Goal: Task Accomplishment & Management: Manage account settings

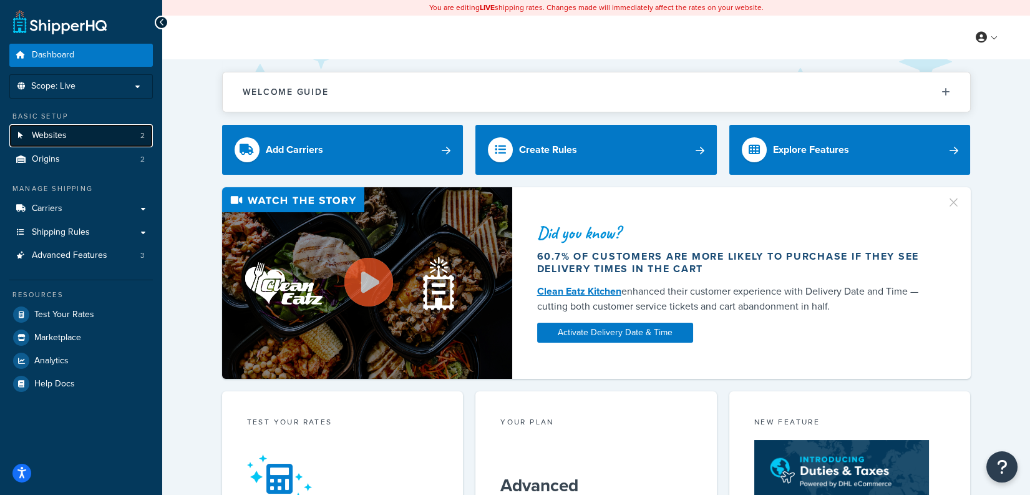
click at [100, 129] on link "Websites 2" at bounding box center [81, 135] width 144 height 23
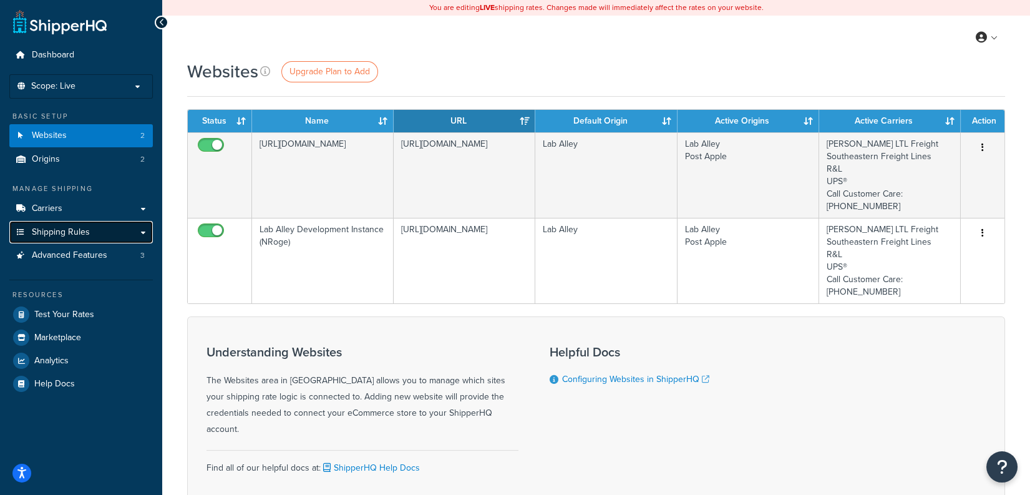
click at [95, 223] on link "Shipping Rules" at bounding box center [81, 232] width 144 height 23
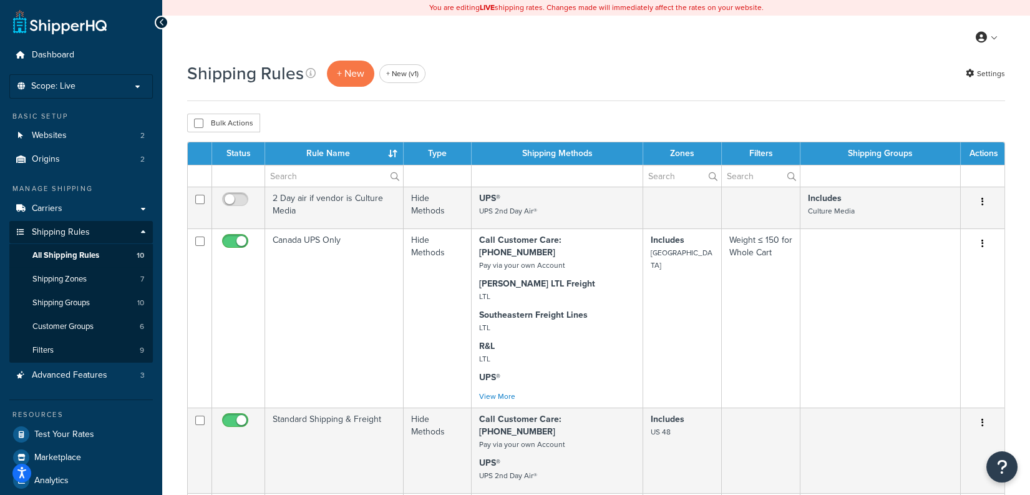
scroll to position [813, 0]
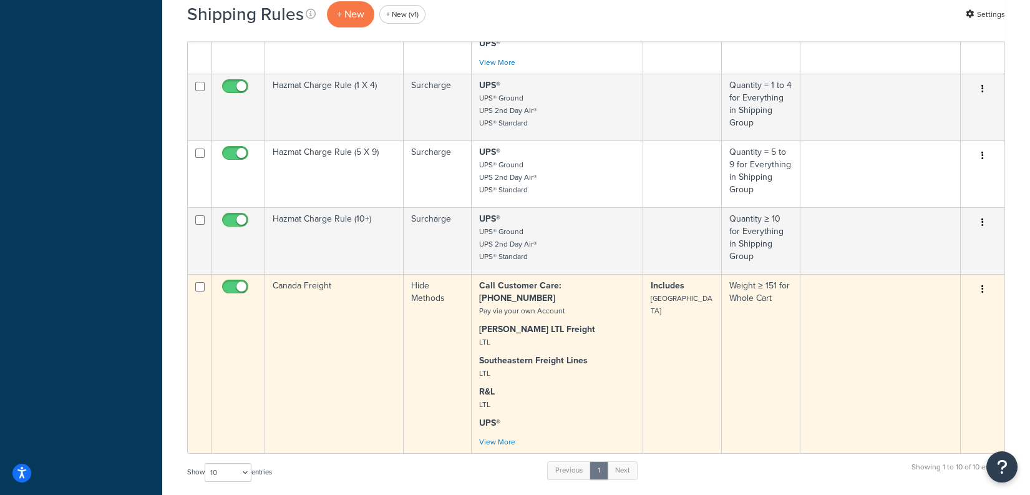
click at [298, 285] on td "Canada Freight" at bounding box center [334, 363] width 139 height 179
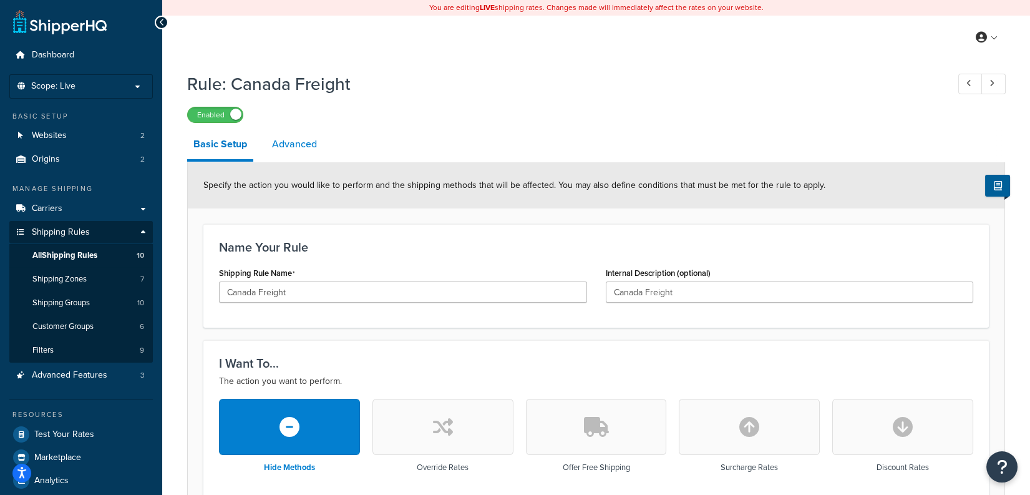
click at [301, 140] on link "Advanced" at bounding box center [294, 144] width 57 height 30
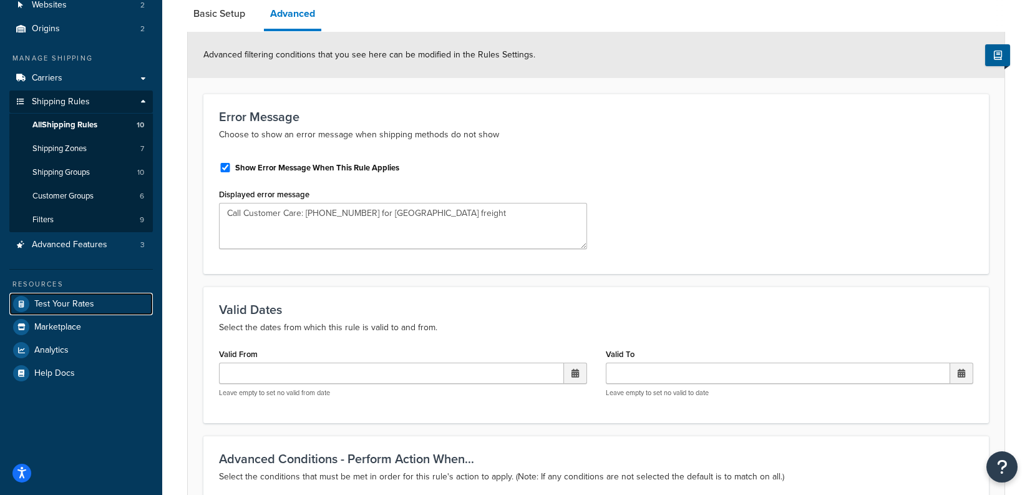
scroll to position [122, 0]
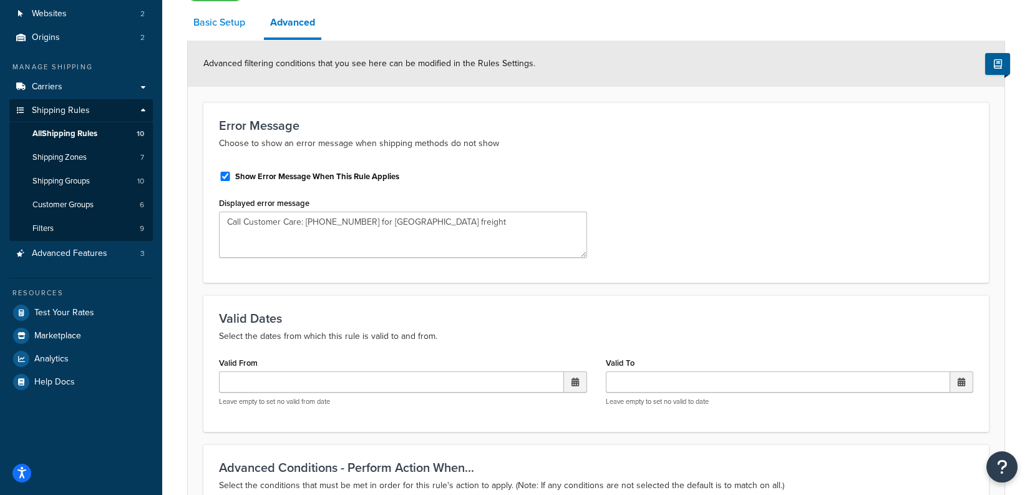
click at [238, 32] on link "Basic Setup" at bounding box center [219, 22] width 64 height 30
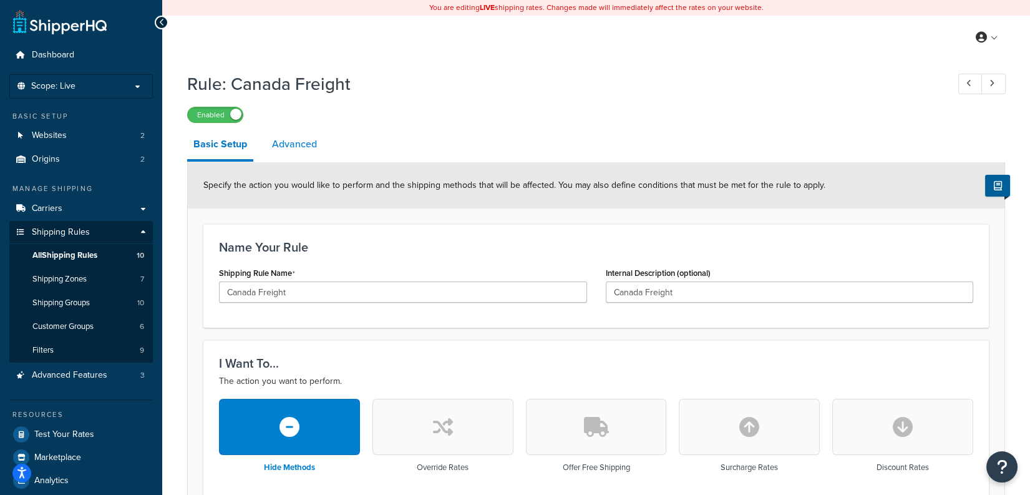
click at [287, 146] on link "Advanced" at bounding box center [294, 144] width 57 height 30
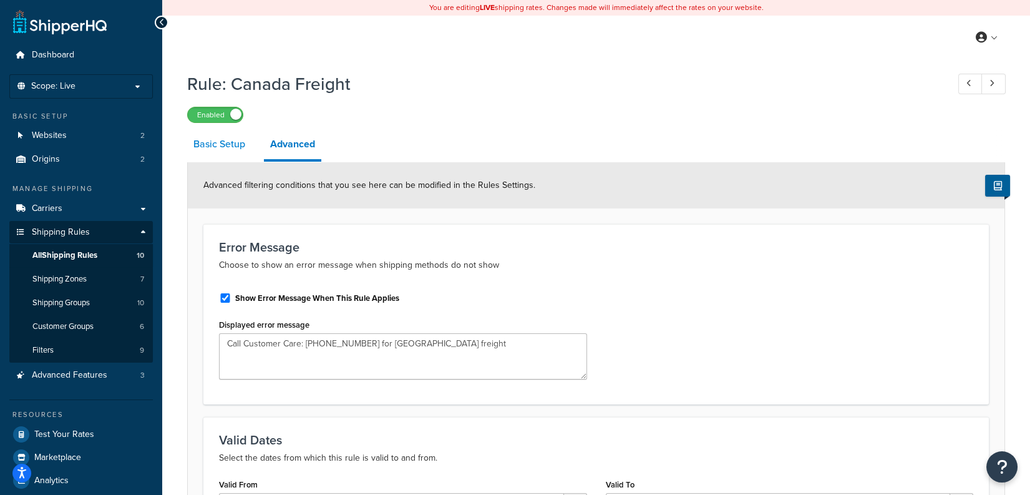
click at [212, 156] on link "Basic Setup" at bounding box center [219, 144] width 64 height 30
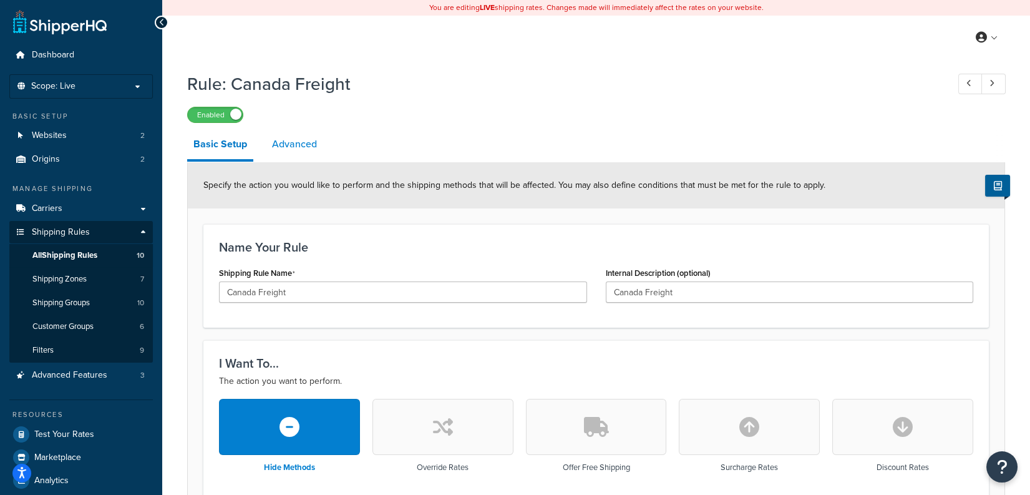
click at [315, 151] on link "Advanced" at bounding box center [294, 144] width 57 height 30
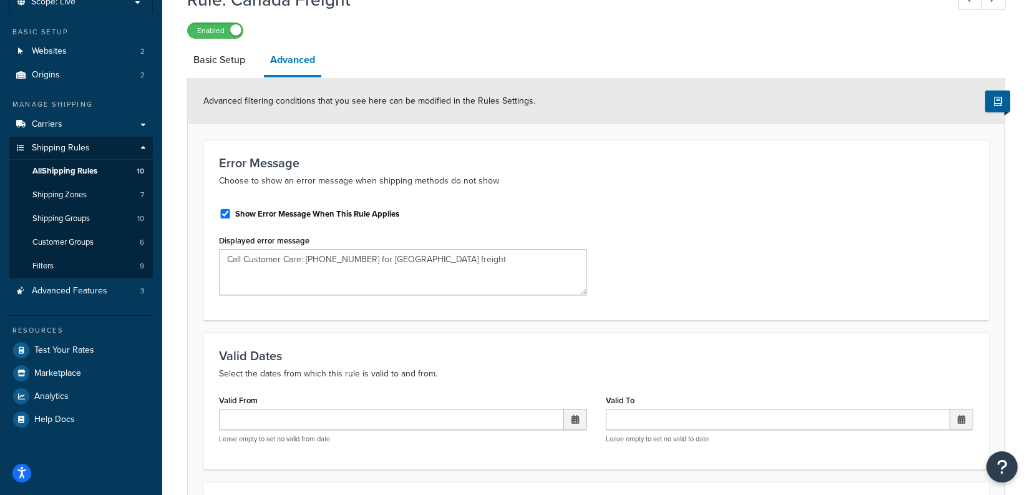
scroll to position [89, 0]
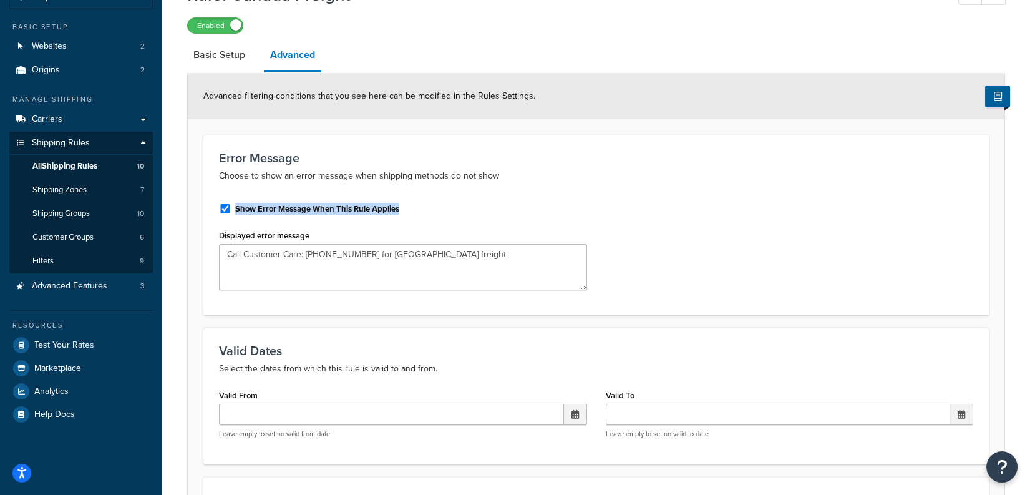
drag, startPoint x: 416, startPoint y: 210, endPoint x: 235, endPoint y: 210, distance: 181.0
click at [235, 210] on div "Show Error Message When This Rule Applies" at bounding box center [403, 207] width 368 height 19
copy label "Show Error Message When This Rule Applies"
click at [230, 26] on label "Enabled" at bounding box center [215, 25] width 55 height 15
click at [209, 29] on label "Disabled" at bounding box center [215, 25] width 55 height 15
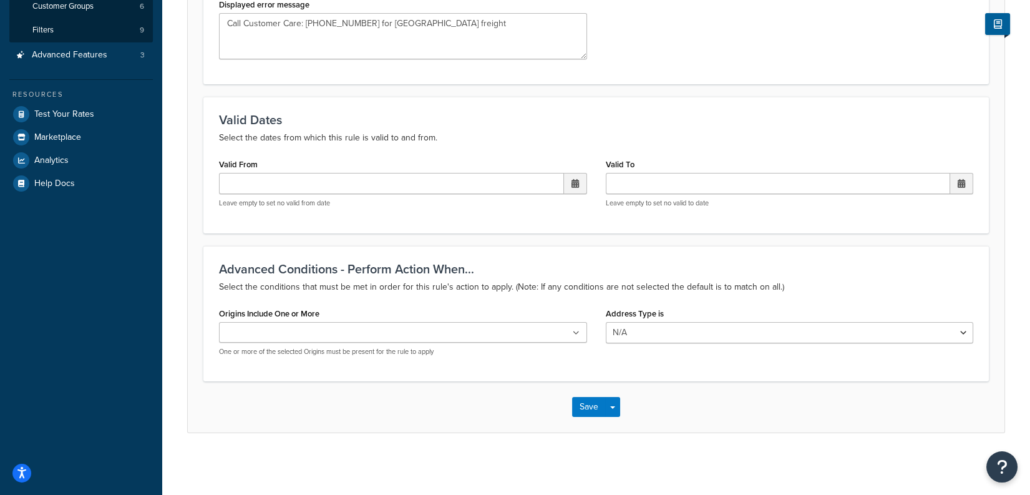
scroll to position [0, 0]
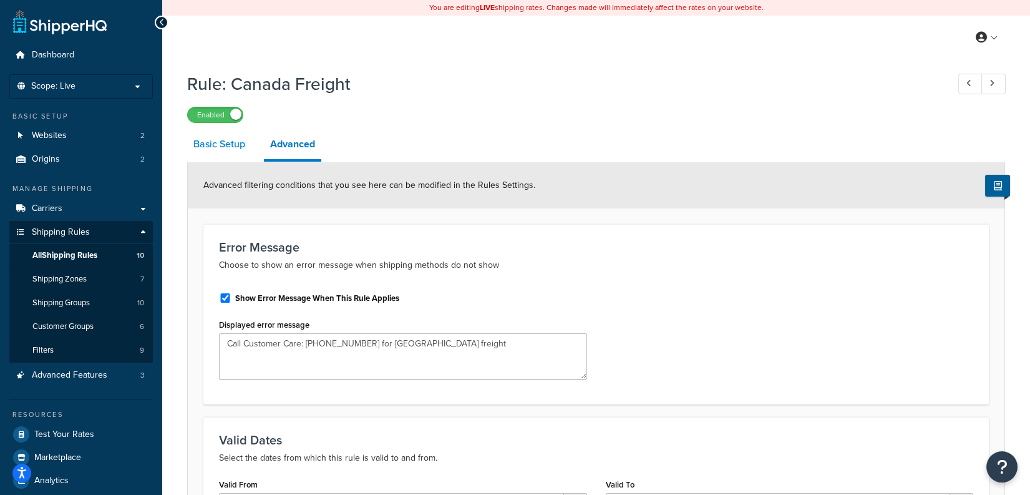
drag, startPoint x: 203, startPoint y: 152, endPoint x: 266, endPoint y: 159, distance: 64.1
click at [203, 152] on link "Basic Setup" at bounding box center [219, 144] width 64 height 30
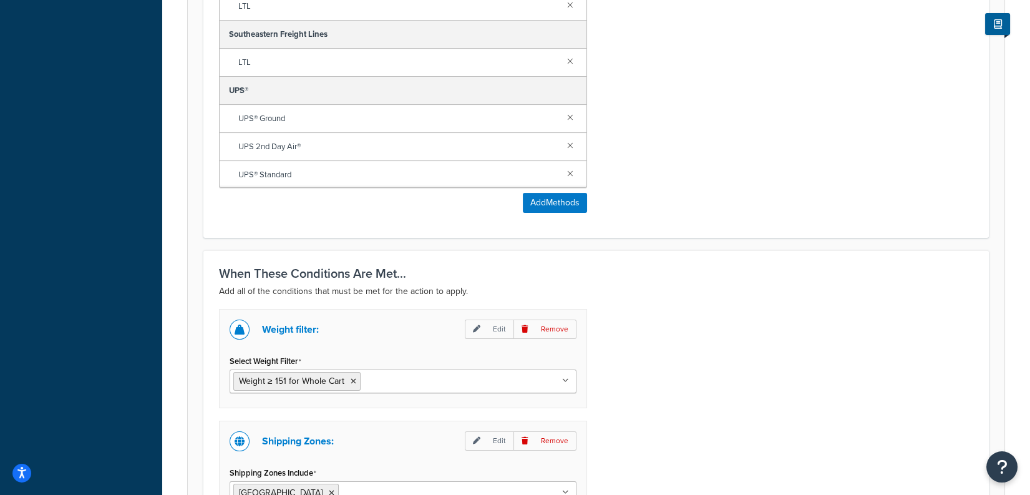
scroll to position [712, 0]
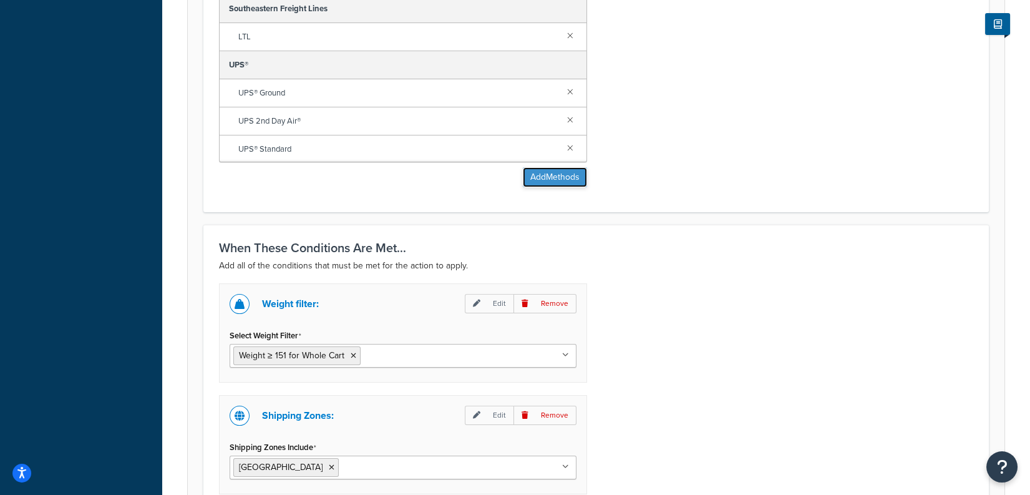
click at [572, 170] on button "Add Methods" at bounding box center [555, 177] width 64 height 20
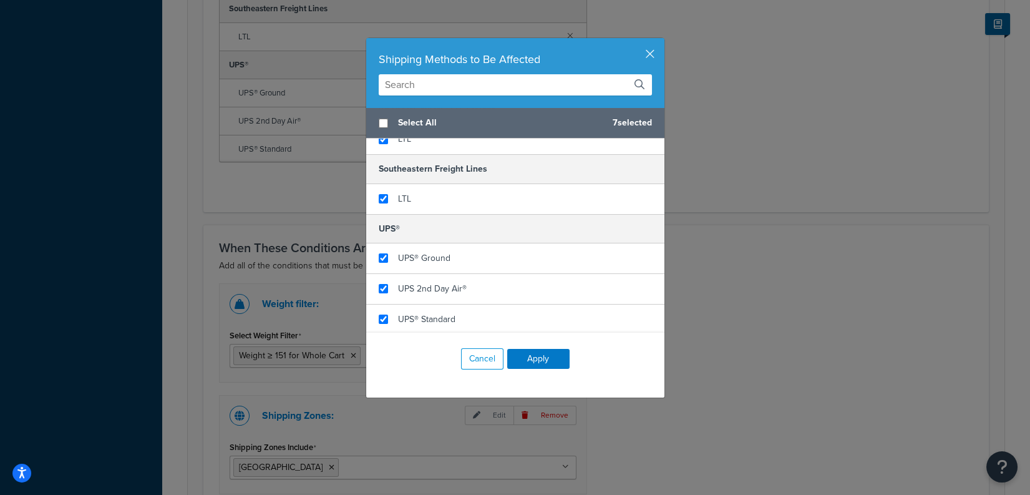
scroll to position [163, 0]
click at [661, 41] on button "button" at bounding box center [662, 39] width 3 height 3
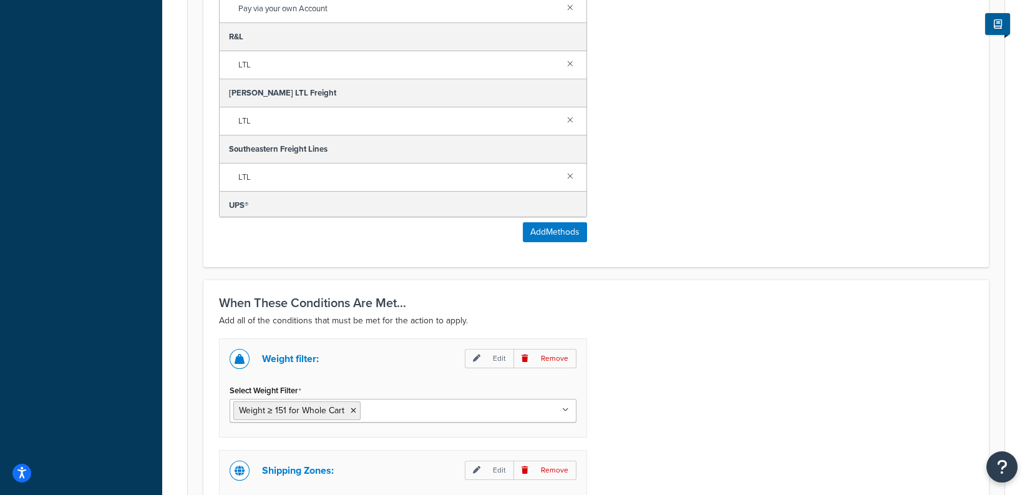
scroll to position [578, 0]
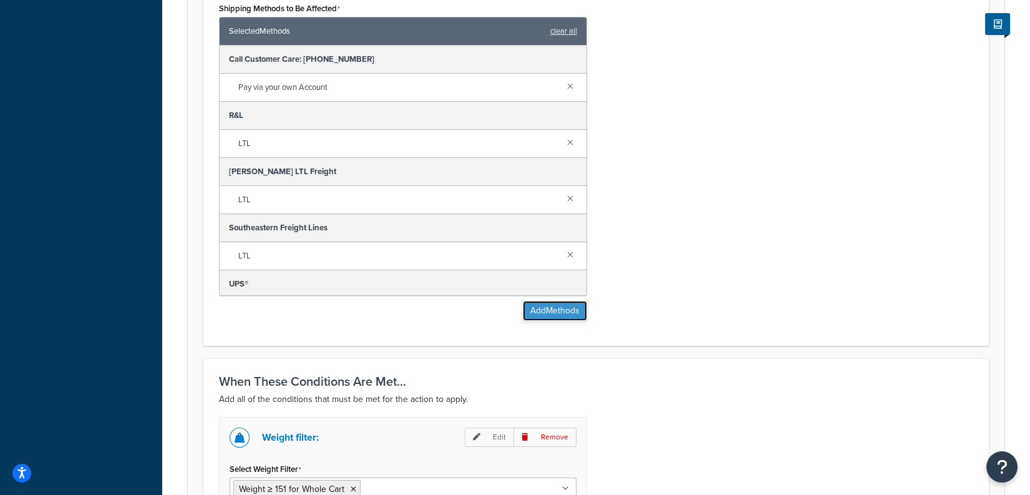
click at [555, 305] on button "Add Methods" at bounding box center [555, 311] width 64 height 20
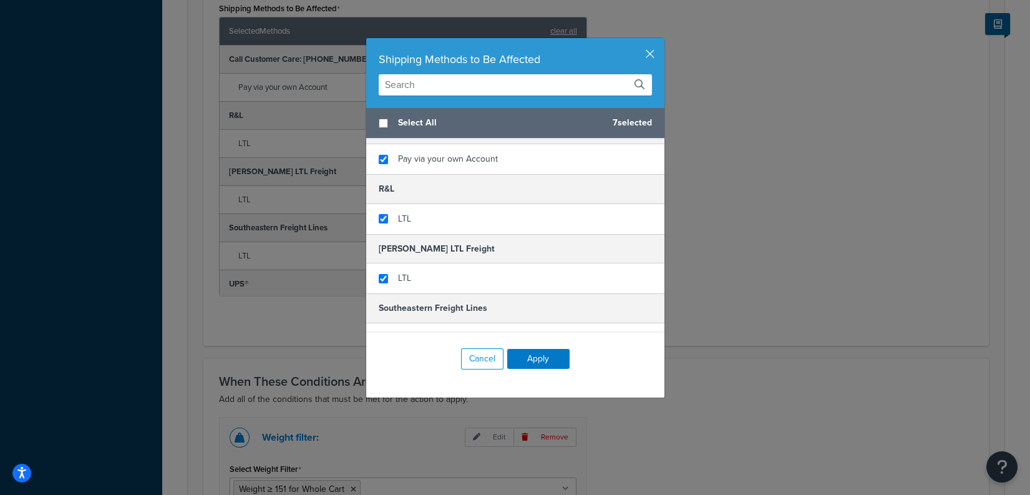
scroll to position [0, 0]
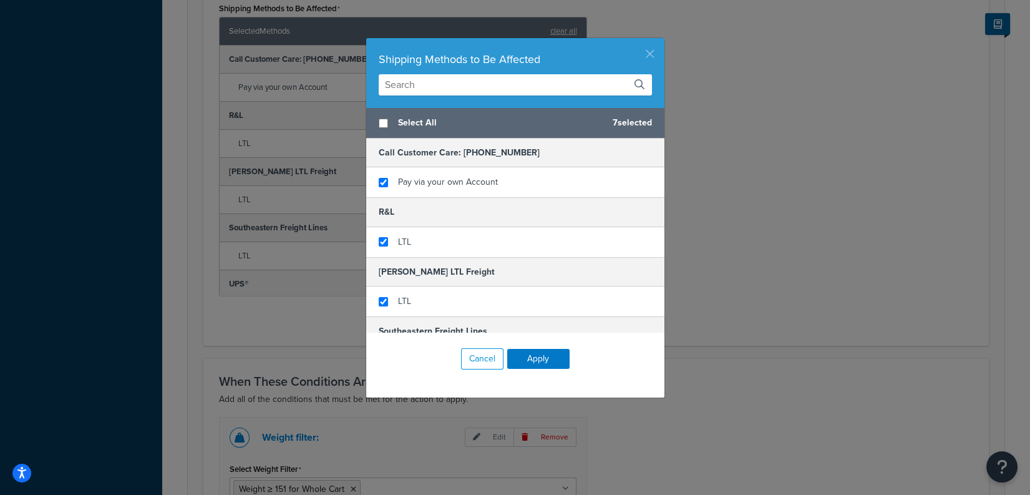
drag, startPoint x: 651, startPoint y: 53, endPoint x: 638, endPoint y: 102, distance: 51.0
click at [661, 41] on button "button" at bounding box center [662, 39] width 3 height 3
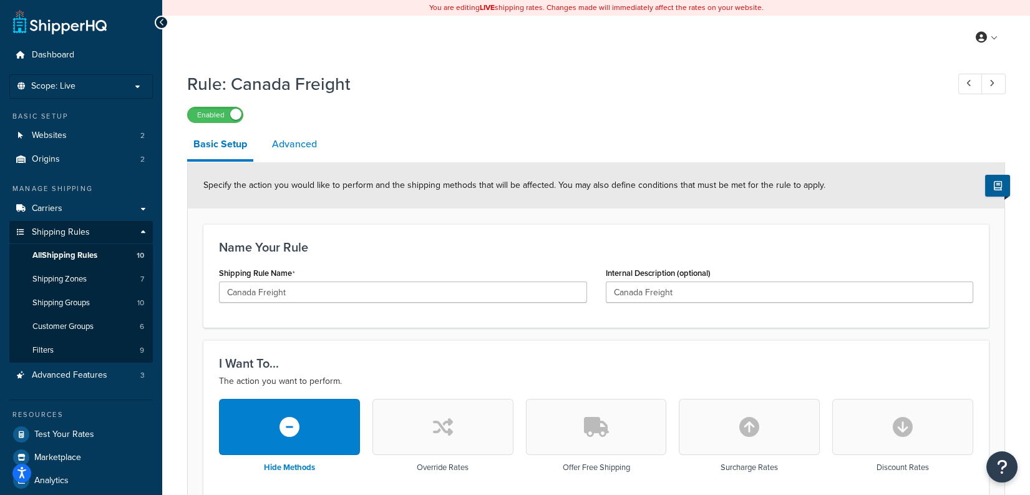
click at [270, 147] on link "Advanced" at bounding box center [294, 144] width 57 height 30
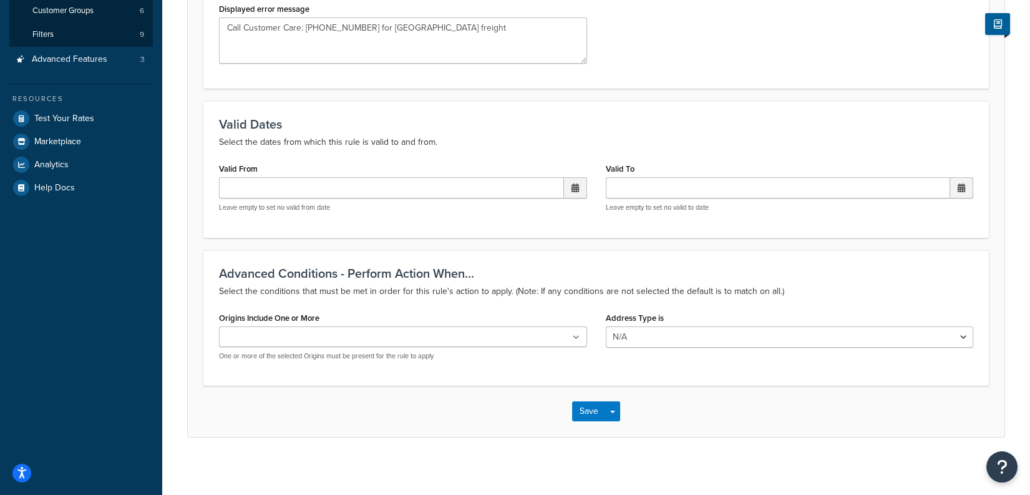
scroll to position [320, 0]
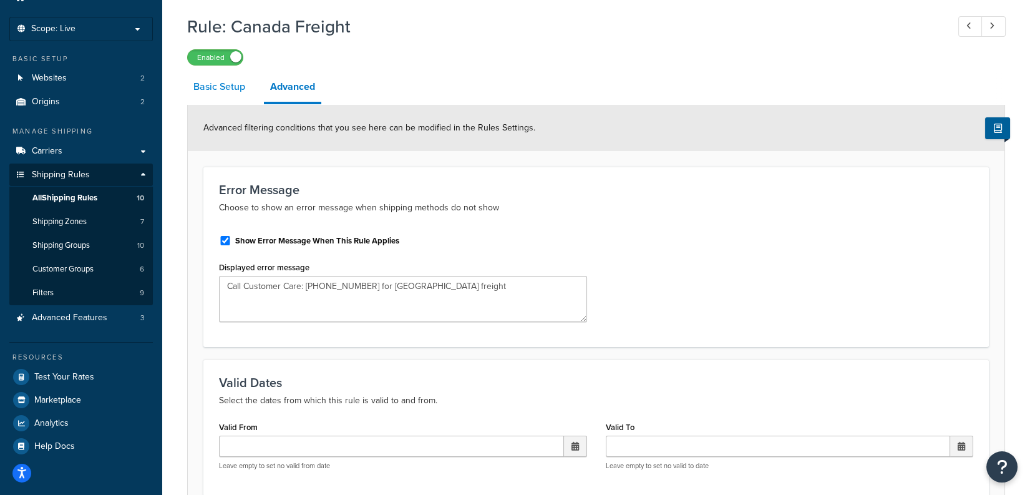
click at [248, 84] on link "Basic Setup" at bounding box center [219, 87] width 64 height 30
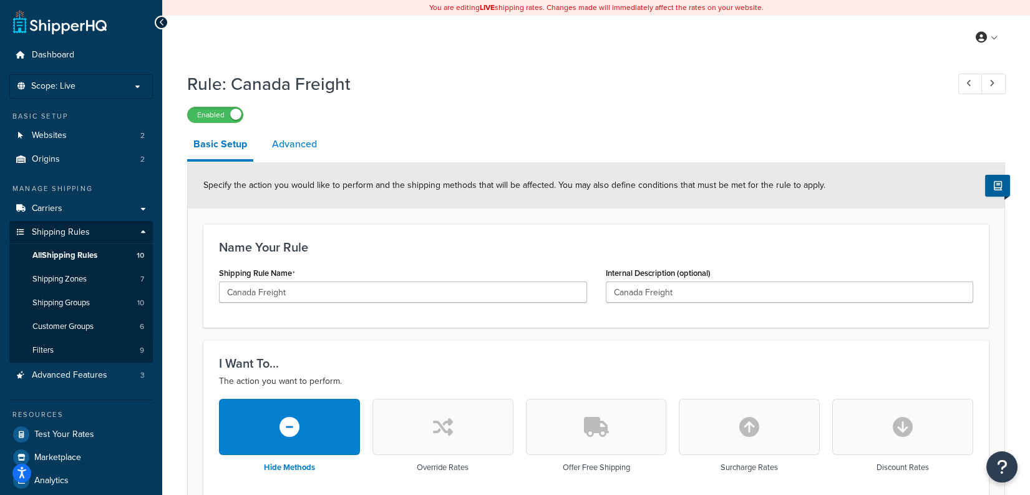
click at [296, 154] on link "Advanced" at bounding box center [294, 144] width 57 height 30
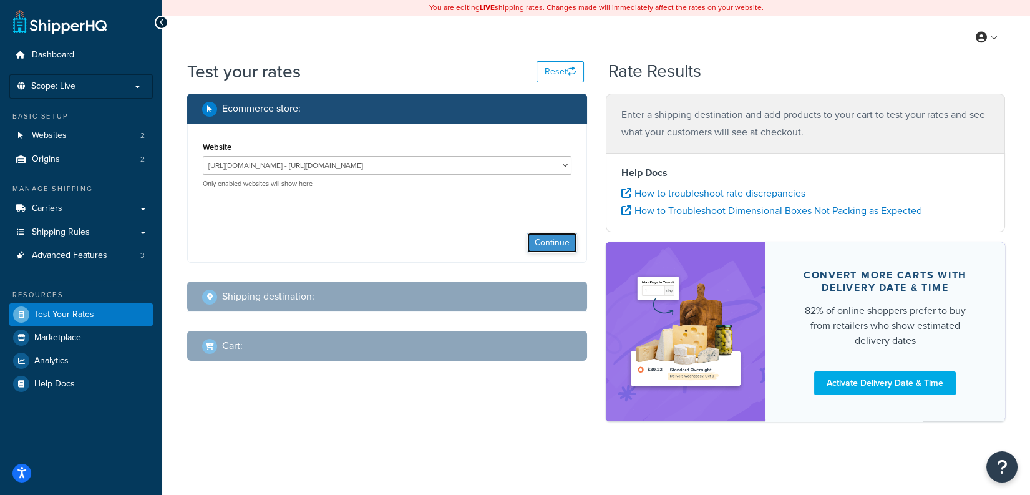
click at [565, 235] on button "Continue" at bounding box center [552, 243] width 50 height 20
select select "TX"
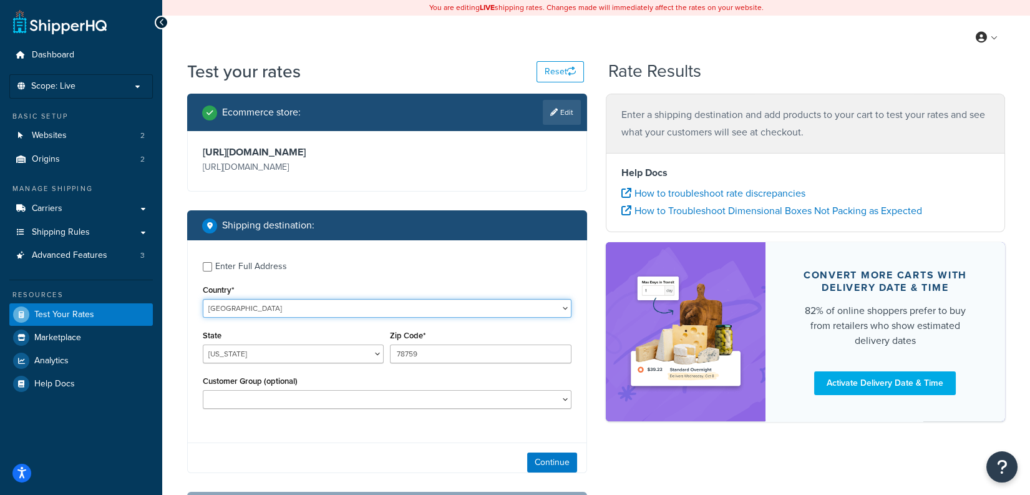
click at [290, 310] on select "United States United Kingdom Afghanistan Åland Islands Albania Algeria American…" at bounding box center [387, 308] width 369 height 19
select select "CA"
click at [203, 299] on select "United States United Kingdom Afghanistan Åland Islands Albania Algeria American…" at bounding box center [387, 308] width 369 height 19
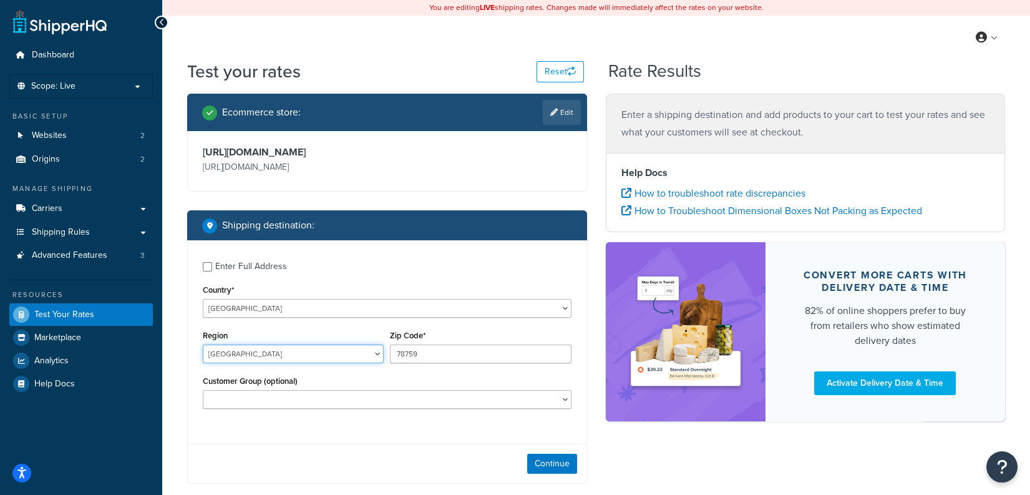
click at [300, 351] on select "Alberta British Columbia Manitoba New Brunswick Newfoundland and Labrador North…" at bounding box center [293, 353] width 181 height 19
select select "BC"
click at [203, 346] on select "Alberta British Columbia Manitoba New Brunswick Newfoundland and Labrador North…" at bounding box center [293, 353] width 181 height 19
click at [481, 350] on input "78759" at bounding box center [480, 353] width 181 height 19
paste input "V5H 2K3"
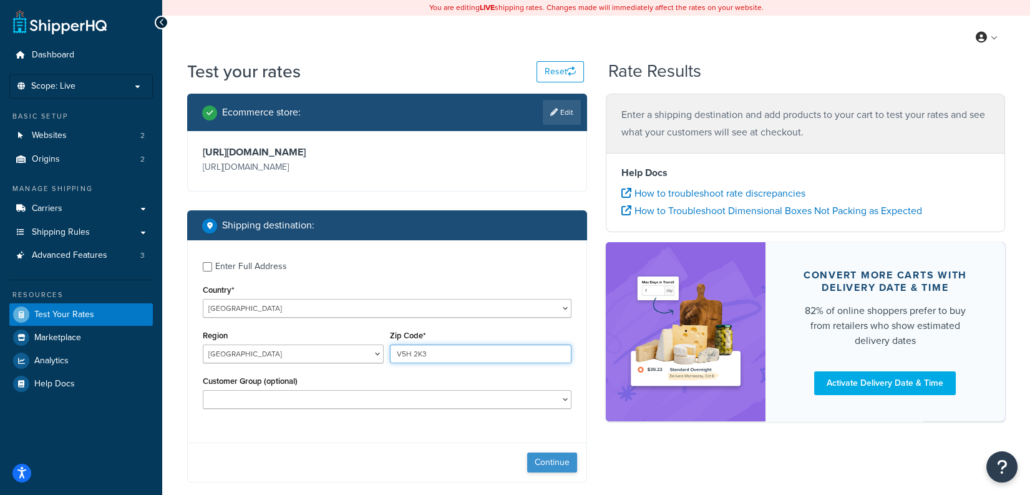
type input "V5H 2K3"
click at [552, 466] on button "Continue" at bounding box center [552, 462] width 50 height 20
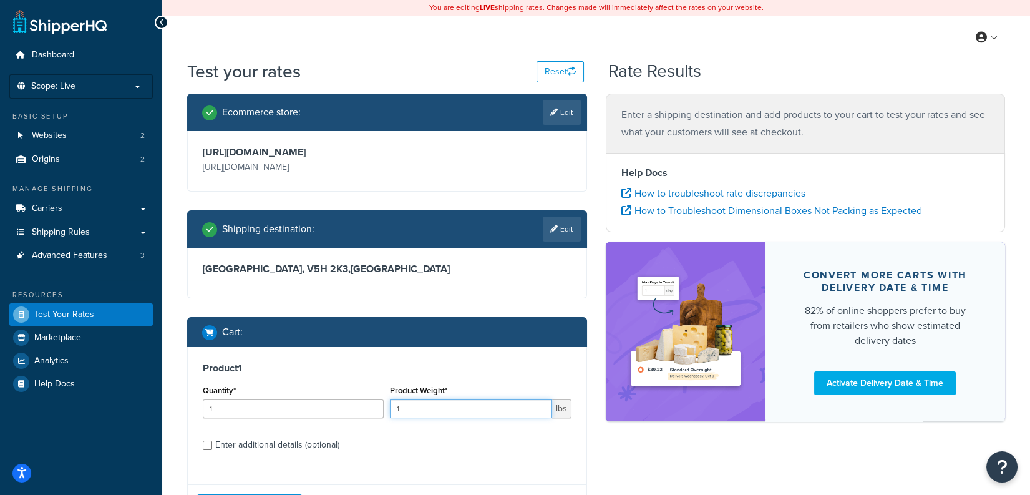
click at [480, 414] on input "1" at bounding box center [471, 408] width 162 height 19
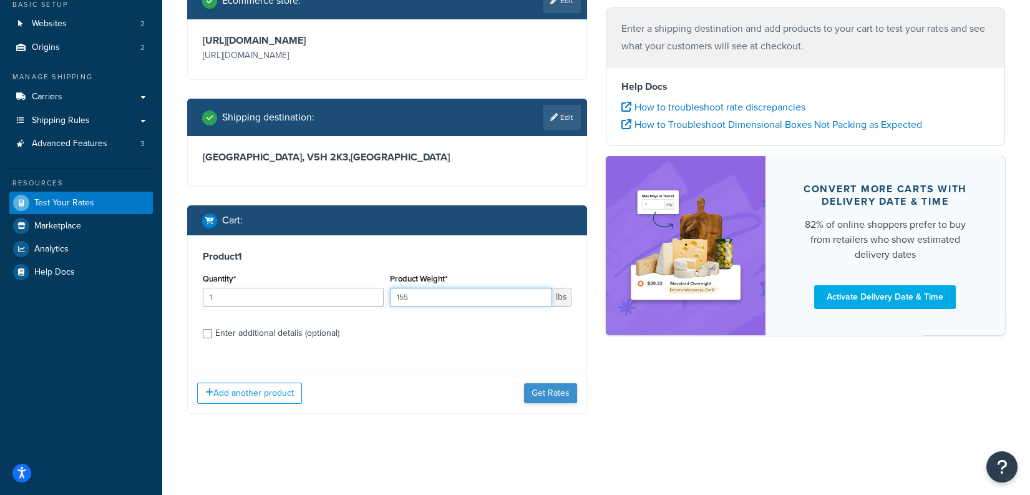
type input "155"
click at [557, 399] on button "Get Rates" at bounding box center [550, 393] width 53 height 20
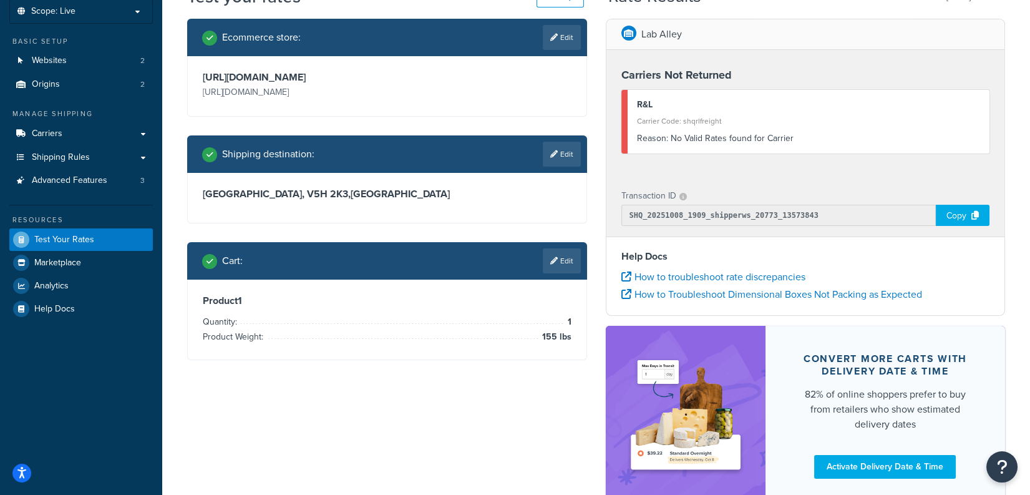
scroll to position [56, 0]
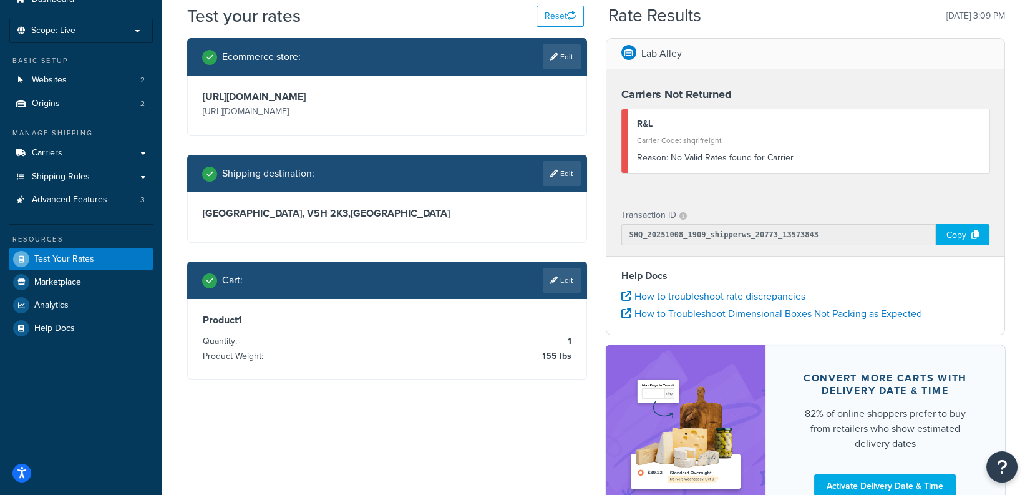
click at [827, 149] on div "Carrier Code: shqrlfreight" at bounding box center [809, 140] width 344 height 17
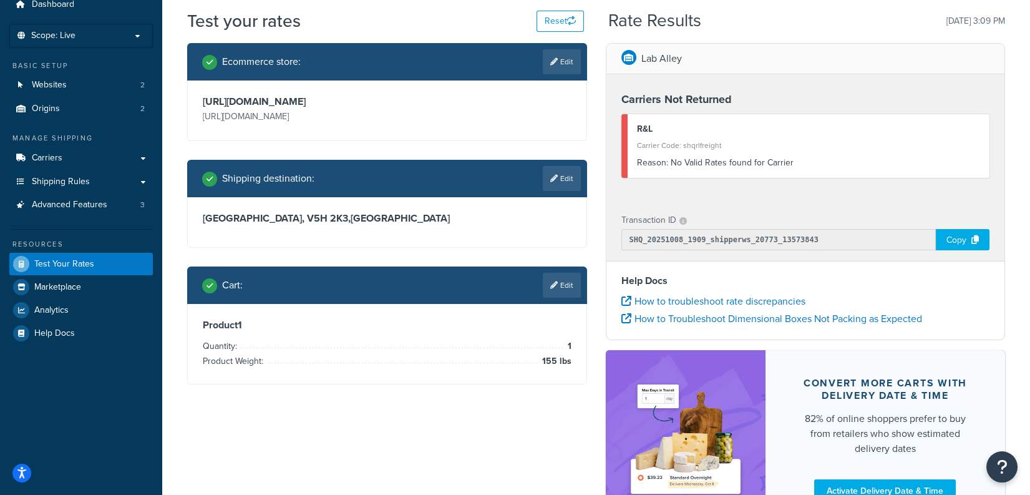
scroll to position [50, 0]
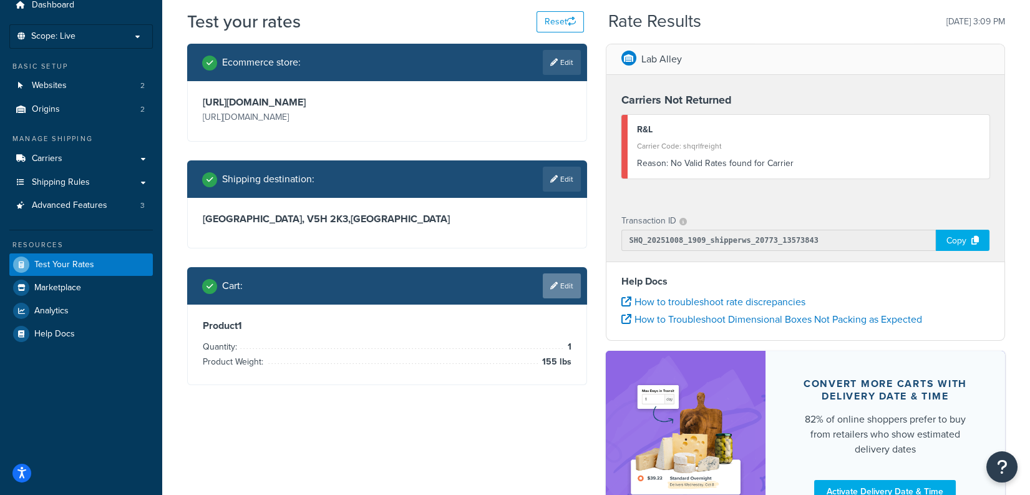
click at [572, 286] on link "Edit" at bounding box center [562, 285] width 38 height 25
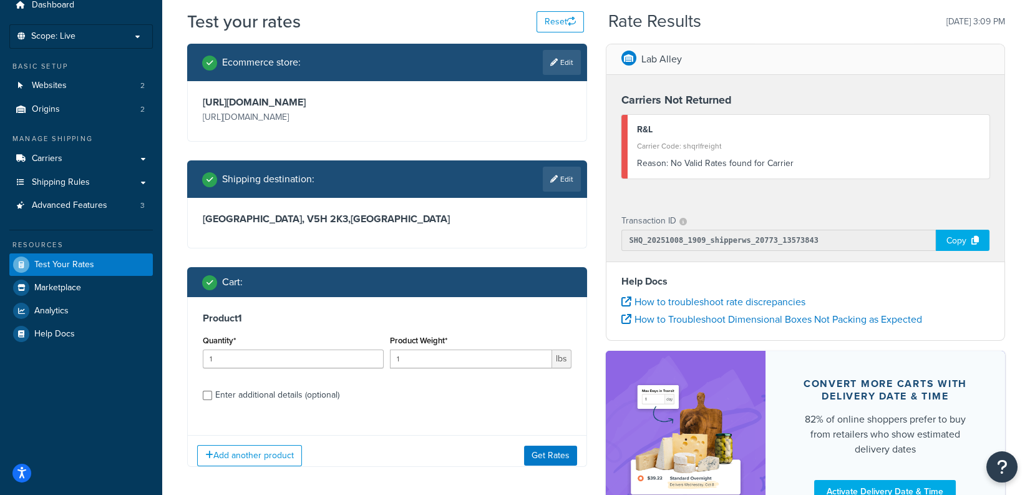
scroll to position [161, 0]
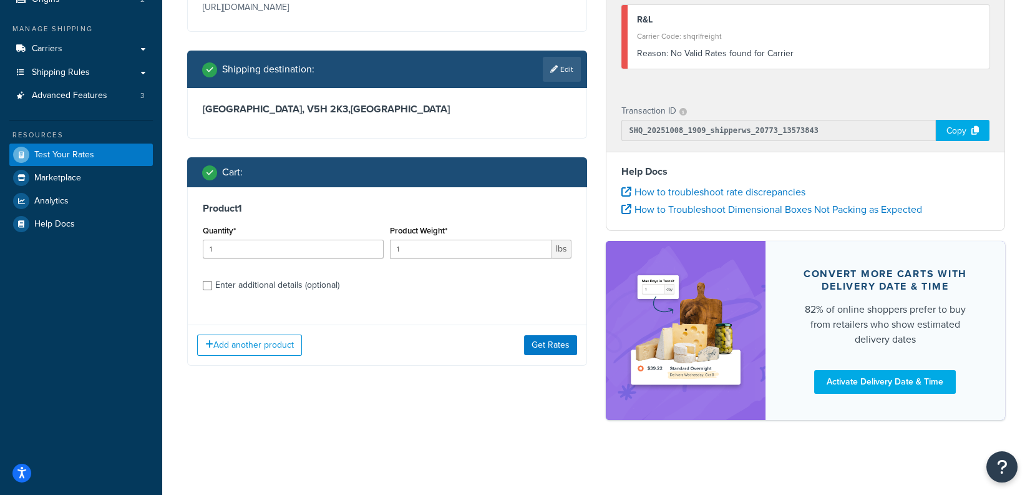
click at [294, 282] on div "Enter additional details (optional)" at bounding box center [277, 284] width 124 height 17
click at [212, 282] on input "Enter additional details (optional)" at bounding box center [207, 285] width 9 height 9
checkbox input "true"
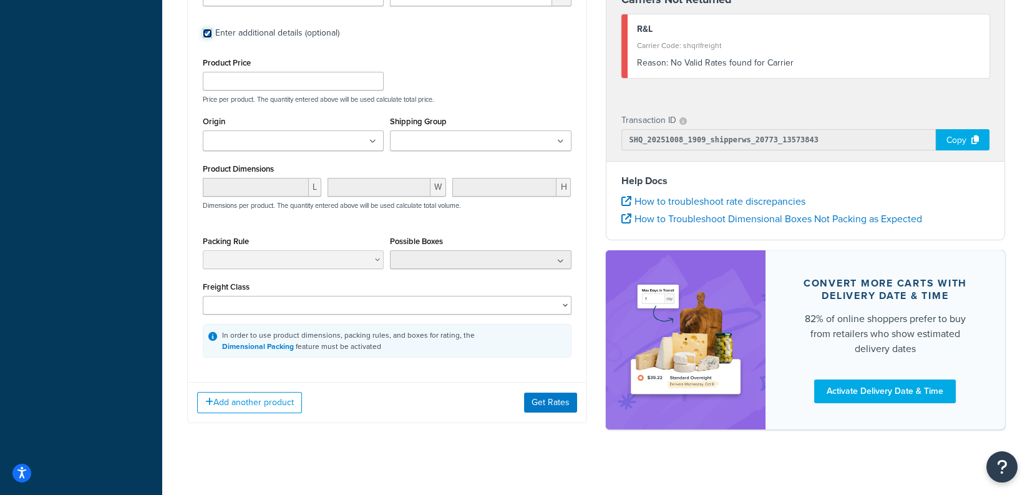
scroll to position [418, 0]
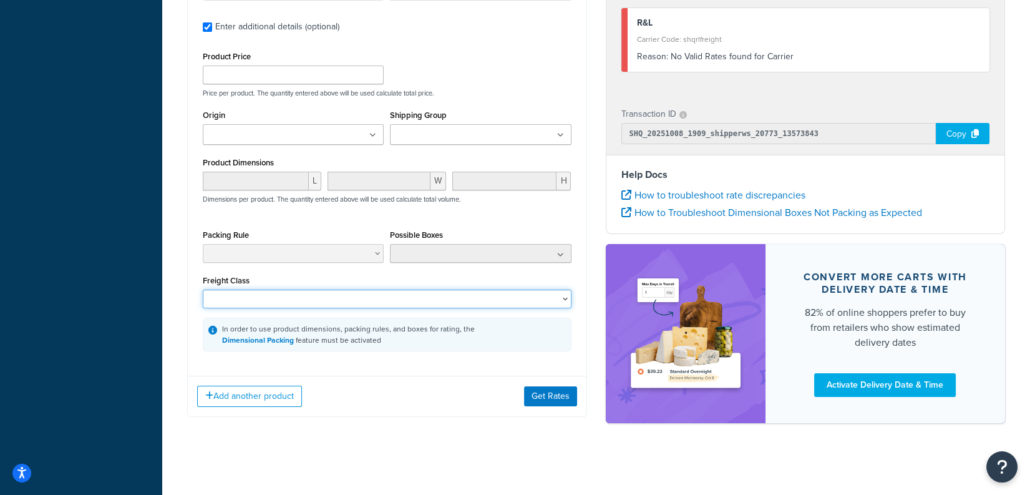
click at [305, 297] on select "50 55 60 65 70 77.5 85 92.5 100 110 125 150 175 200 250 300 400 500" at bounding box center [387, 299] width 369 height 19
select select "85"
click at [203, 291] on select "50 55 60 65 70 77.5 85 92.5 100 110 125 150 175 200 250 300 400 500" at bounding box center [387, 299] width 369 height 19
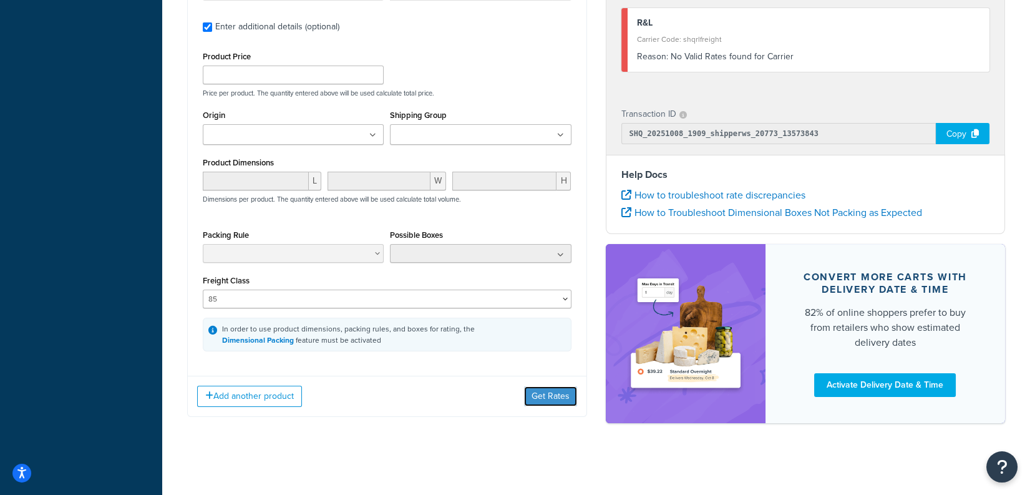
click at [548, 396] on button "Get Rates" at bounding box center [550, 396] width 53 height 20
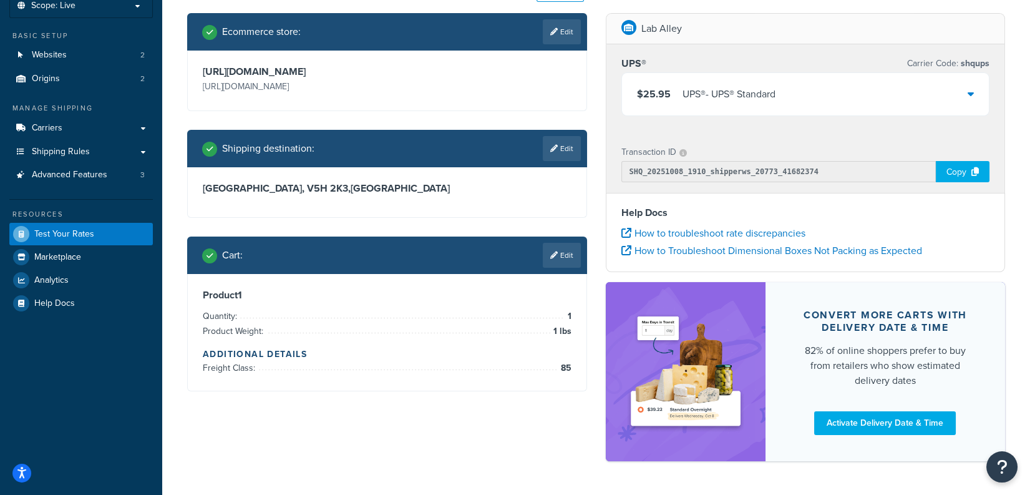
scroll to position [69, 0]
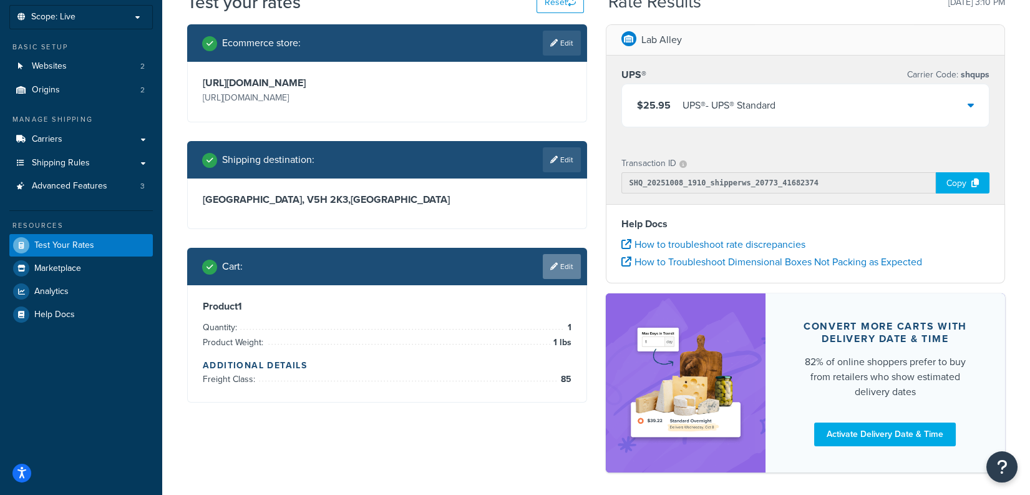
click at [567, 262] on link "Edit" at bounding box center [562, 266] width 38 height 25
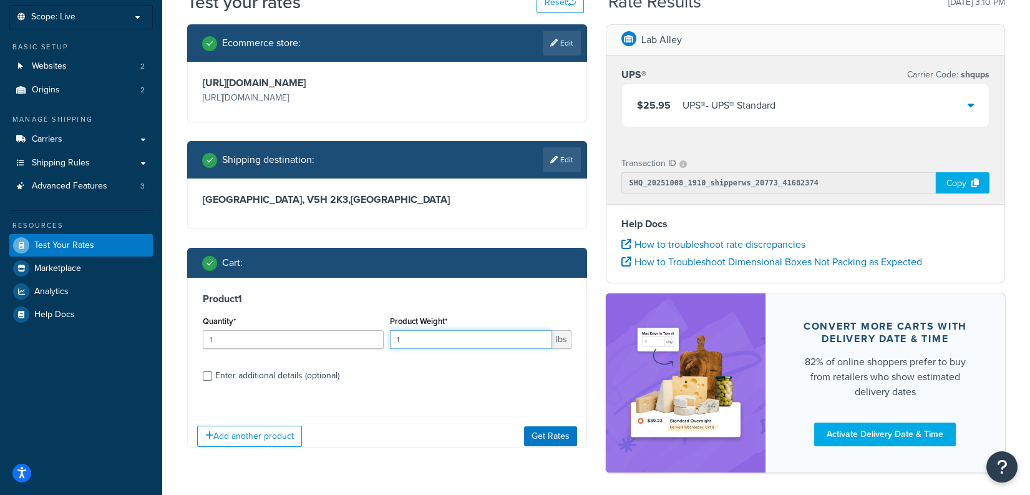
click at [461, 334] on input "1" at bounding box center [471, 339] width 162 height 19
type input "153"
click at [571, 432] on button "Get Rates" at bounding box center [550, 436] width 53 height 20
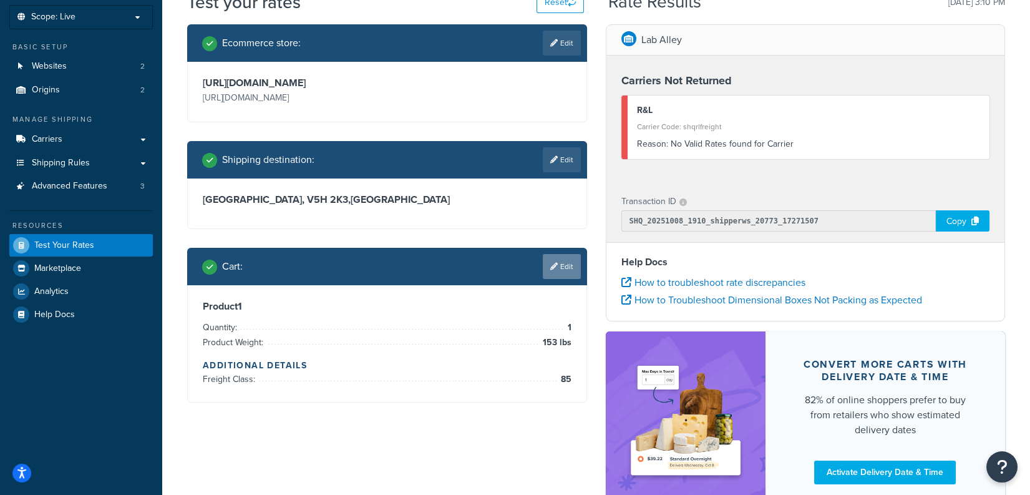
click at [578, 261] on link "Edit" at bounding box center [562, 266] width 38 height 25
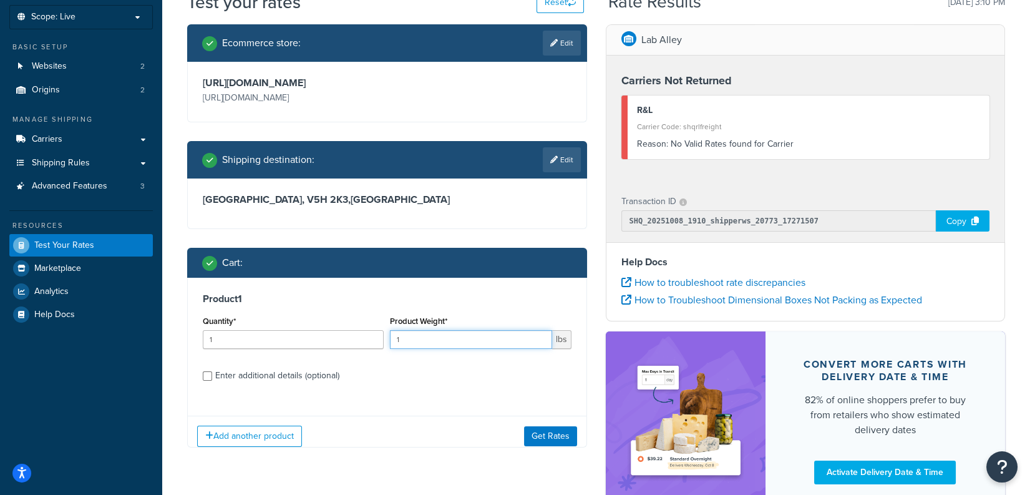
click at [424, 341] on input "1" at bounding box center [471, 339] width 162 height 19
type input "155"
click at [566, 436] on button "Get Rates" at bounding box center [550, 436] width 53 height 20
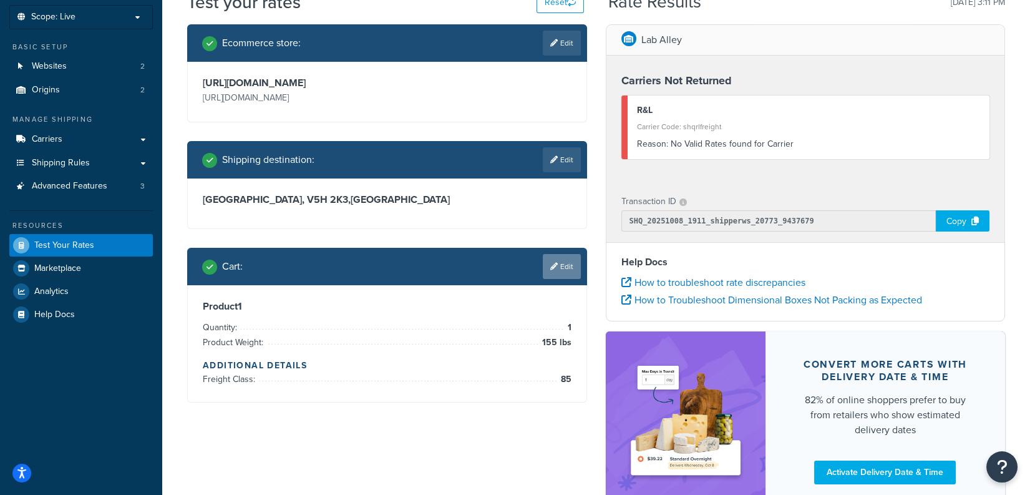
click at [555, 271] on link "Edit" at bounding box center [562, 266] width 38 height 25
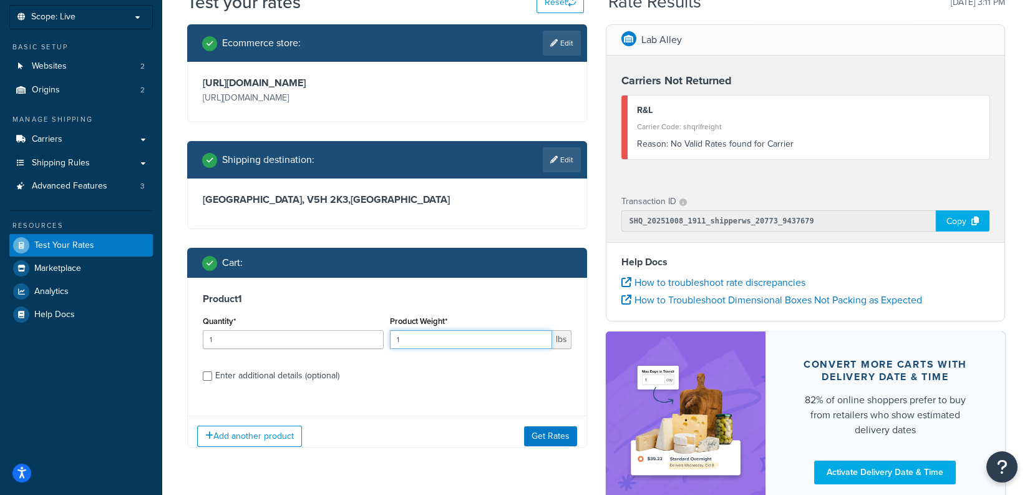
click at [465, 338] on input "1" at bounding box center [471, 339] width 162 height 19
type input "333"
click at [552, 432] on button "Get Rates" at bounding box center [550, 436] width 53 height 20
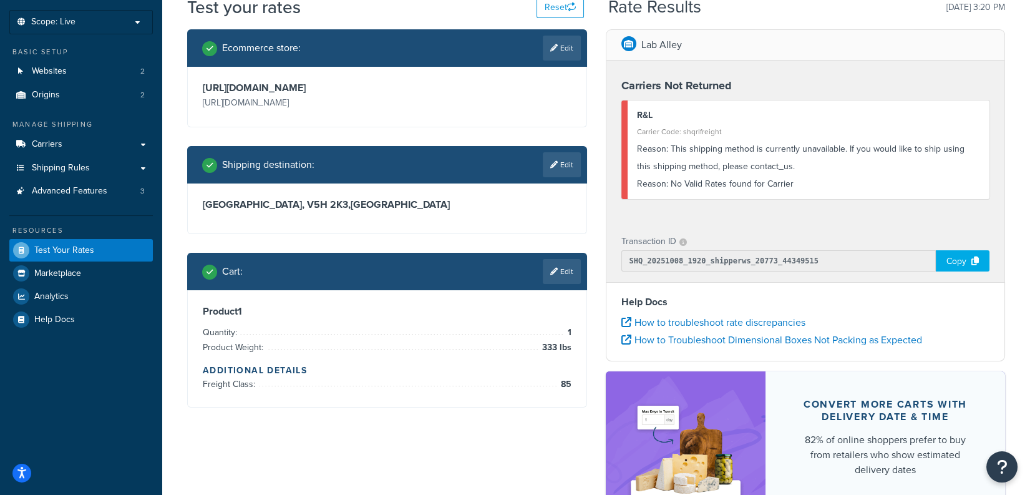
scroll to position [66, 0]
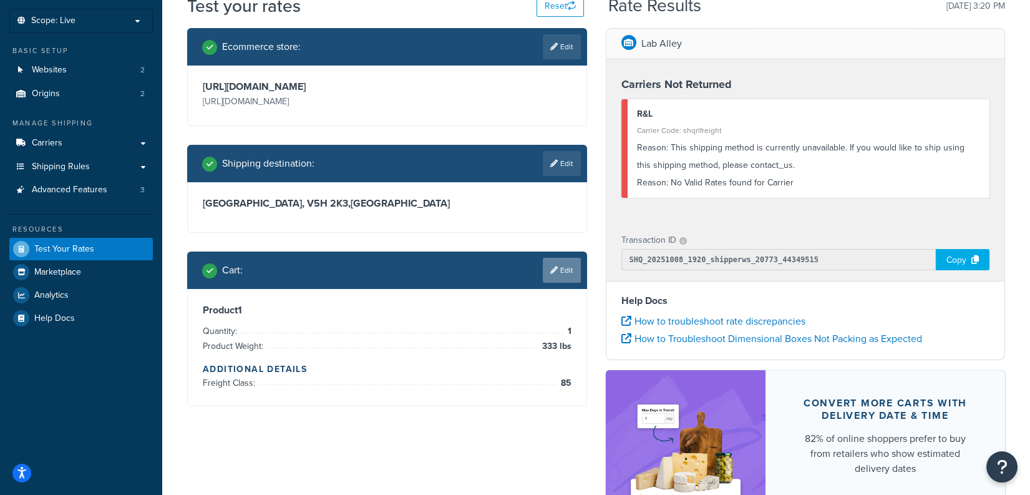
click at [566, 263] on link "Edit" at bounding box center [562, 270] width 38 height 25
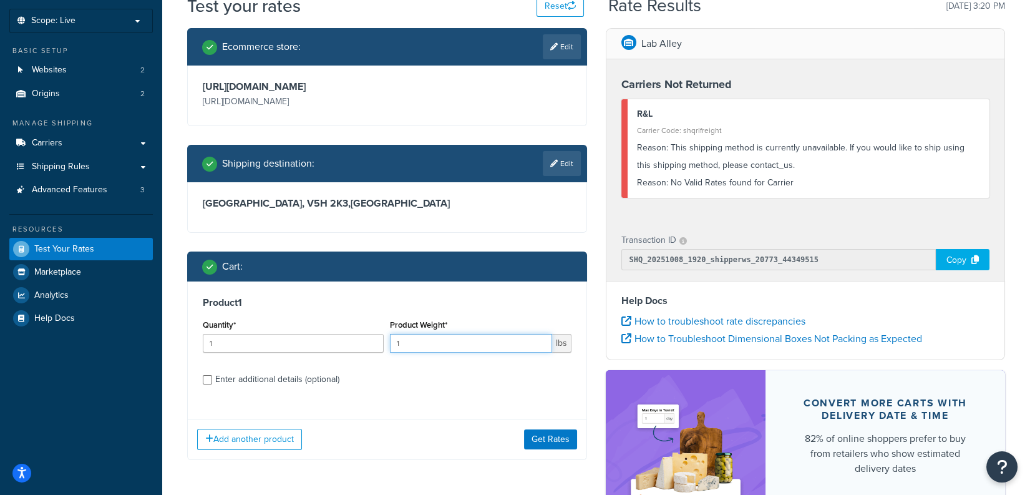
click at [463, 337] on input "1" at bounding box center [471, 343] width 162 height 19
type input "155"
click at [558, 444] on button "Get Rates" at bounding box center [550, 439] width 53 height 20
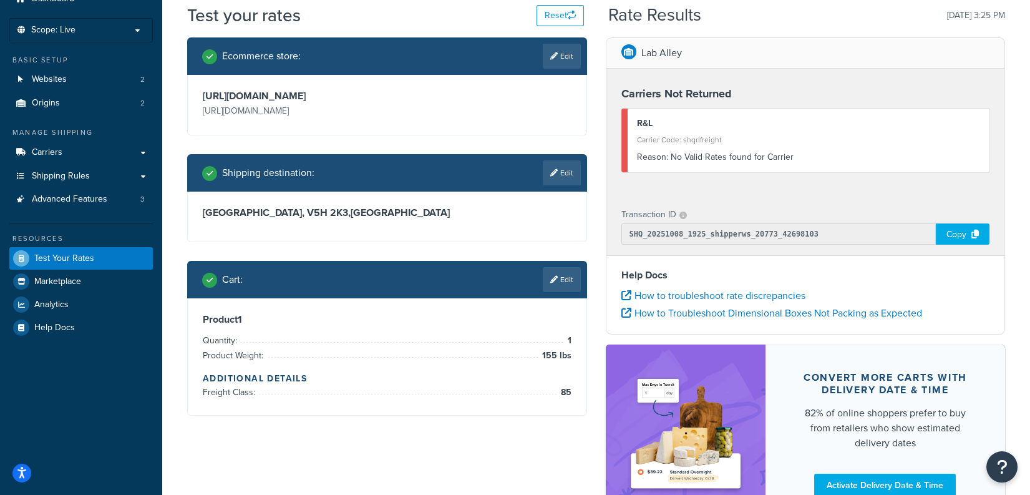
scroll to position [49, 0]
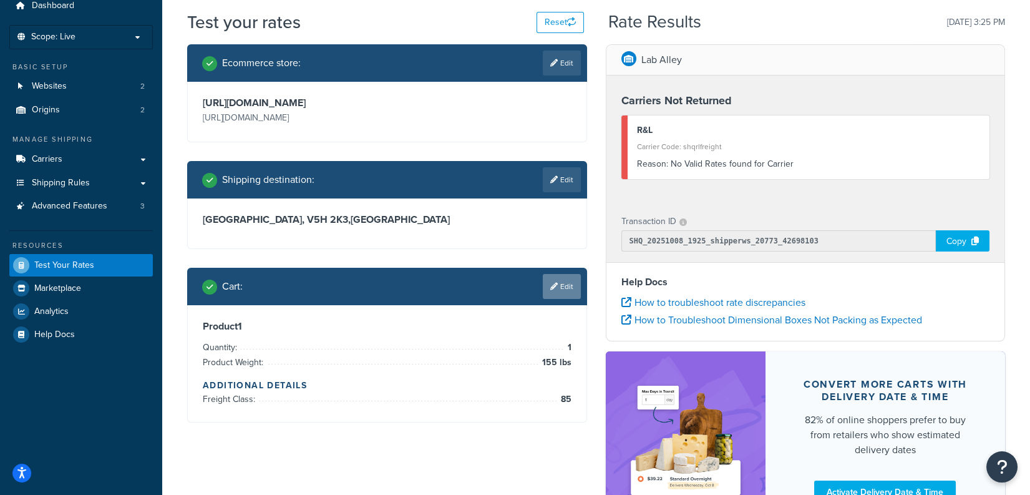
click at [568, 286] on link "Edit" at bounding box center [562, 286] width 38 height 25
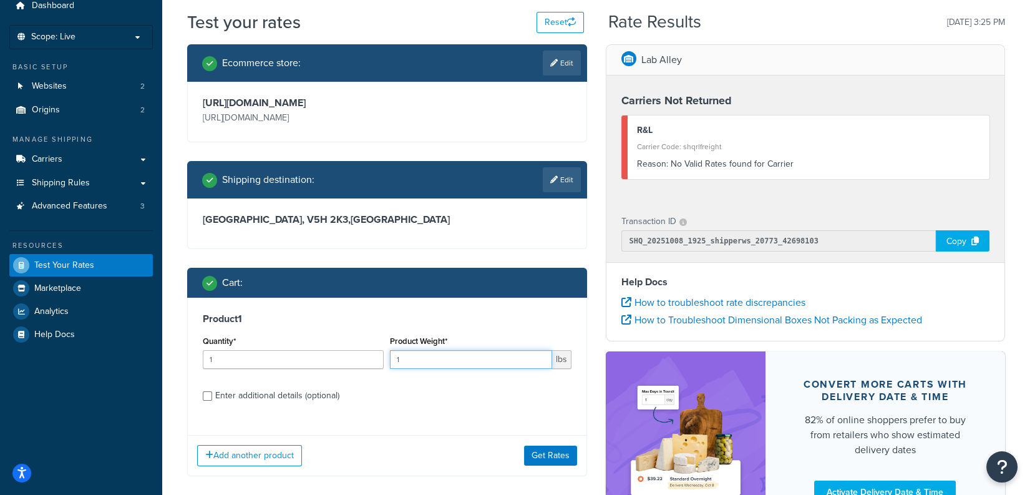
click at [443, 359] on input "1" at bounding box center [471, 359] width 162 height 19
type input "1"
type input "155"
click at [562, 459] on button "Get Rates" at bounding box center [550, 456] width 53 height 20
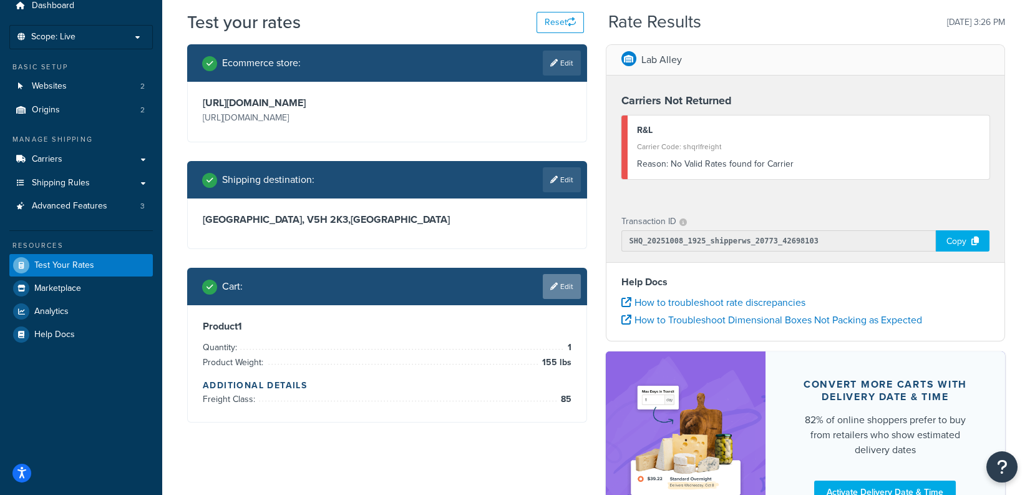
click at [557, 299] on div "Cart : Edit" at bounding box center [387, 286] width 400 height 37
click at [568, 280] on link "Edit" at bounding box center [562, 286] width 38 height 25
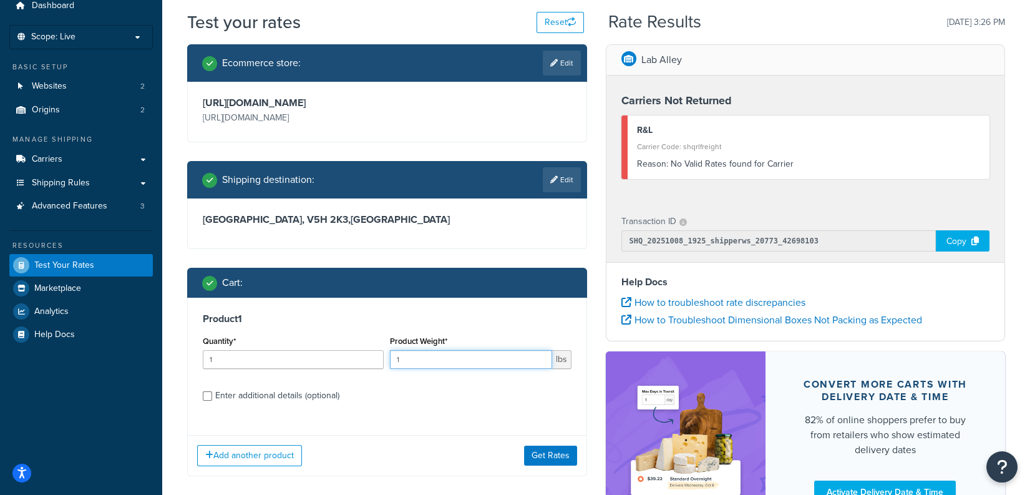
click at [468, 358] on input "1" at bounding box center [471, 359] width 162 height 19
type input "156"
click at [548, 452] on button "Get Rates" at bounding box center [550, 456] width 53 height 20
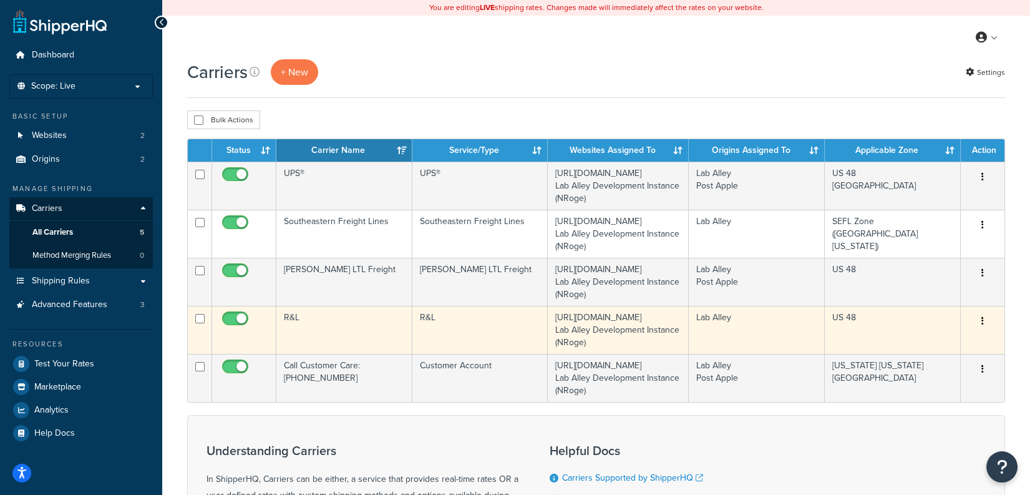
click at [340, 312] on td "R&L" at bounding box center [344, 330] width 136 height 48
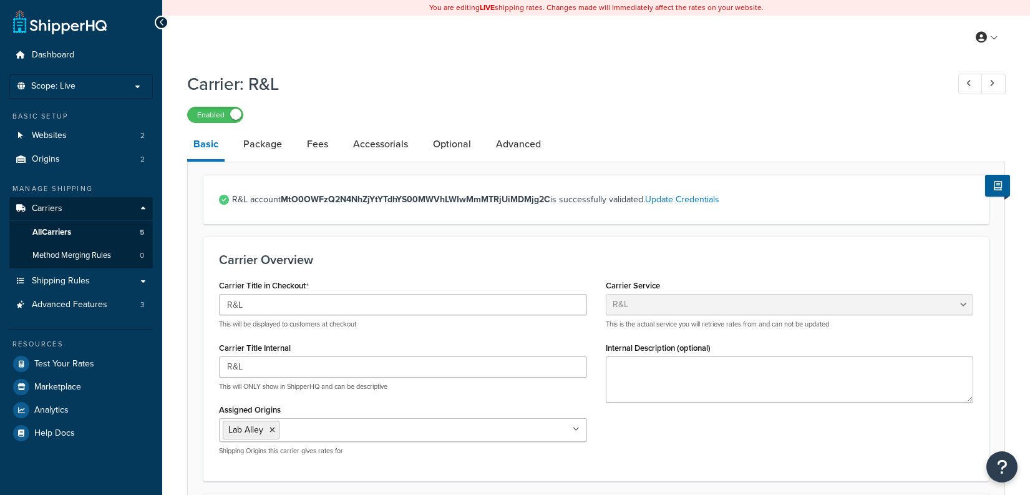
select select "rlFreight"
click at [534, 140] on link "Advanced" at bounding box center [518, 144] width 57 height 30
select select "false"
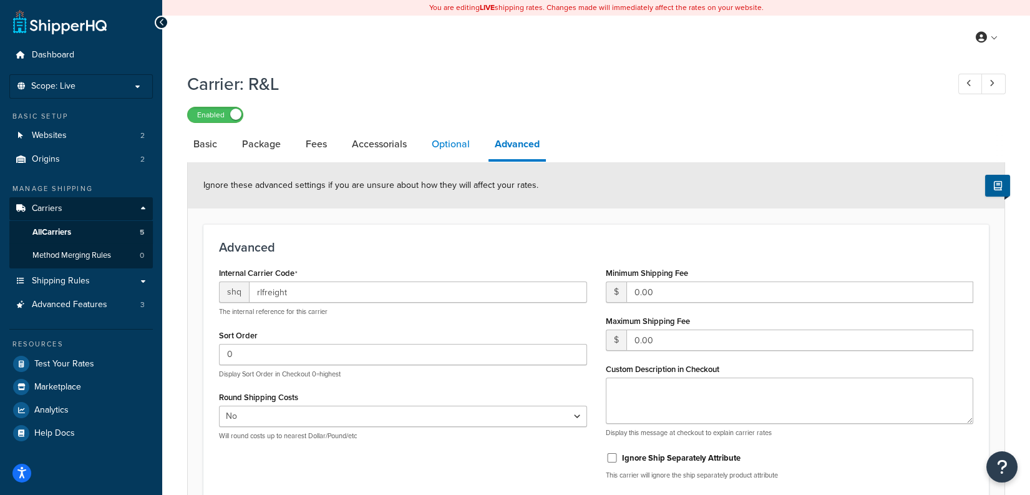
click at [459, 143] on link "Optional" at bounding box center [451, 144] width 51 height 30
select select "85"
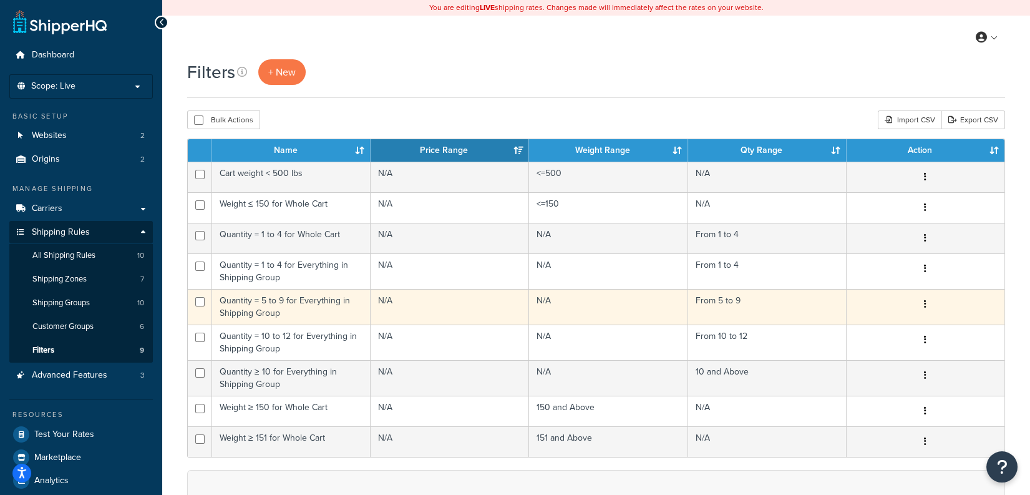
scroll to position [6, 0]
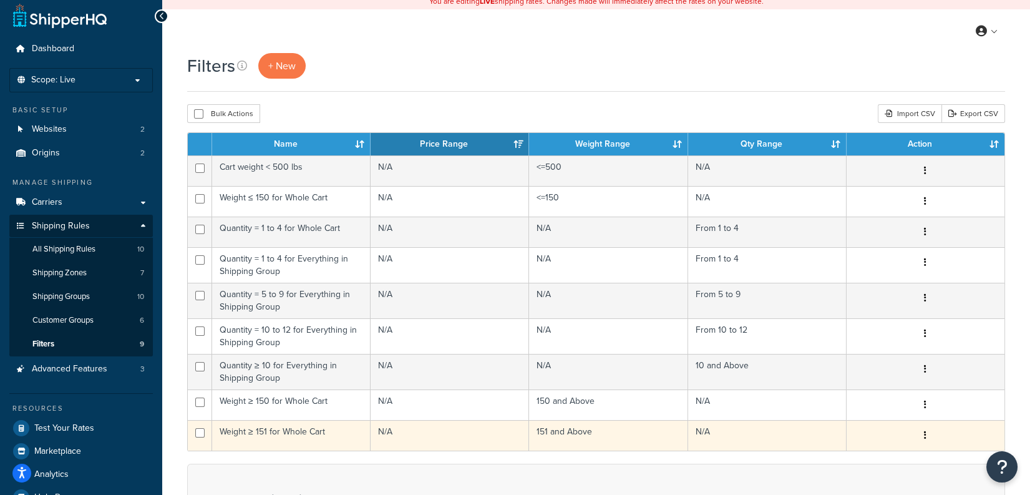
click at [592, 443] on td "151 and Above" at bounding box center [608, 435] width 158 height 31
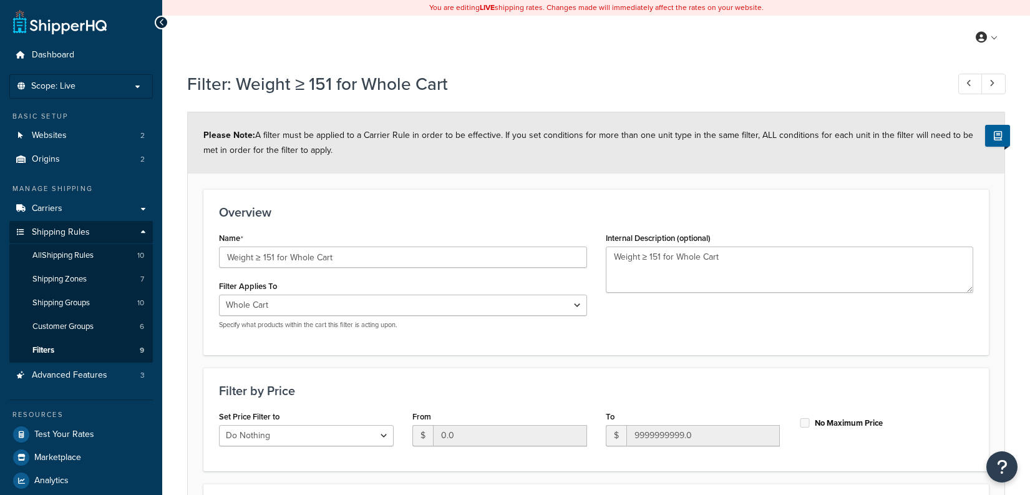
select select "range"
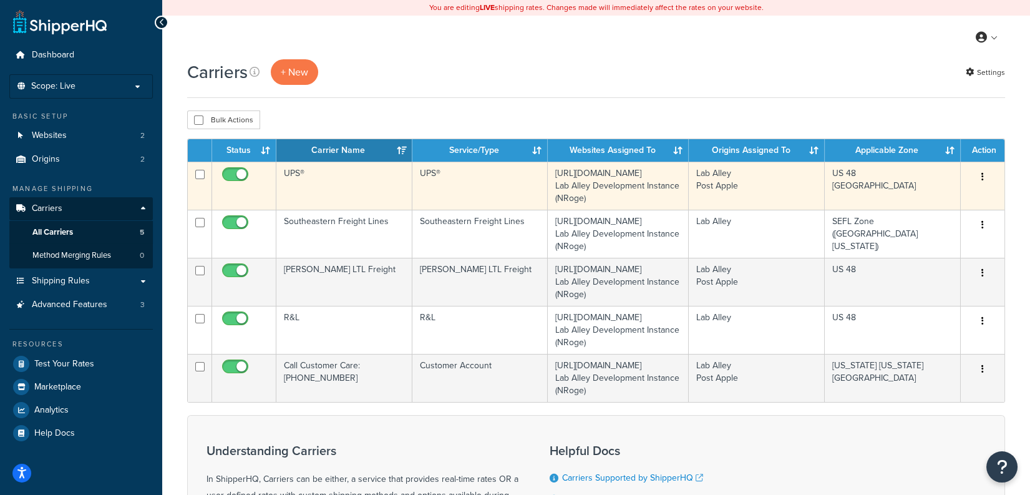
click at [351, 180] on td "UPS®" at bounding box center [344, 186] width 136 height 48
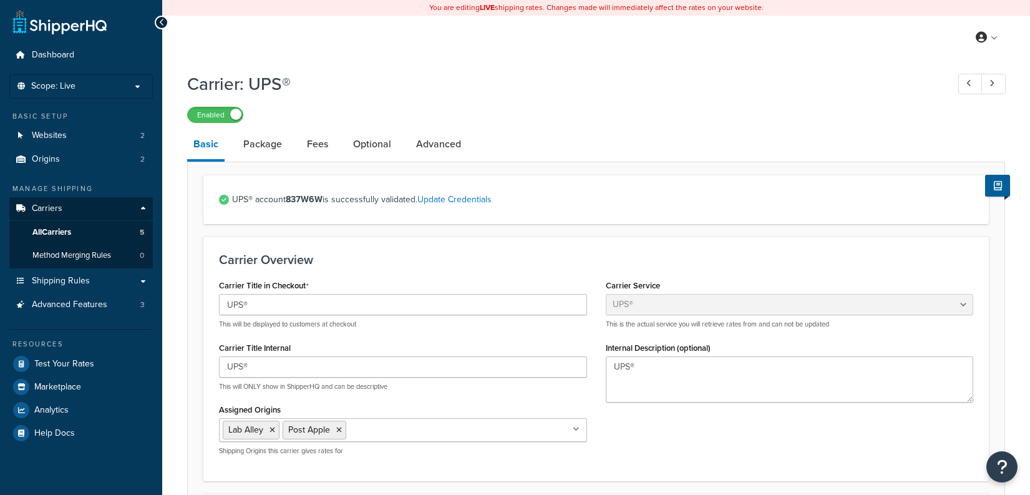
select select "ups"
click at [361, 147] on link "Optional" at bounding box center [372, 144] width 51 height 30
select select "residential"
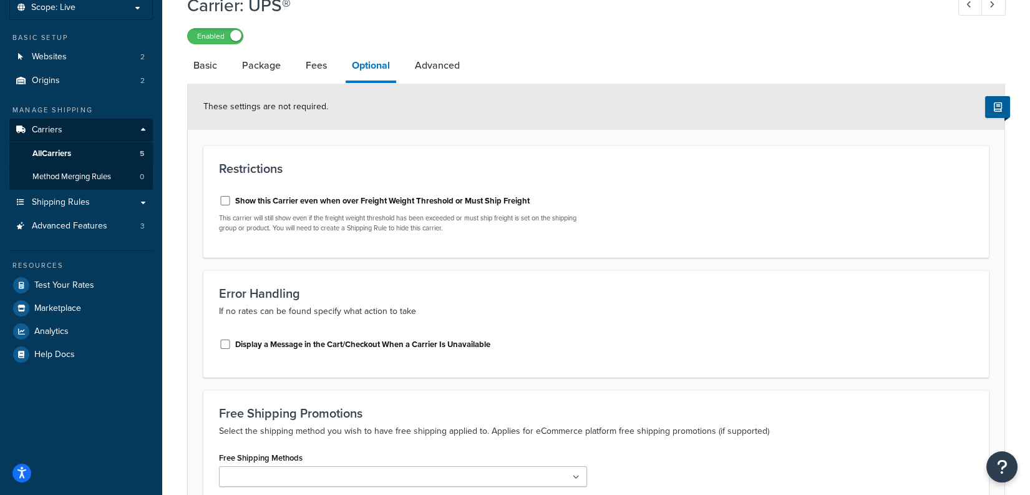
scroll to position [79, 0]
click at [457, 344] on label "Display a Message in the Cart/Checkout When a Carrier Is Unavailable" at bounding box center [362, 343] width 255 height 11
click at [232, 344] on input "Display a Message in the Cart/Checkout When a Carrier Is Unavailable" at bounding box center [225, 343] width 12 height 9
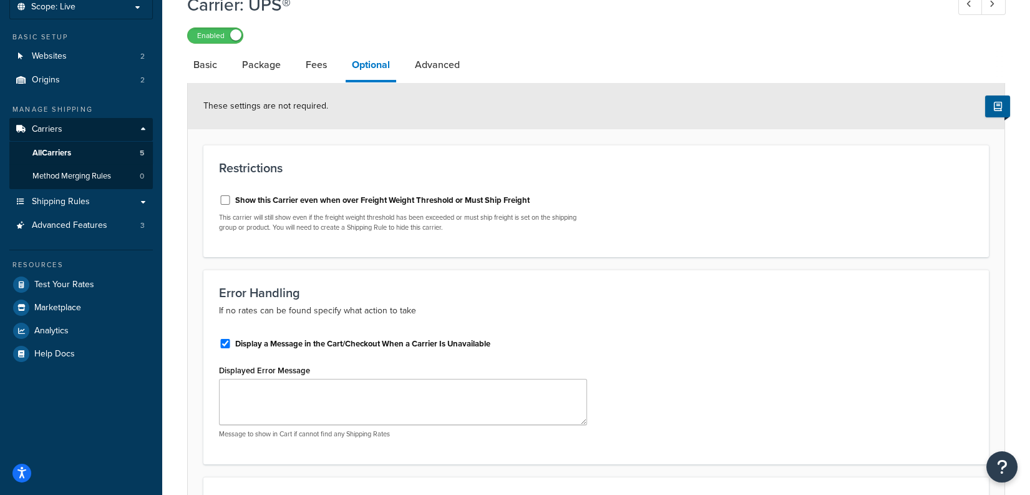
click at [457, 344] on label "Display a Message in the Cart/Checkout When a Carrier Is Unavailable" at bounding box center [362, 343] width 255 height 11
click at [232, 344] on input "Display a Message in the Cart/Checkout When a Carrier Is Unavailable" at bounding box center [225, 343] width 12 height 9
checkbox input "false"
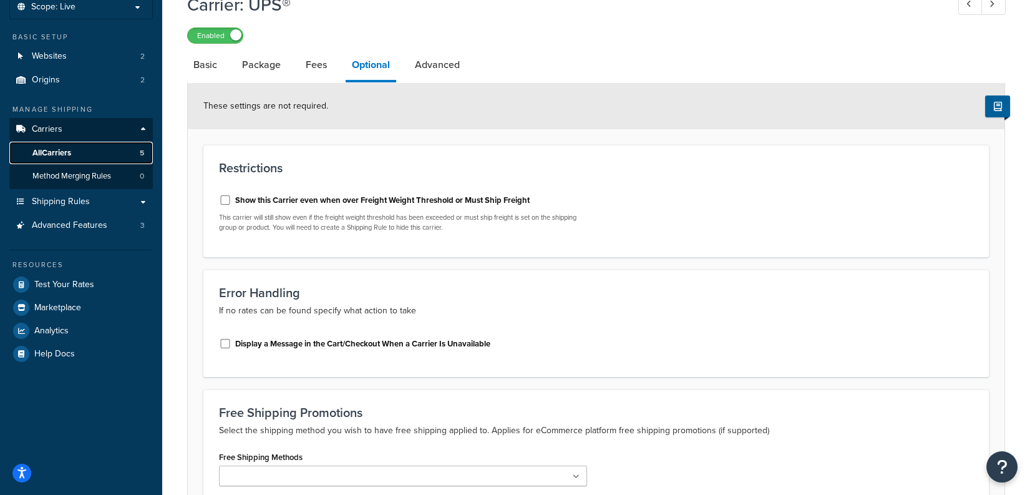
click at [77, 155] on link "All Carriers 5" at bounding box center [81, 153] width 144 height 23
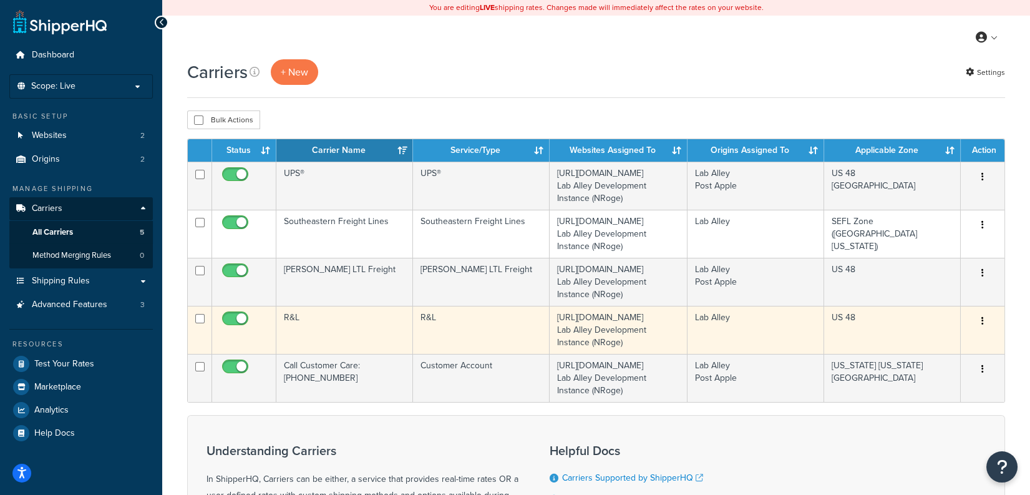
click at [350, 328] on td "R&L" at bounding box center [344, 330] width 137 height 48
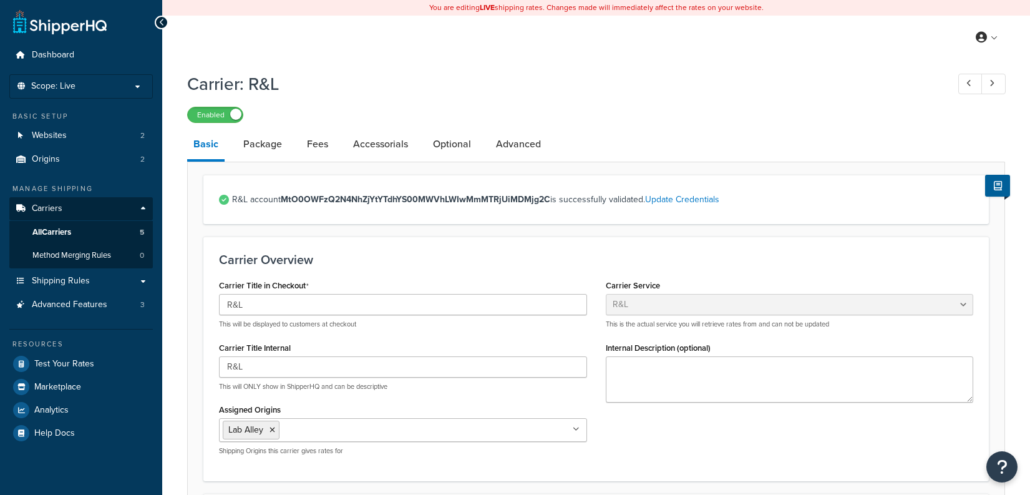
select select "rlFreight"
click at [444, 144] on link "Optional" at bounding box center [452, 144] width 51 height 30
select select "85"
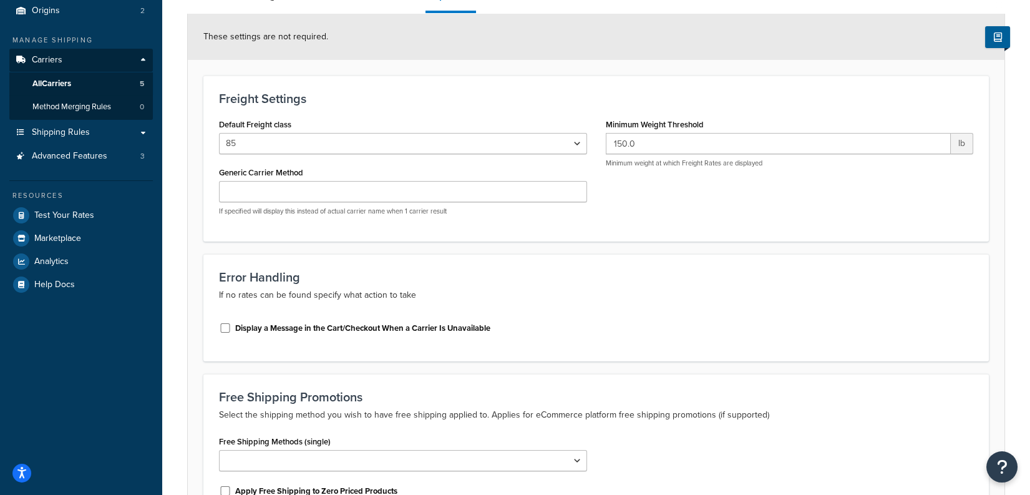
scroll to position [150, 0]
click at [404, 324] on label "Display a Message in the Cart/Checkout When a Carrier Is Unavailable" at bounding box center [362, 326] width 255 height 11
click at [232, 324] on input "Display a Message in the Cart/Checkout When a Carrier Is Unavailable" at bounding box center [225, 325] width 12 height 9
checkbox input "true"
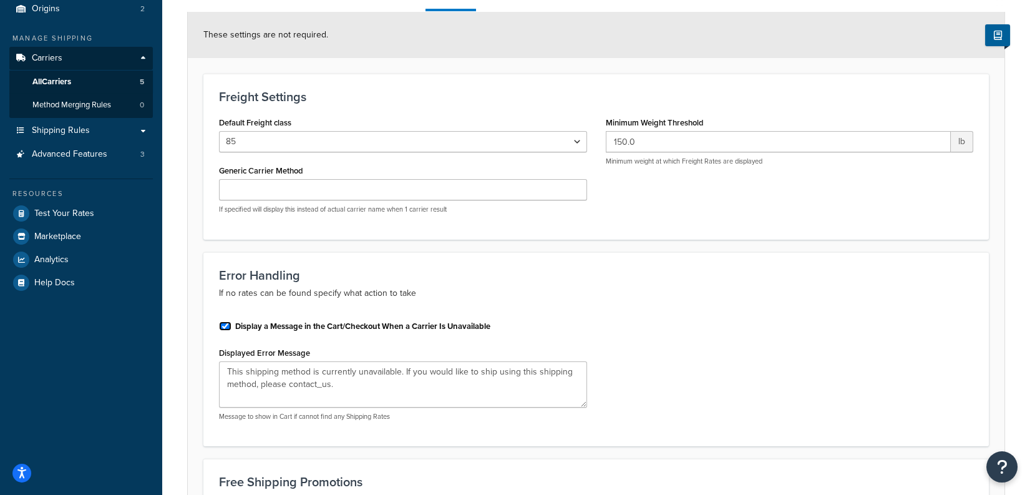
scroll to position [379, 0]
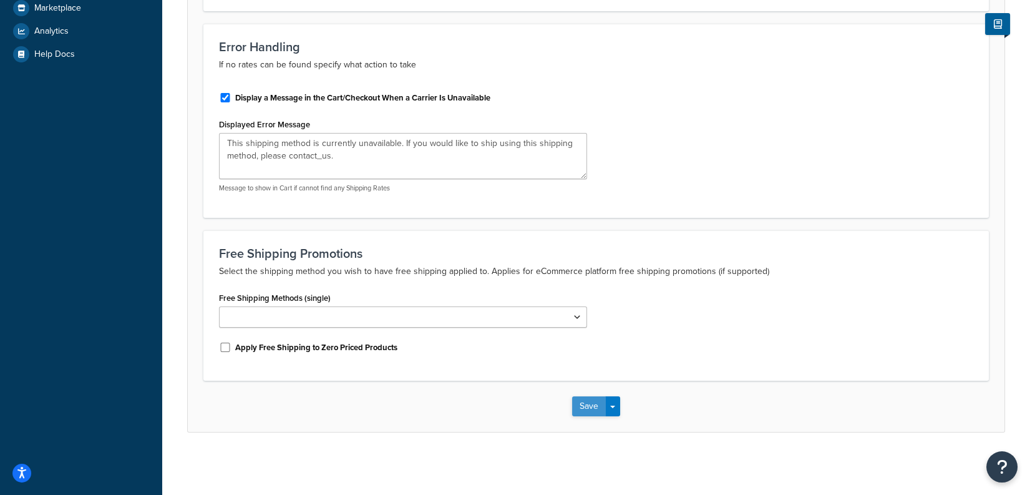
click at [582, 399] on button "Save" at bounding box center [589, 406] width 34 height 20
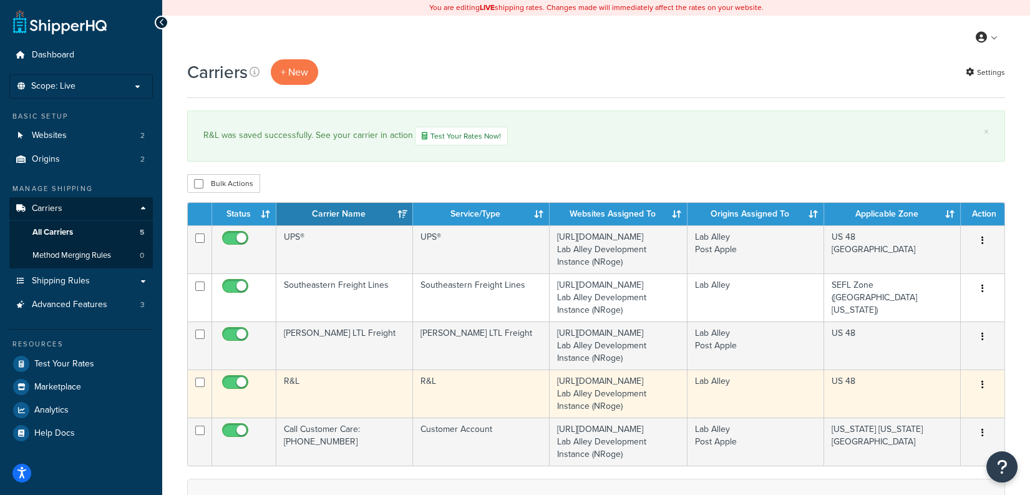
click at [358, 404] on td "R&L" at bounding box center [344, 393] width 137 height 48
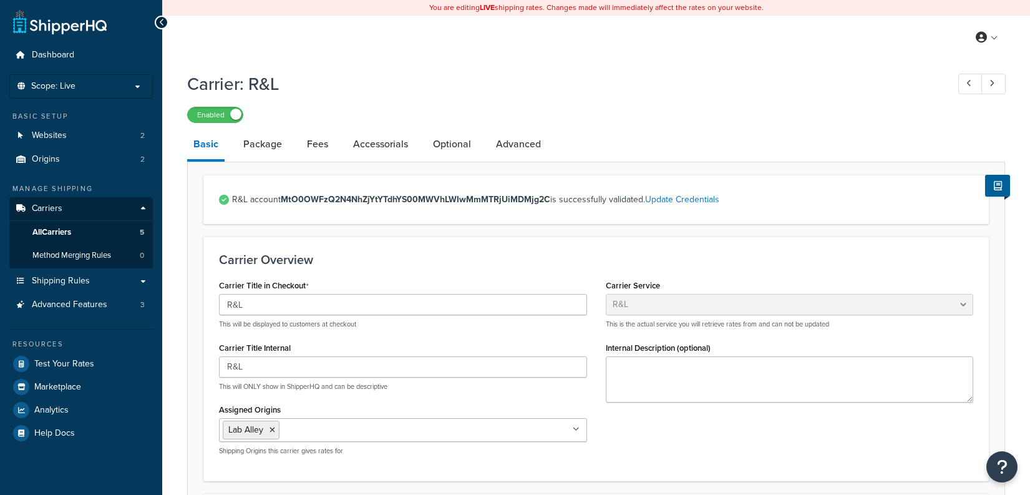
select select "rlFreight"
click at [456, 149] on link "Optional" at bounding box center [452, 144] width 51 height 30
select select "85"
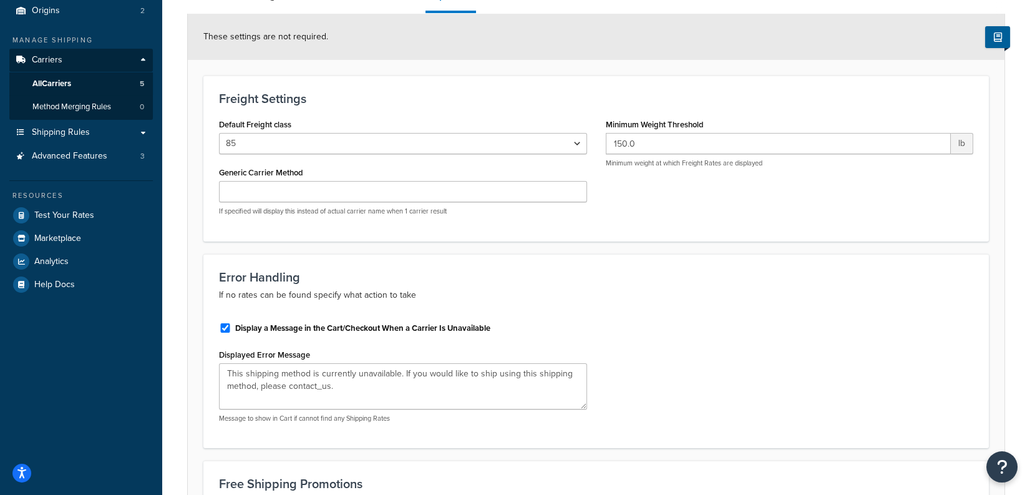
scroll to position [150, 0]
click at [317, 328] on label "Display a Message in the Cart/Checkout When a Carrier Is Unavailable" at bounding box center [362, 326] width 255 height 11
click at [232, 328] on input "Display a Message in the Cart/Checkout When a Carrier Is Unavailable" at bounding box center [225, 325] width 12 height 9
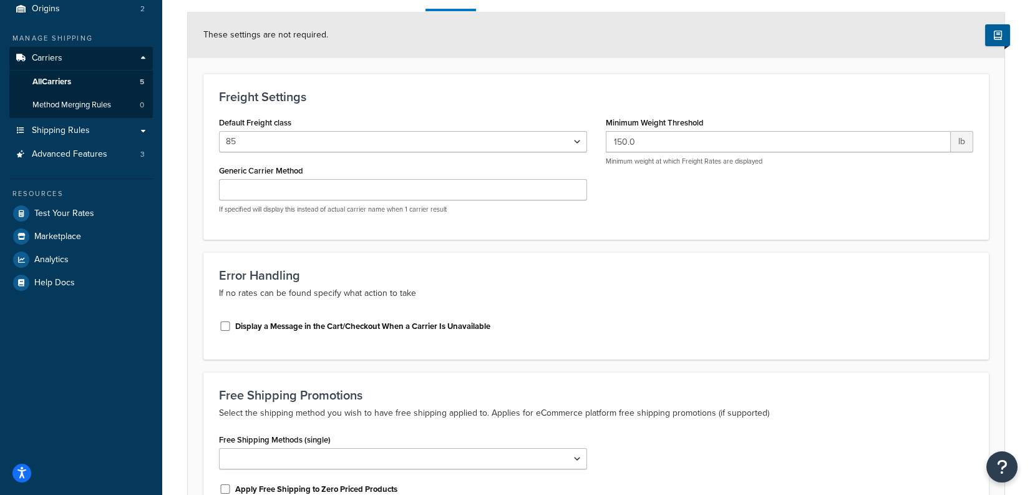
click at [418, 326] on label "Display a Message in the Cart/Checkout When a Carrier Is Unavailable" at bounding box center [362, 326] width 255 height 11
click at [232, 326] on input "Display a Message in the Cart/Checkout When a Carrier Is Unavailable" at bounding box center [225, 325] width 12 height 9
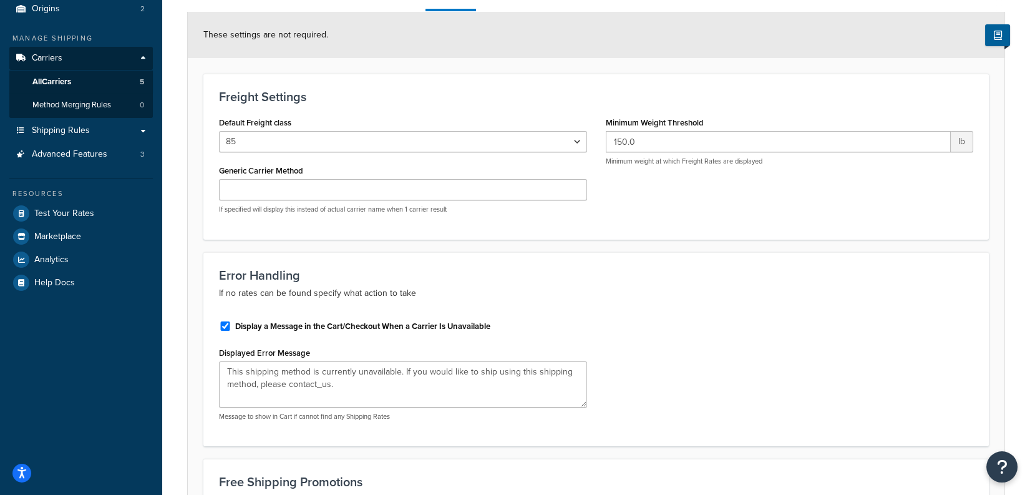
click at [383, 328] on label "Display a Message in the Cart/Checkout When a Carrier Is Unavailable" at bounding box center [362, 326] width 255 height 11
click at [232, 328] on input "Display a Message in the Cart/Checkout When a Carrier Is Unavailable" at bounding box center [225, 325] width 12 height 9
checkbox input "false"
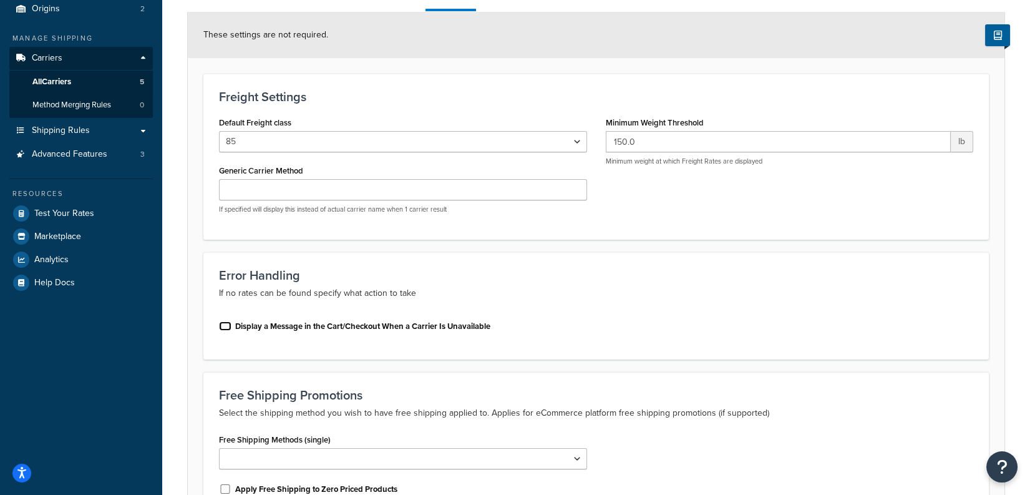
scroll to position [292, 0]
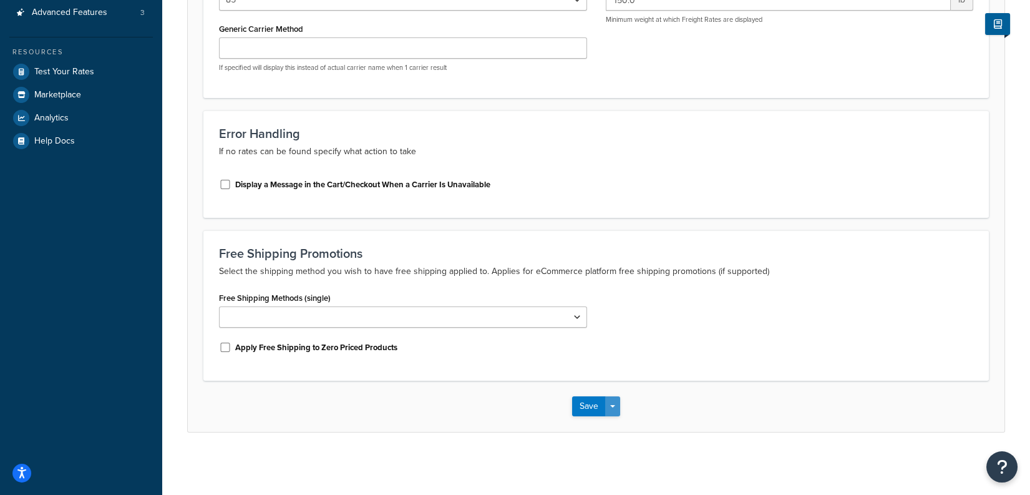
click at [615, 407] on button "Save Dropdown" at bounding box center [612, 406] width 15 height 20
click at [632, 423] on button "Save and Edit" at bounding box center [617, 429] width 91 height 26
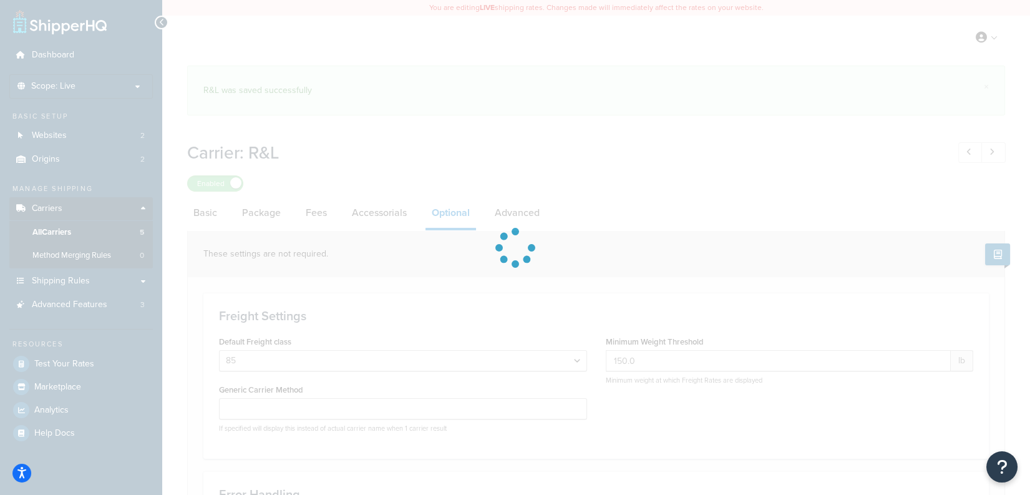
select select "85"
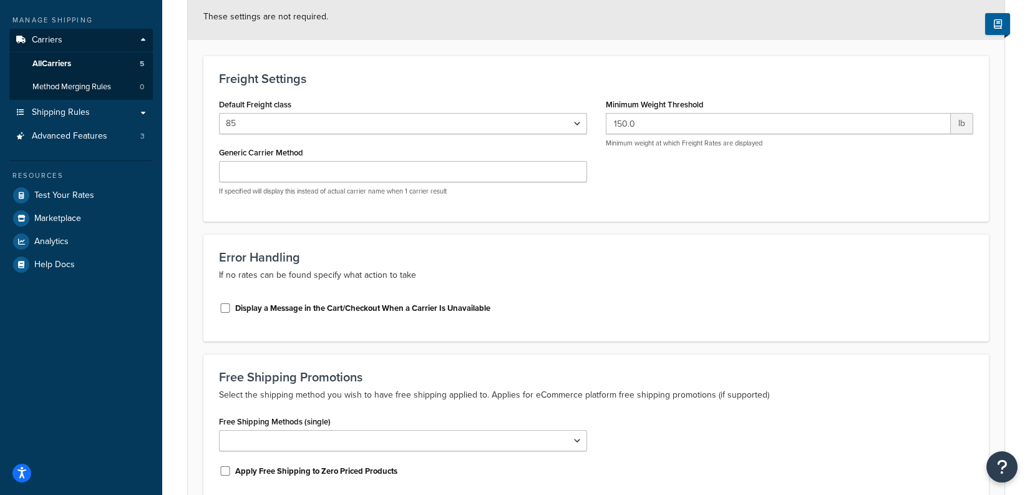
scroll to position [170, 0]
click at [358, 308] on label "Display a Message in the Cart/Checkout When a Carrier Is Unavailable" at bounding box center [362, 306] width 255 height 11
click at [232, 308] on input "Display a Message in the Cart/Checkout When a Carrier Is Unavailable" at bounding box center [225, 305] width 12 height 9
checkbox input "true"
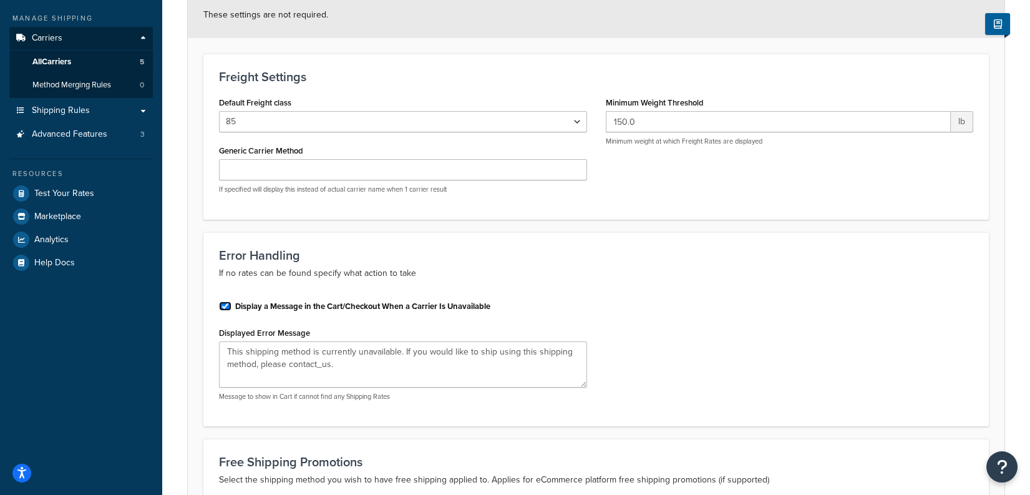
scroll to position [379, 0]
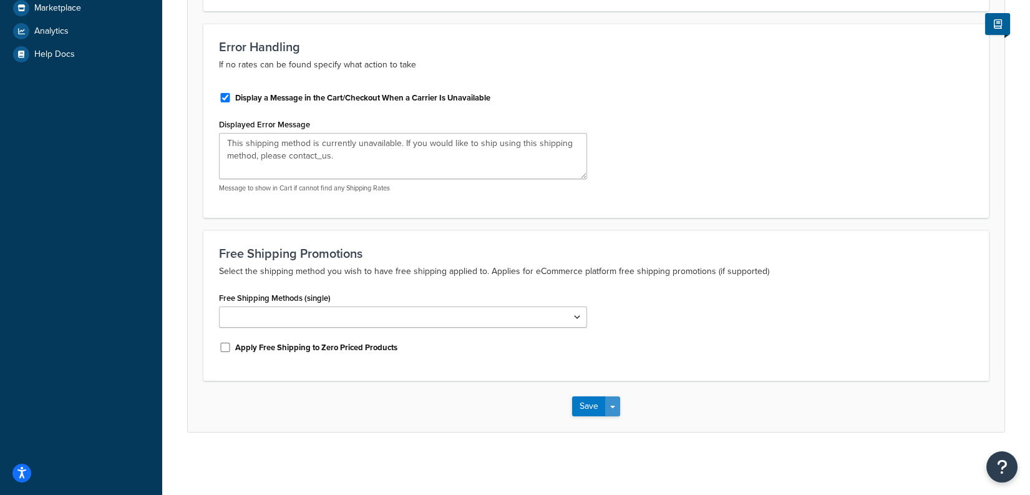
click at [612, 401] on button "Save Dropdown" at bounding box center [612, 406] width 15 height 20
click at [623, 423] on button "Save and Edit" at bounding box center [617, 429] width 91 height 26
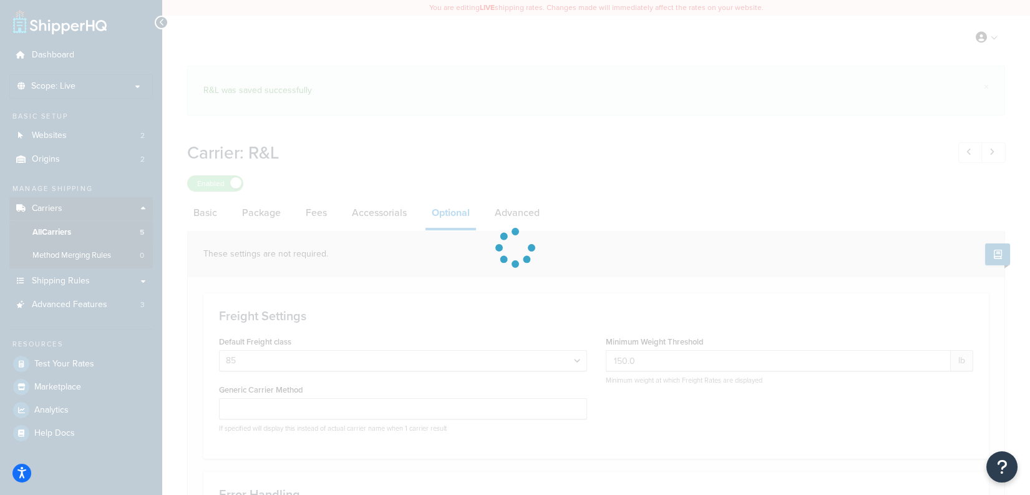
select select "85"
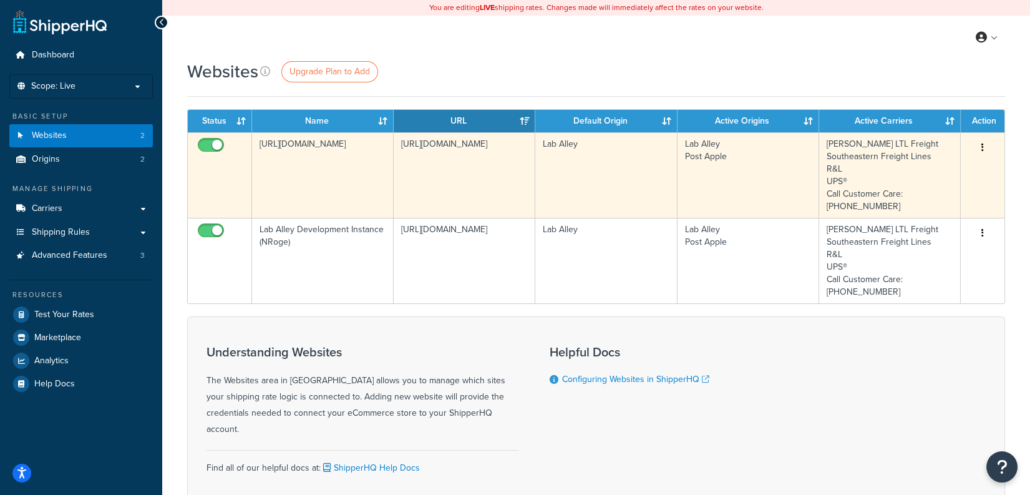
click at [317, 190] on td "[URL][DOMAIN_NAME]" at bounding box center [323, 174] width 142 height 85
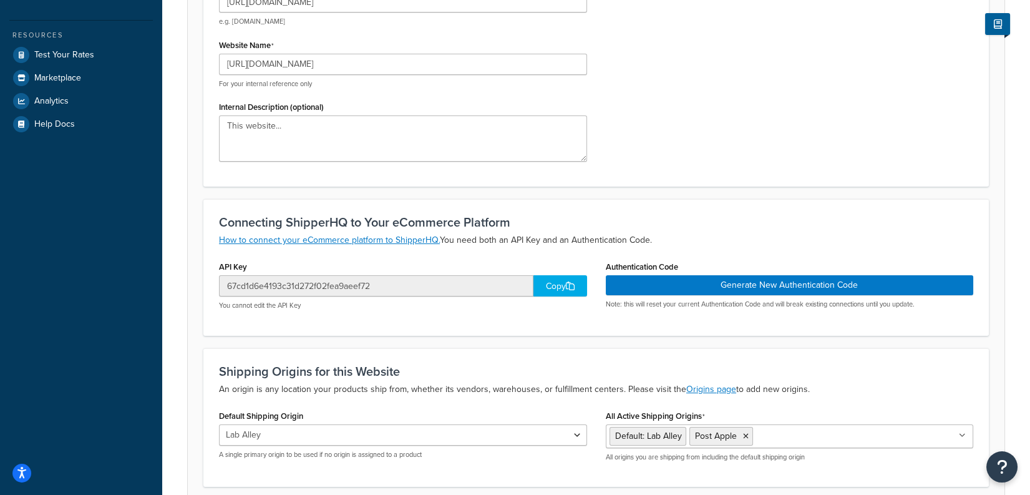
scroll to position [258, 0]
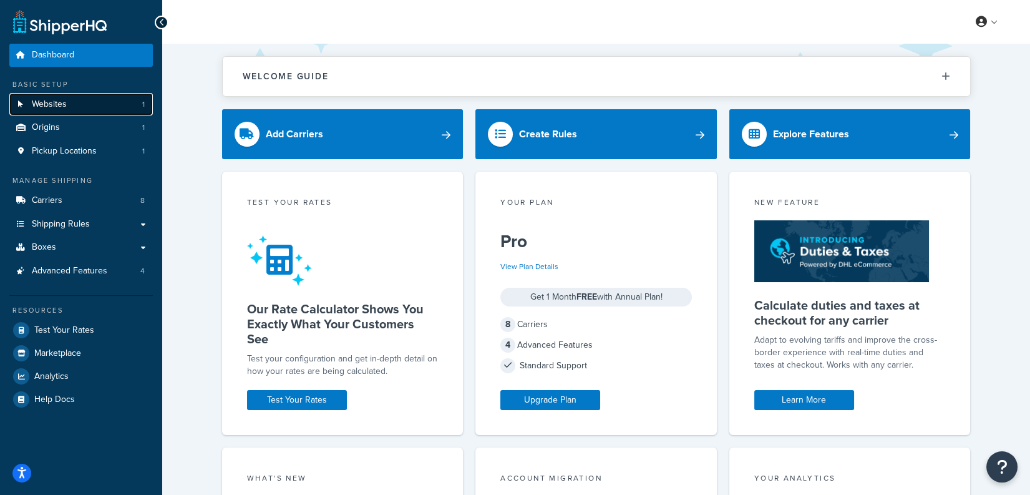
click at [74, 110] on link "Websites 1" at bounding box center [81, 104] width 144 height 23
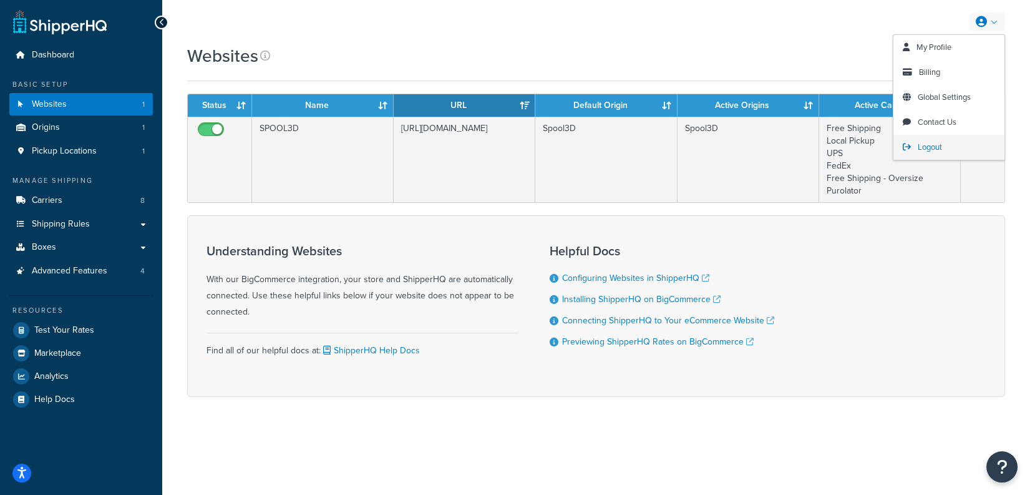
click at [957, 153] on link "Logout" at bounding box center [949, 147] width 111 height 25
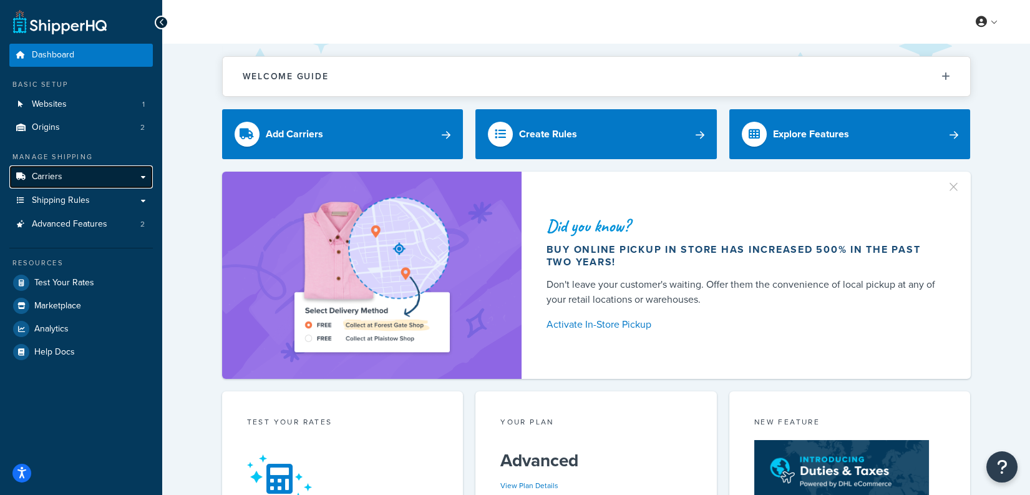
click at [100, 182] on link "Carriers" at bounding box center [81, 176] width 144 height 23
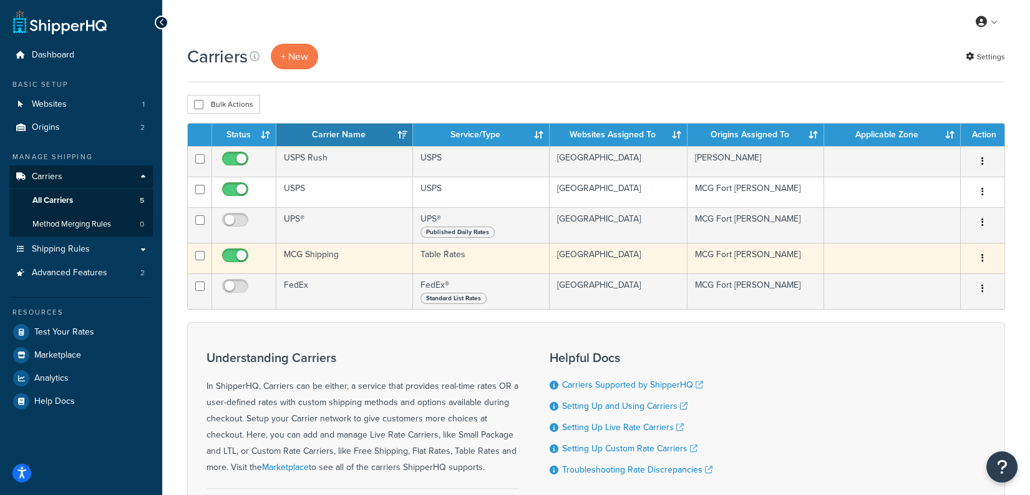
click at [291, 263] on td "MCG Shipping" at bounding box center [344, 258] width 137 height 31
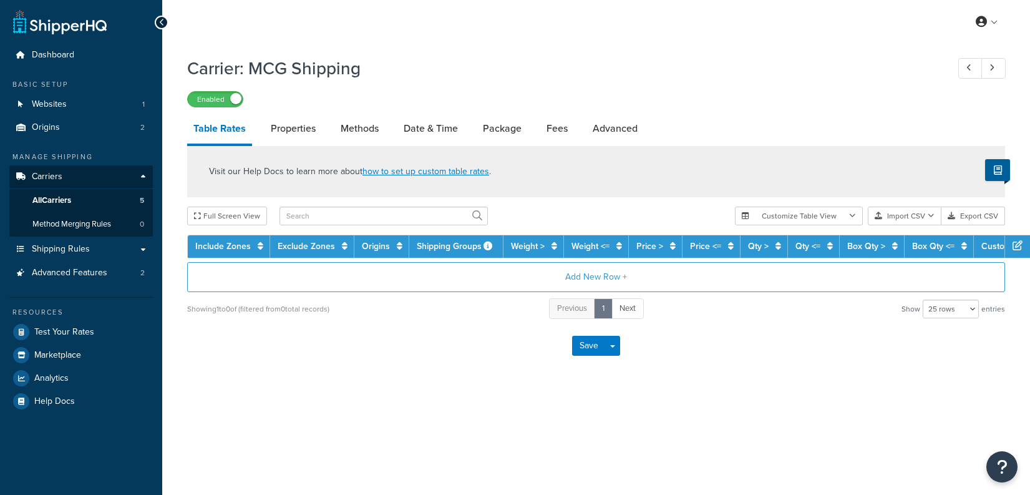
select select "25"
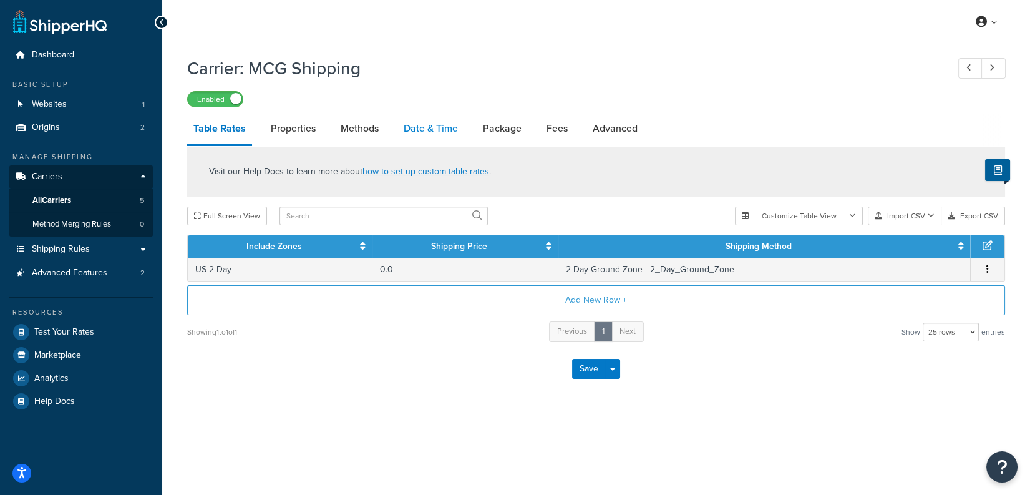
click at [413, 133] on link "Date & Time" at bounding box center [430, 129] width 67 height 30
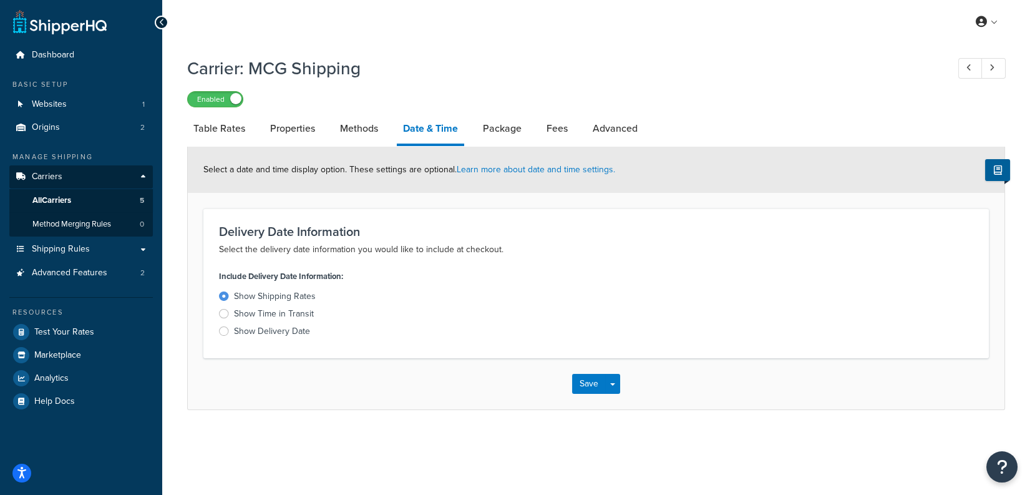
click at [291, 330] on div "Show Delivery Date" at bounding box center [272, 331] width 76 height 12
click at [0, 0] on input "Show Delivery Date" at bounding box center [0, 0] width 0 height 0
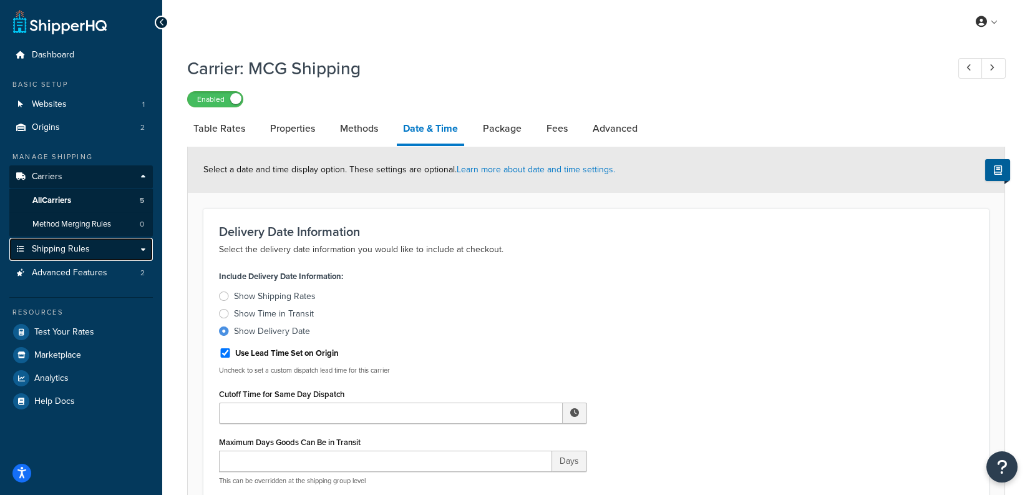
click at [76, 258] on link "Shipping Rules" at bounding box center [81, 249] width 144 height 23
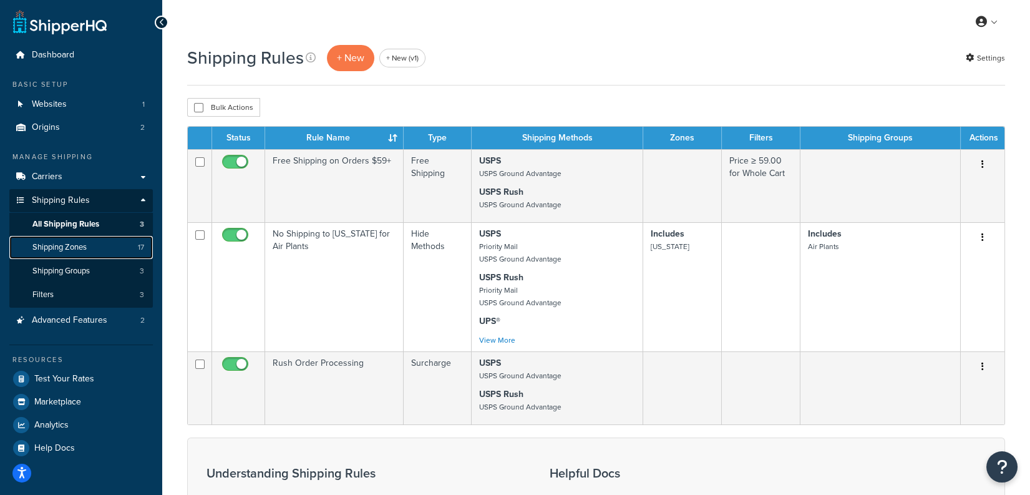
click at [84, 249] on span "Shipping Zones" at bounding box center [59, 247] width 54 height 11
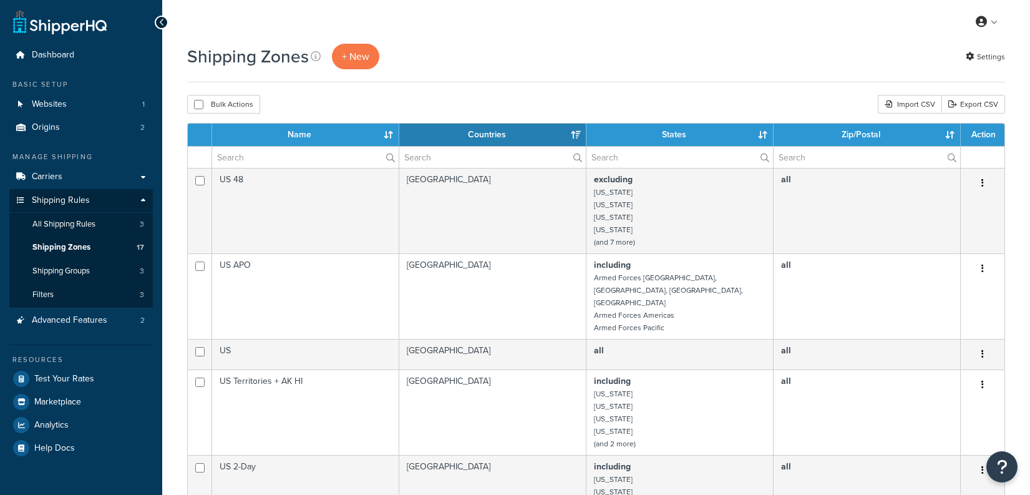
select select "15"
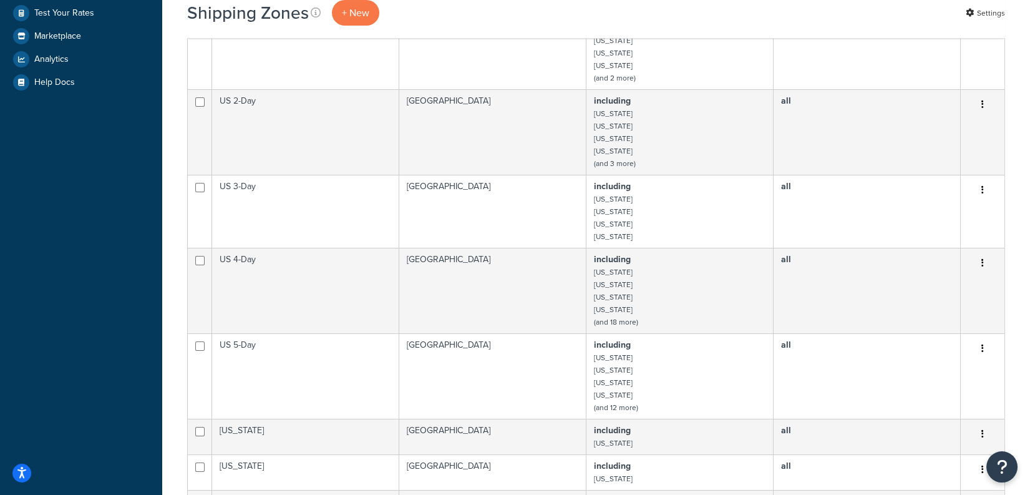
scroll to position [368, 0]
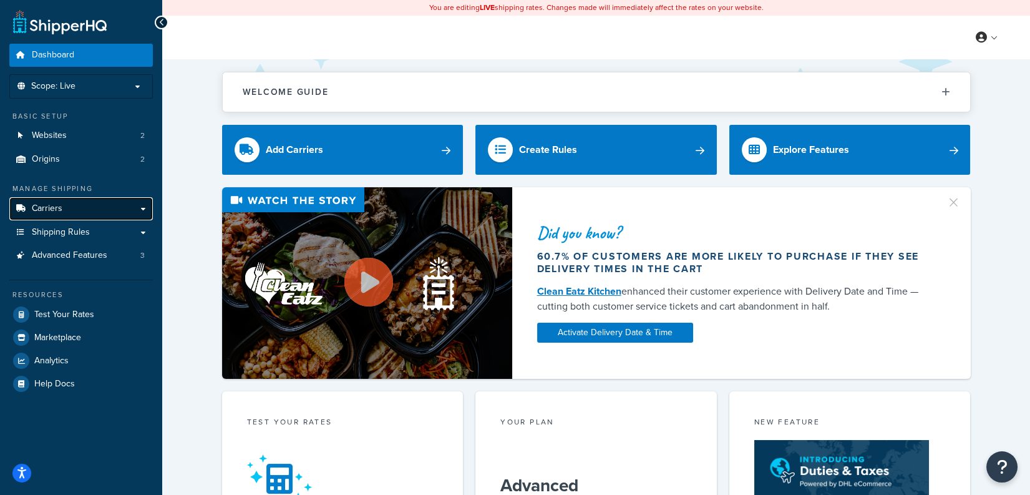
click at [67, 208] on link "Carriers" at bounding box center [81, 208] width 144 height 23
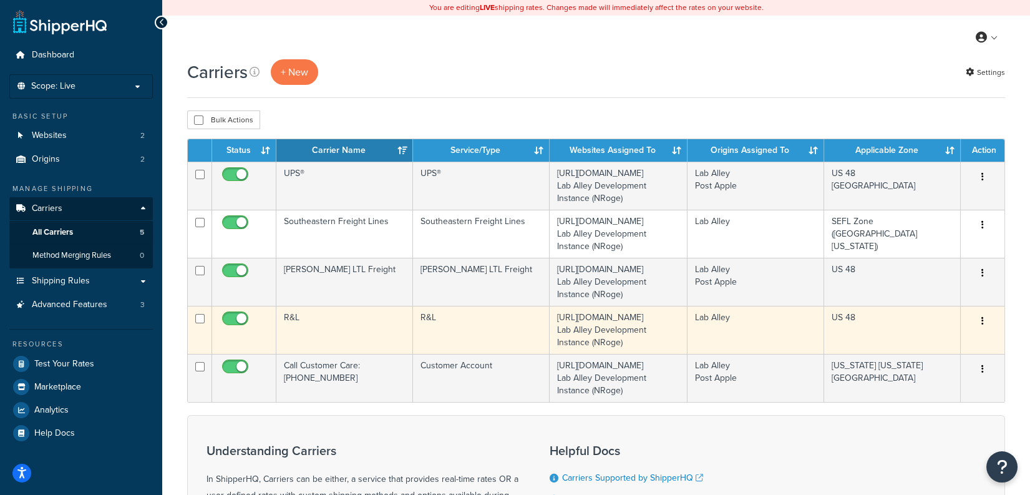
click at [363, 329] on td "R&L" at bounding box center [344, 330] width 137 height 48
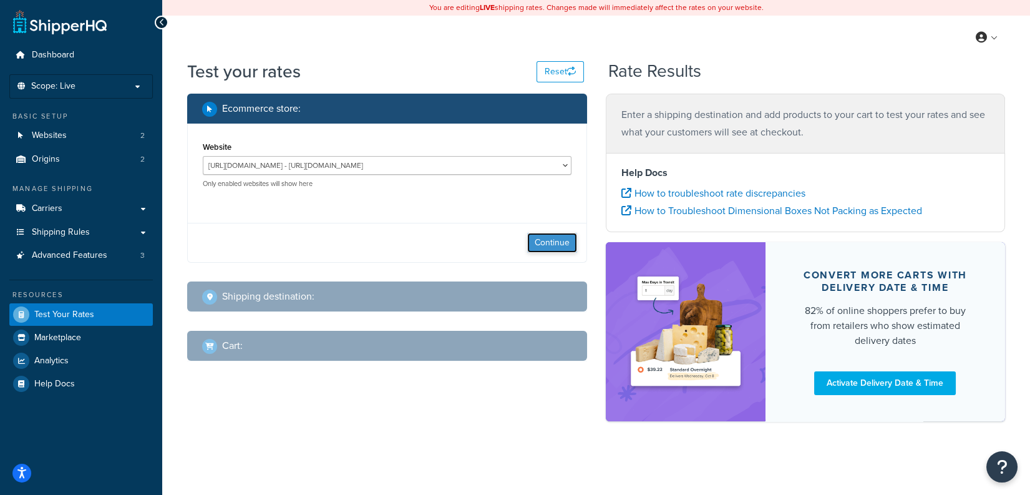
click at [534, 241] on button "Continue" at bounding box center [552, 243] width 50 height 20
select select "[GEOGRAPHIC_DATA]"
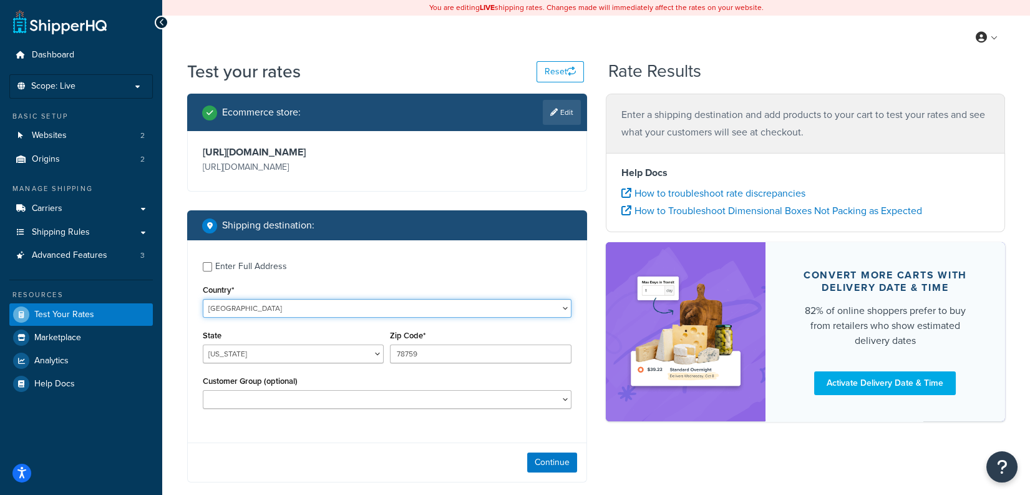
click at [313, 311] on select "[GEOGRAPHIC_DATA] [GEOGRAPHIC_DATA] [GEOGRAPHIC_DATA] [GEOGRAPHIC_DATA] [GEOGRA…" at bounding box center [387, 308] width 369 height 19
select select "NA"
click at [203, 299] on select "[GEOGRAPHIC_DATA] [GEOGRAPHIC_DATA] [GEOGRAPHIC_DATA] [GEOGRAPHIC_DATA] [GEOGRA…" at bounding box center [387, 308] width 369 height 19
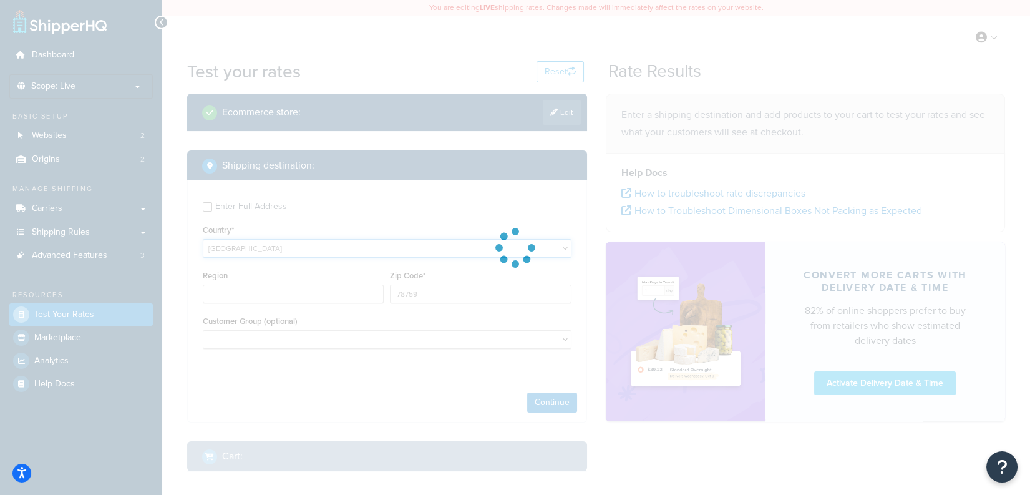
type input "[GEOGRAPHIC_DATA]"
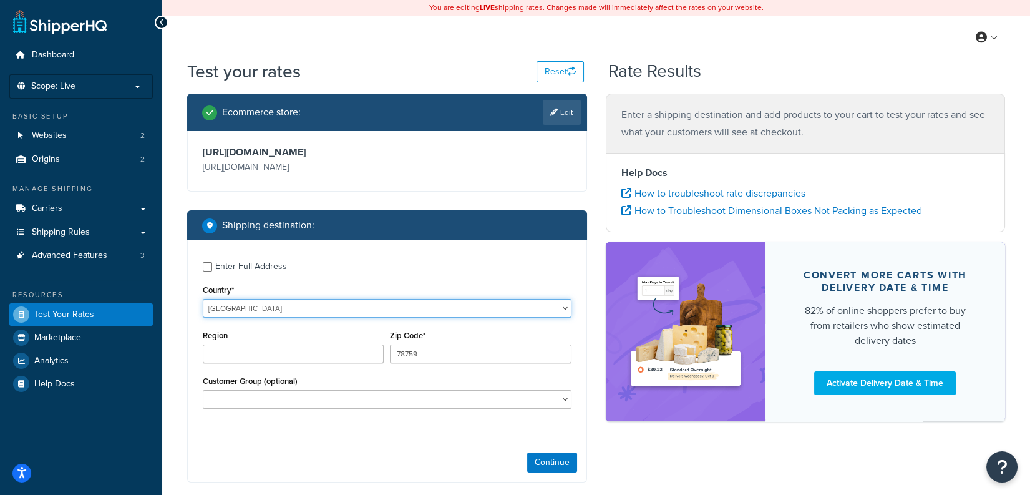
click at [285, 310] on select "[GEOGRAPHIC_DATA] [GEOGRAPHIC_DATA] [GEOGRAPHIC_DATA] [GEOGRAPHIC_DATA] [GEOGRA…" at bounding box center [387, 308] width 369 height 19
select select "CA"
click at [203, 299] on select "[GEOGRAPHIC_DATA] [GEOGRAPHIC_DATA] [GEOGRAPHIC_DATA] [GEOGRAPHIC_DATA] [GEOGRA…" at bounding box center [387, 308] width 369 height 19
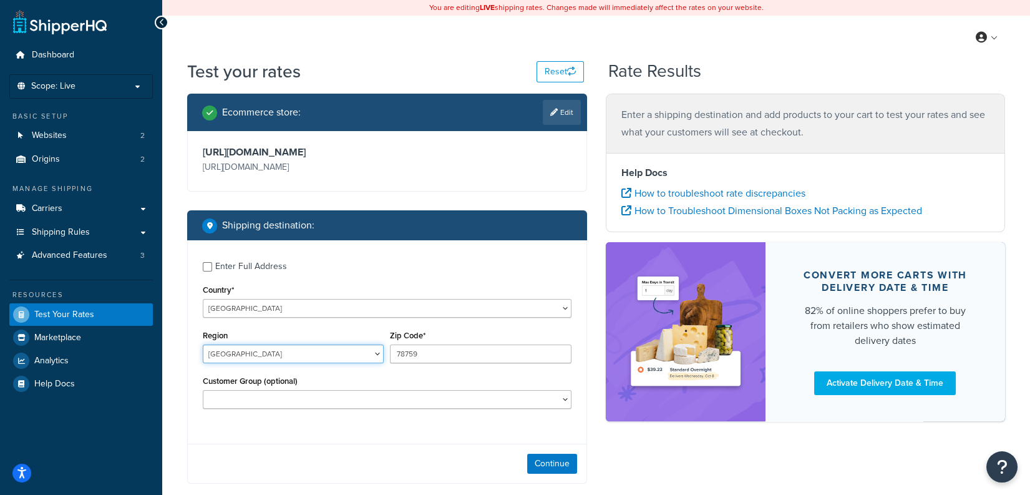
click at [295, 353] on select "Alberta British Columbia Manitoba New Brunswick Newfoundland and Labrador North…" at bounding box center [293, 353] width 181 height 19
select select "BC"
click at [203, 346] on select "Alberta British Columbia Manitoba New Brunswick Newfoundland and Labrador North…" at bounding box center [293, 353] width 181 height 19
click at [453, 359] on input "78759" at bounding box center [480, 353] width 181 height 19
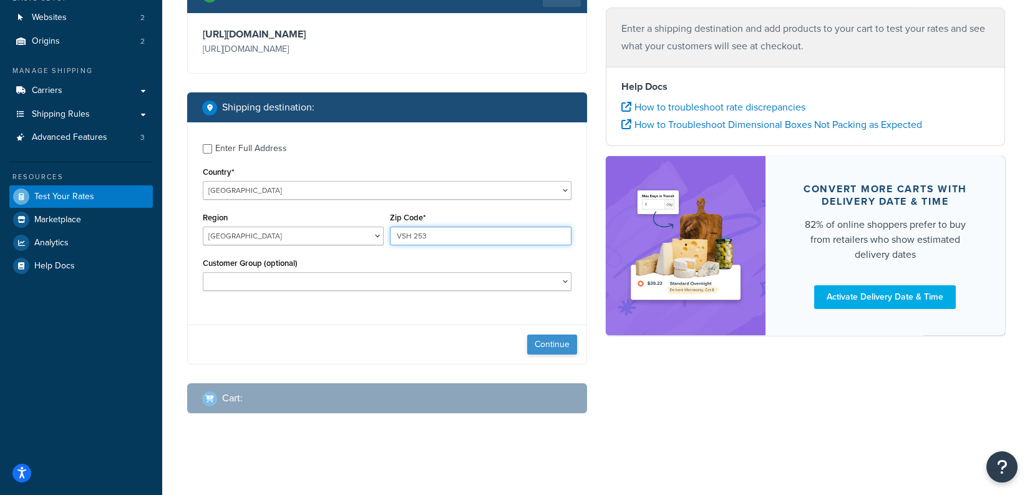
type input "VSH 253"
click at [549, 346] on button "Continue" at bounding box center [552, 344] width 50 height 20
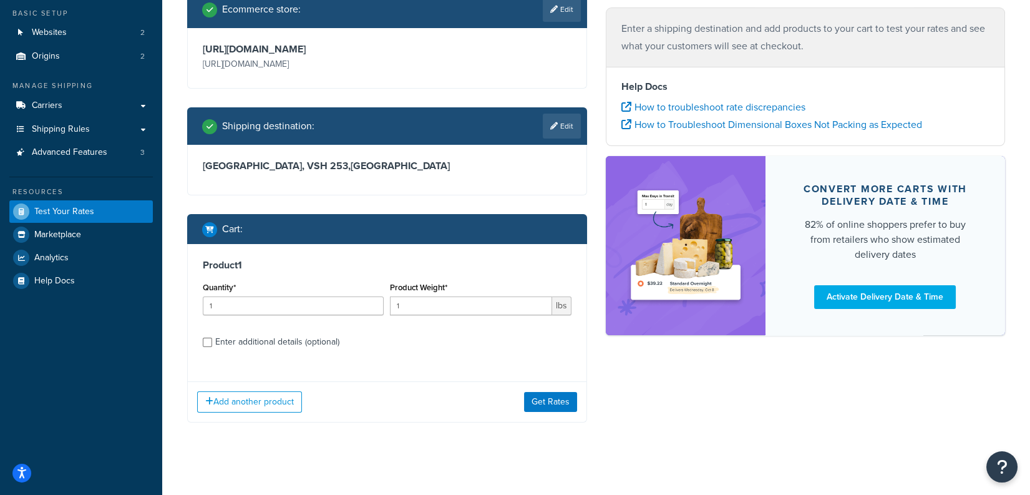
scroll to position [112, 0]
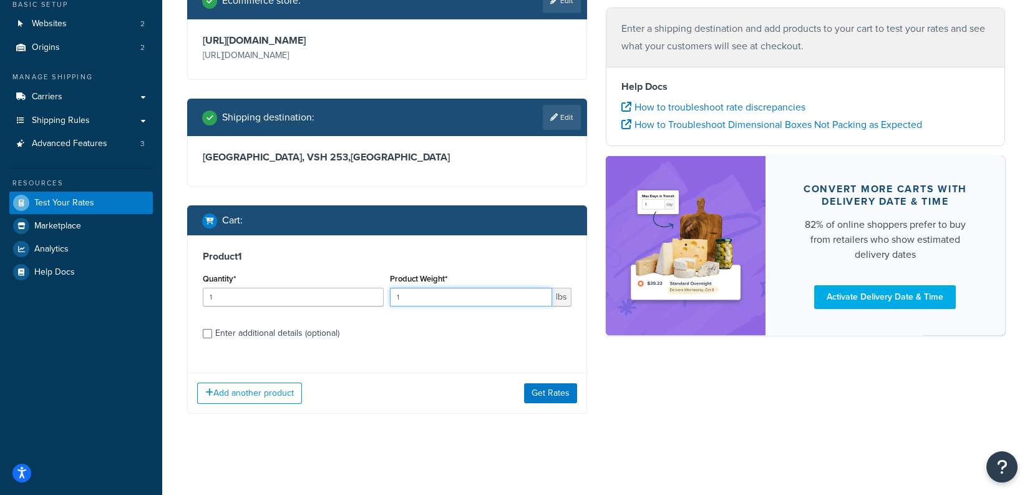
click at [433, 302] on input "1" at bounding box center [471, 297] width 162 height 19
type input "165"
click at [537, 391] on button "Get Rates" at bounding box center [550, 393] width 53 height 20
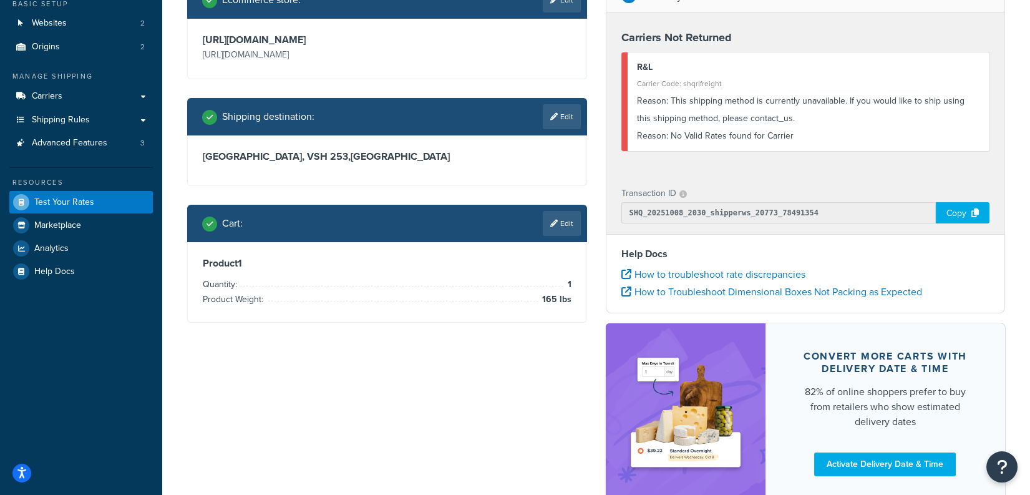
click at [563, 225] on link "Edit" at bounding box center [562, 223] width 38 height 25
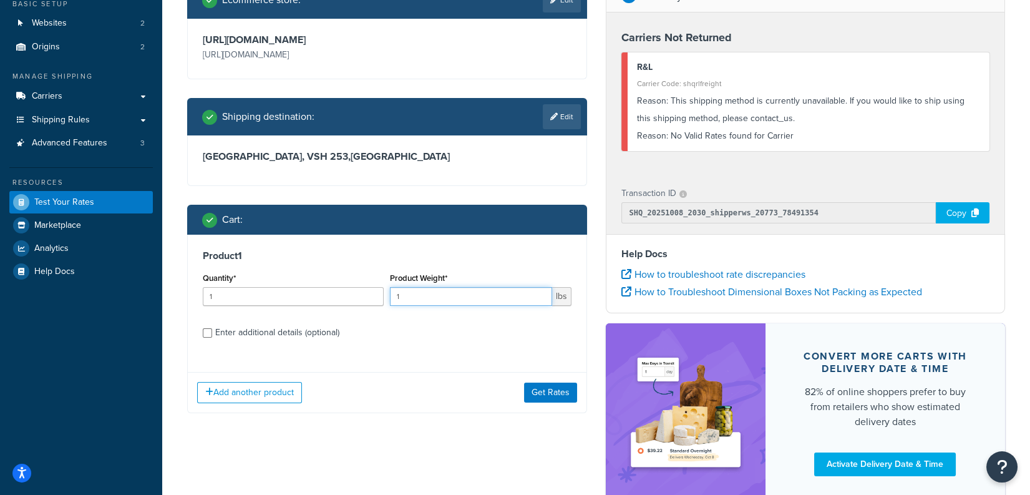
click at [481, 298] on input "1" at bounding box center [471, 296] width 162 height 19
type input "155"
click at [552, 389] on button "Get Rates" at bounding box center [550, 393] width 53 height 20
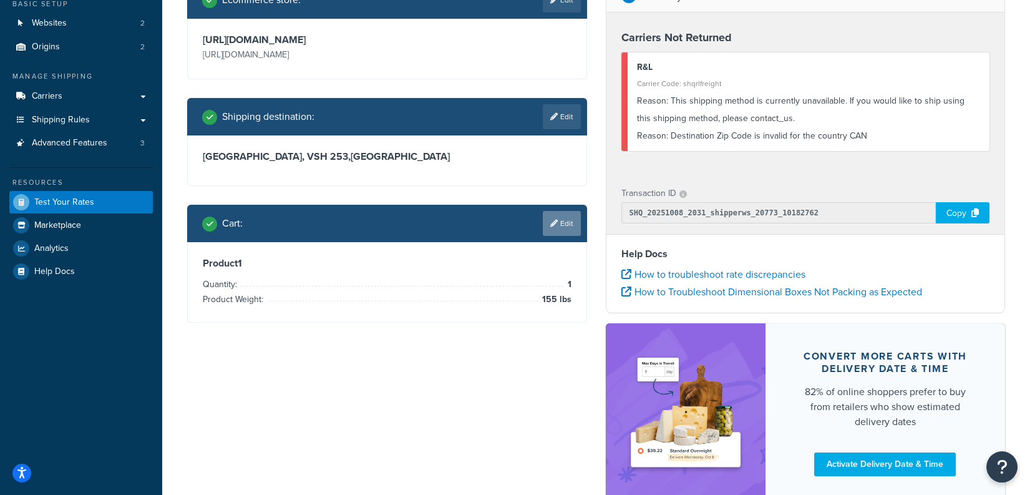
click at [569, 220] on link "Edit" at bounding box center [562, 223] width 38 height 25
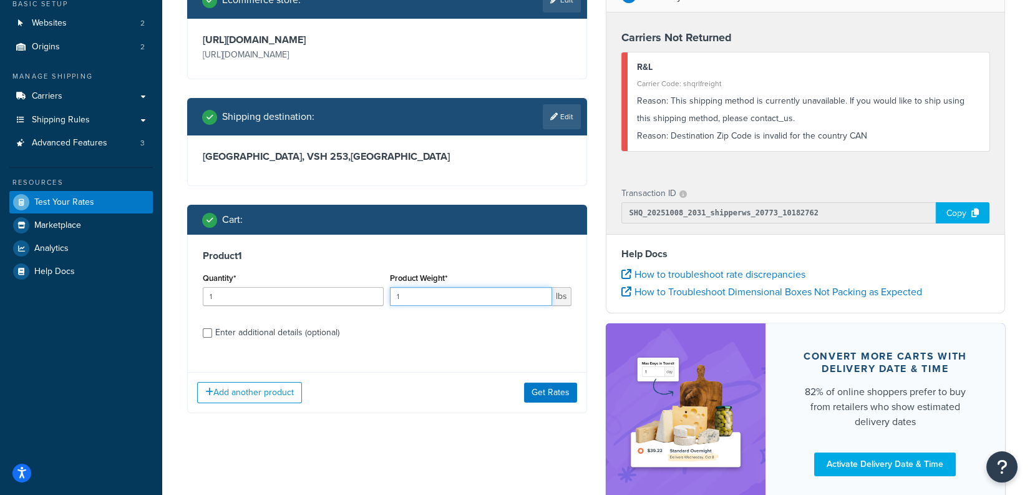
click at [461, 293] on input "1" at bounding box center [471, 296] width 162 height 19
type input "175"
click at [563, 394] on button "Get Rates" at bounding box center [550, 393] width 53 height 20
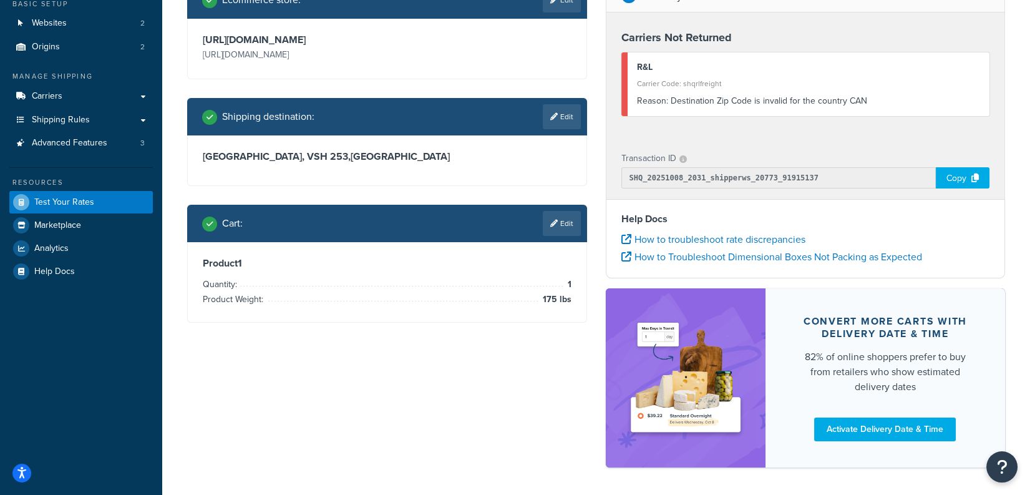
click at [571, 115] on link "Edit" at bounding box center [562, 116] width 38 height 25
select select "CA"
select select "BC"
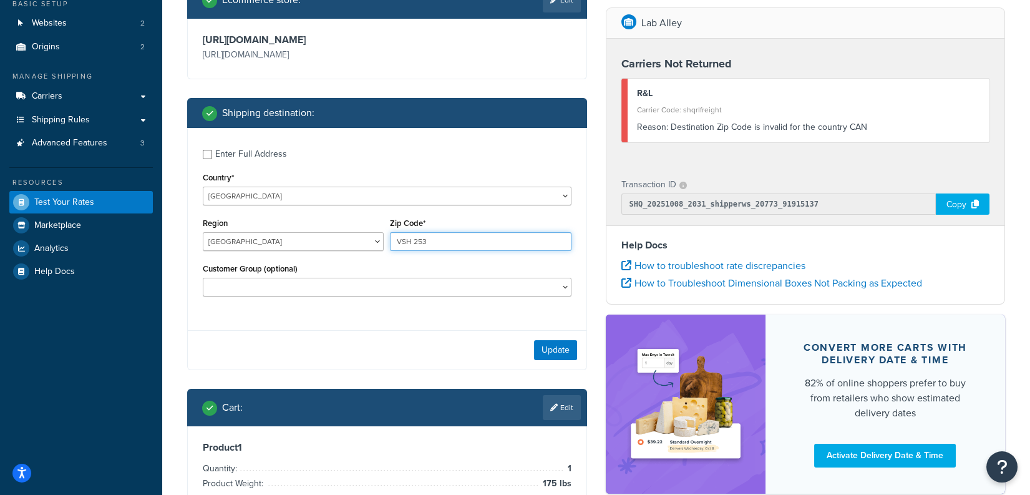
drag, startPoint x: 422, startPoint y: 244, endPoint x: 469, endPoint y: 245, distance: 46.8
click at [422, 244] on input "VSH 253" at bounding box center [480, 241] width 181 height 19
type input "VSH 2K3"
click at [552, 348] on button "Update" at bounding box center [555, 350] width 43 height 20
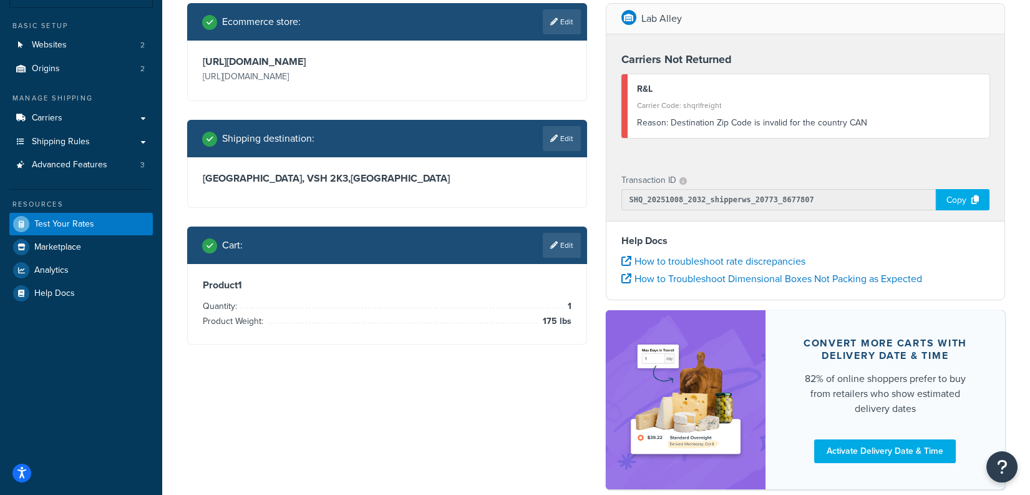
scroll to position [67, 0]
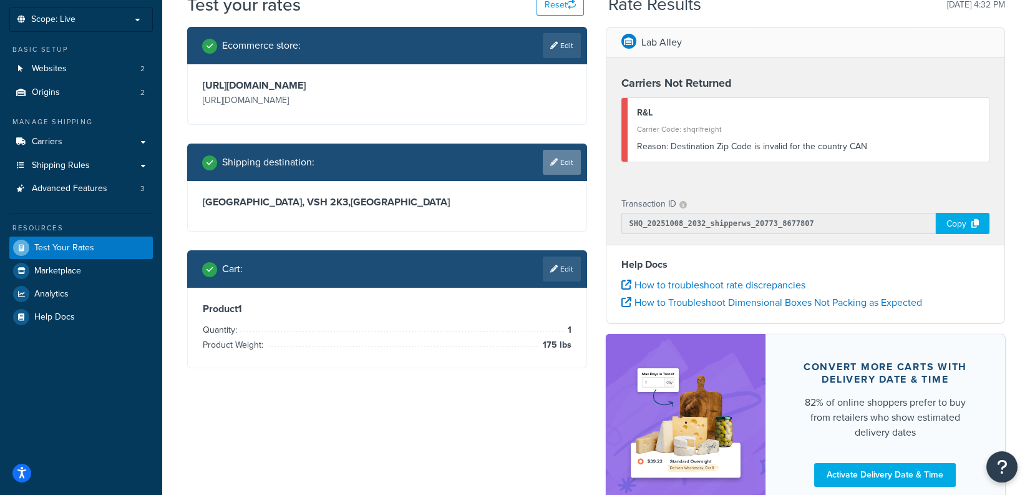
click at [566, 173] on link "Edit" at bounding box center [562, 162] width 38 height 25
select select "CA"
select select "BC"
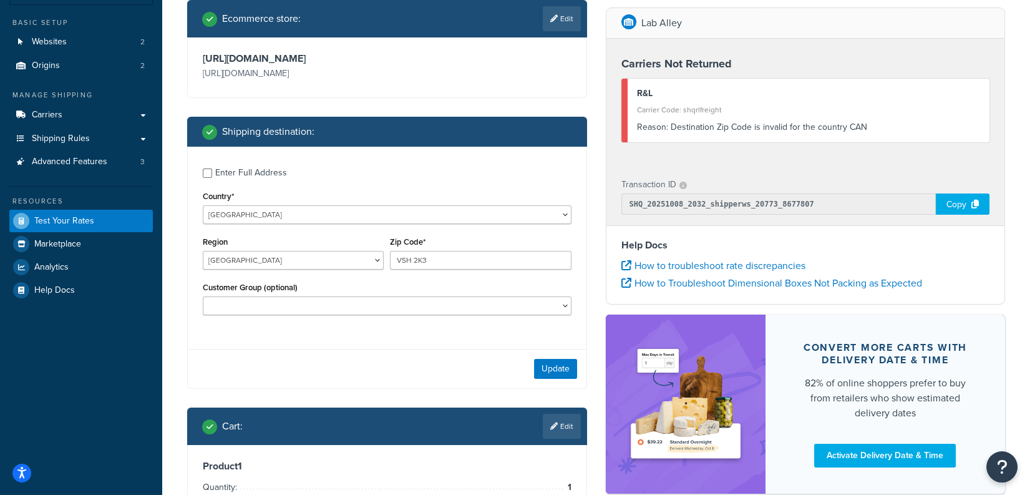
scroll to position [94, 0]
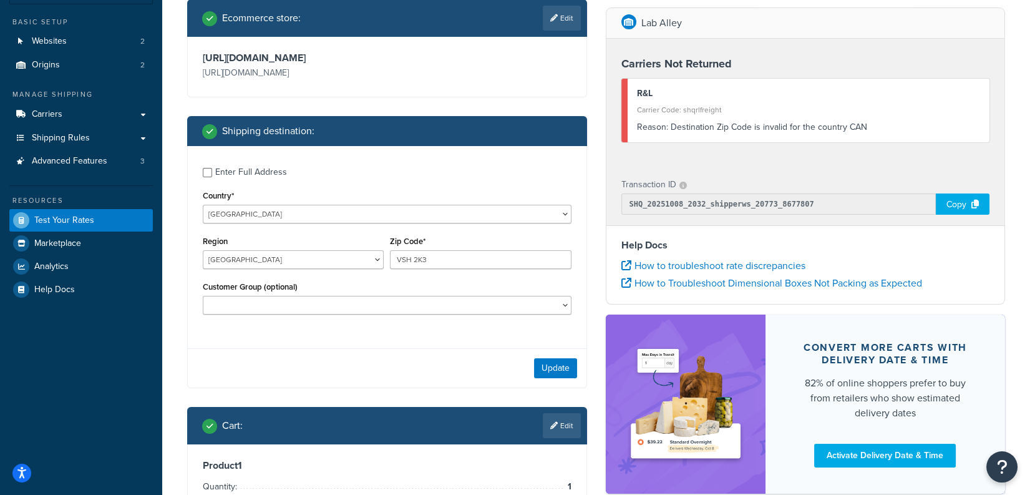
click at [261, 170] on div "Enter Full Address" at bounding box center [251, 171] width 72 height 17
click at [212, 170] on input "Enter Full Address" at bounding box center [207, 172] width 9 height 9
checkbox input "true"
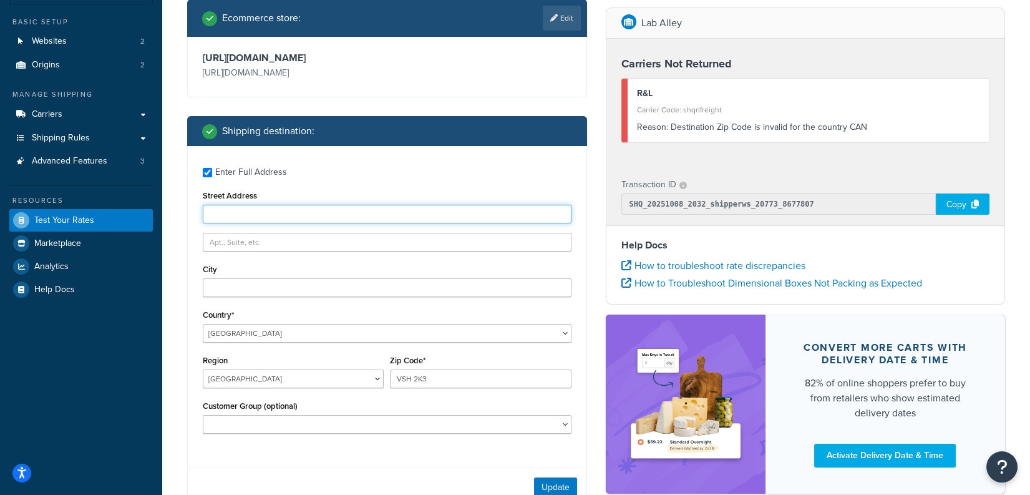
click at [287, 213] on input "Street Address" at bounding box center [387, 214] width 369 height 19
paste input "Address: 6200 University Blvd, Vancouver, BC V6T 1Z4, Canada"
drag, startPoint x: 242, startPoint y: 215, endPoint x: 192, endPoint y: 214, distance: 50.5
click at [192, 214] on div "Enter Full Address Street Address Address: 6200 University Blvd, Vancouver, BC …" at bounding box center [387, 302] width 399 height 312
drag, startPoint x: 333, startPoint y: 215, endPoint x: 358, endPoint y: 213, distance: 25.0
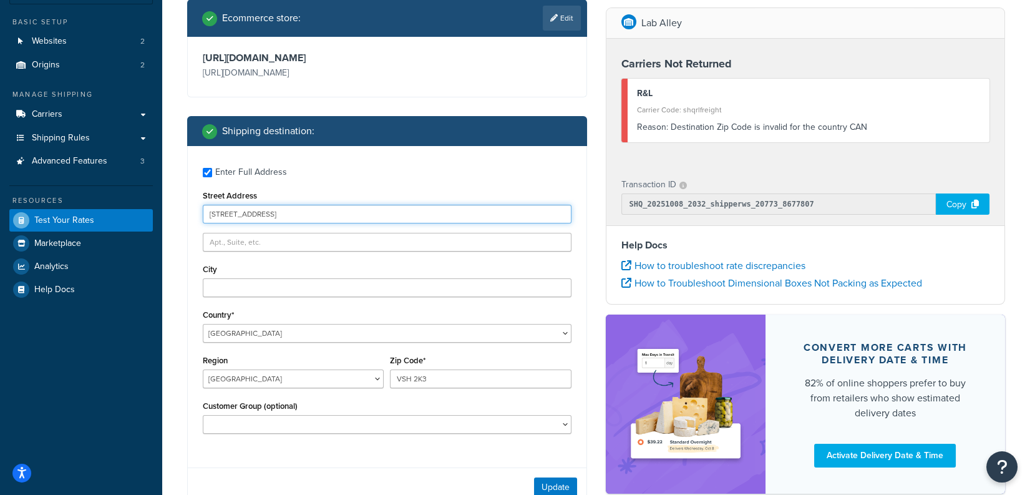
click at [358, 213] on input "6200 University Blvd, Vancouver, BC V6T 1Z4, Canada" at bounding box center [387, 214] width 369 height 19
type input "6200 University Blvd, Vancouver, BC V6T 1Z4, Canada"
click at [479, 383] on input "VSH 2K3" at bounding box center [480, 378] width 181 height 19
paste input "6T 1Z4"
type input "V6T 1Z4"
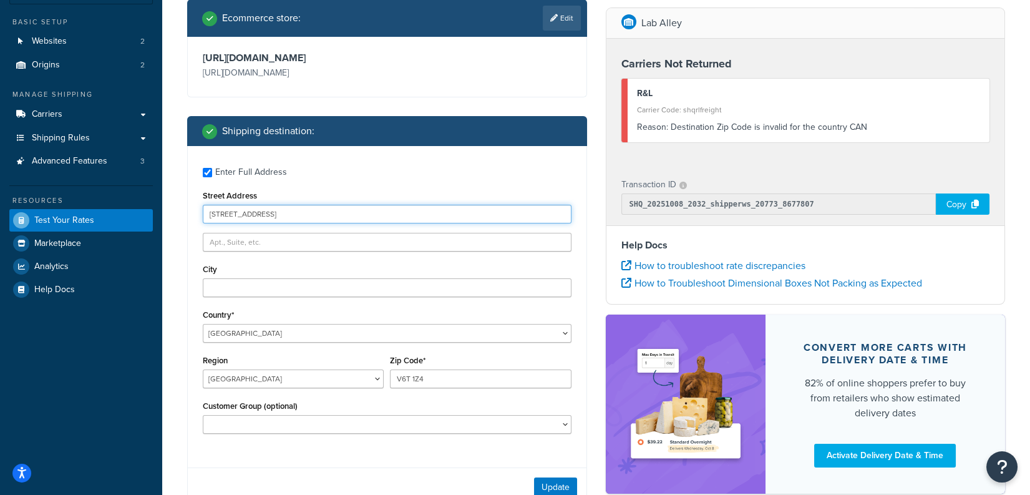
click at [300, 212] on input "6200 University Blvd, Vancouver, BC V6T 1Z4, Canada" at bounding box center [387, 214] width 369 height 19
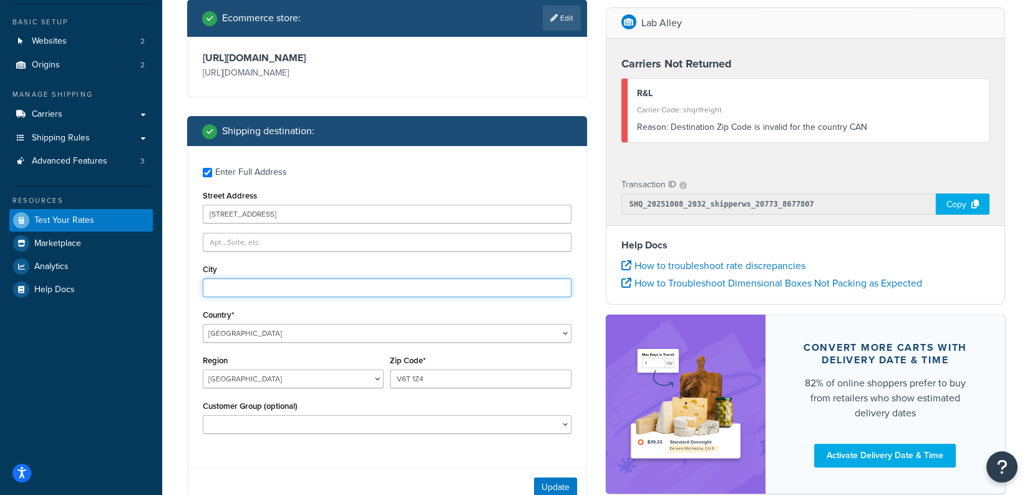
click at [241, 289] on input "City" at bounding box center [387, 287] width 369 height 19
paste input "Vancouver"
type input "Vancouver"
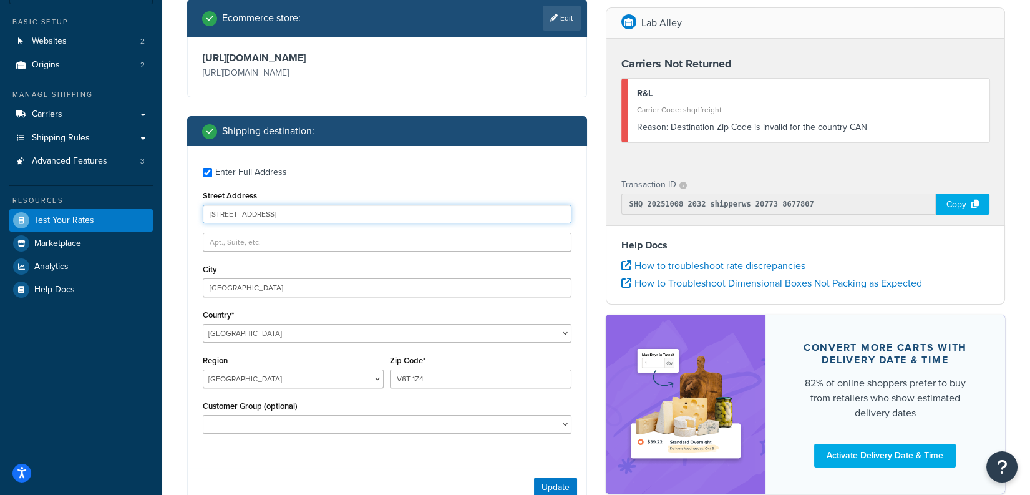
drag, startPoint x: 321, startPoint y: 213, endPoint x: 441, endPoint y: 217, distance: 119.8
click at [441, 217] on input "6200 University Blvd, Vancouver, BC V6T 1Z4, Canada" at bounding box center [387, 214] width 369 height 19
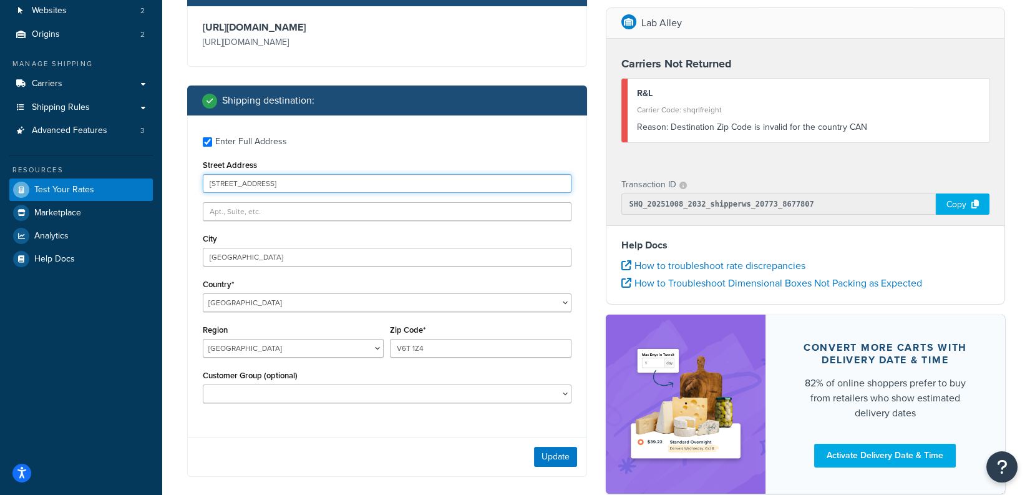
scroll to position [125, 0]
type input "6200 University Blvd"
click at [557, 461] on button "Update" at bounding box center [555, 456] width 43 height 20
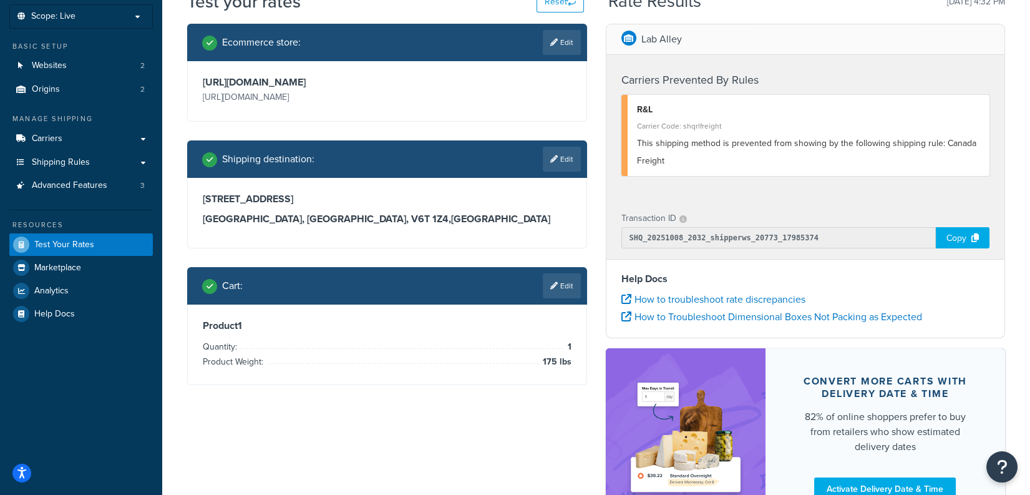
scroll to position [66, 0]
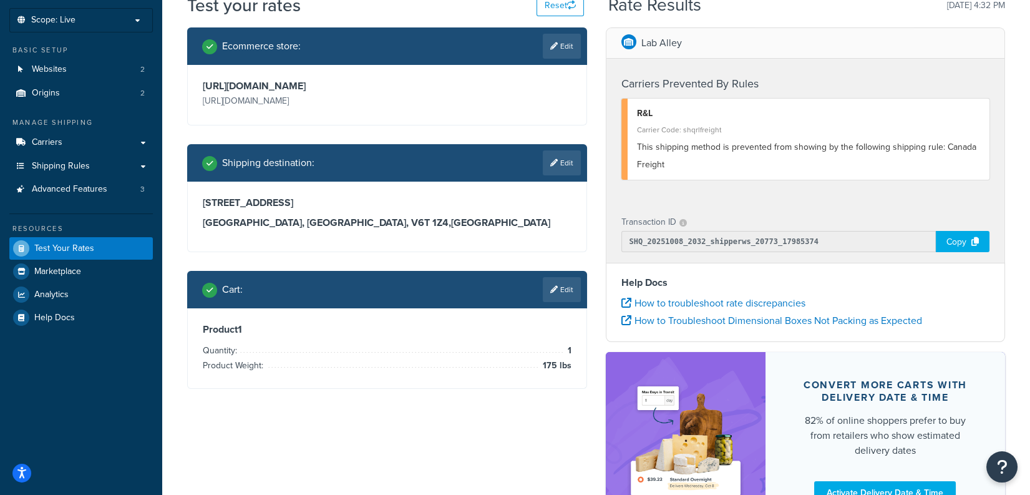
click at [889, 151] on span "This shipping method is prevented from showing by the following shipping rule: …" at bounding box center [806, 155] width 339 height 31
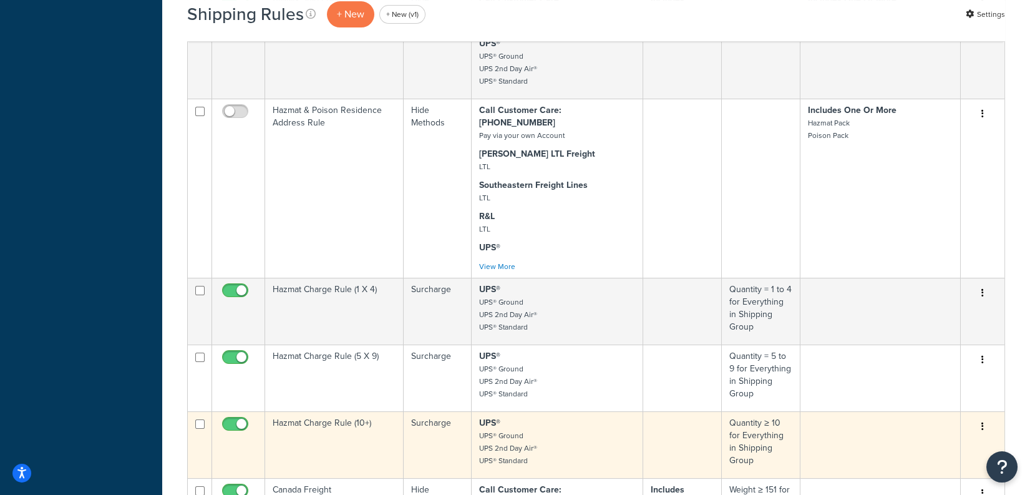
scroll to position [779, 0]
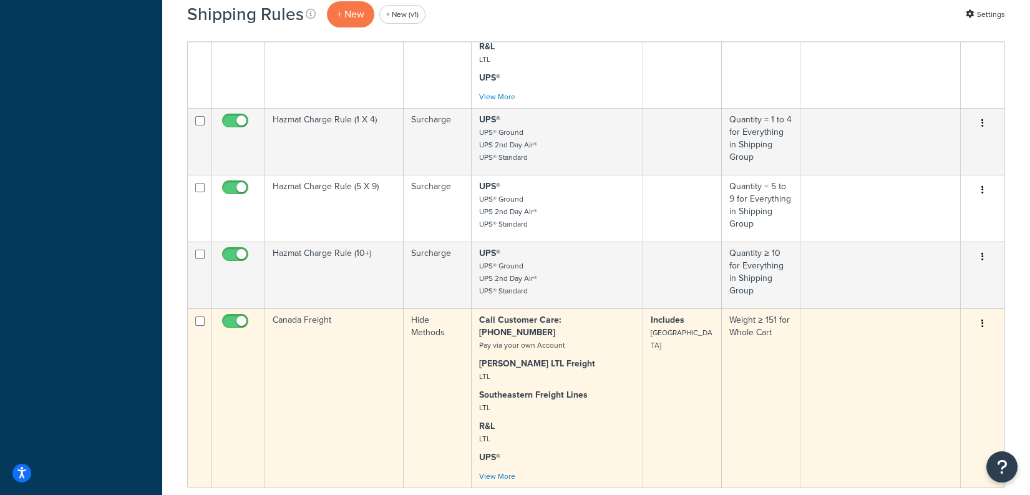
click at [330, 308] on td "Canada Freight" at bounding box center [334, 397] width 139 height 179
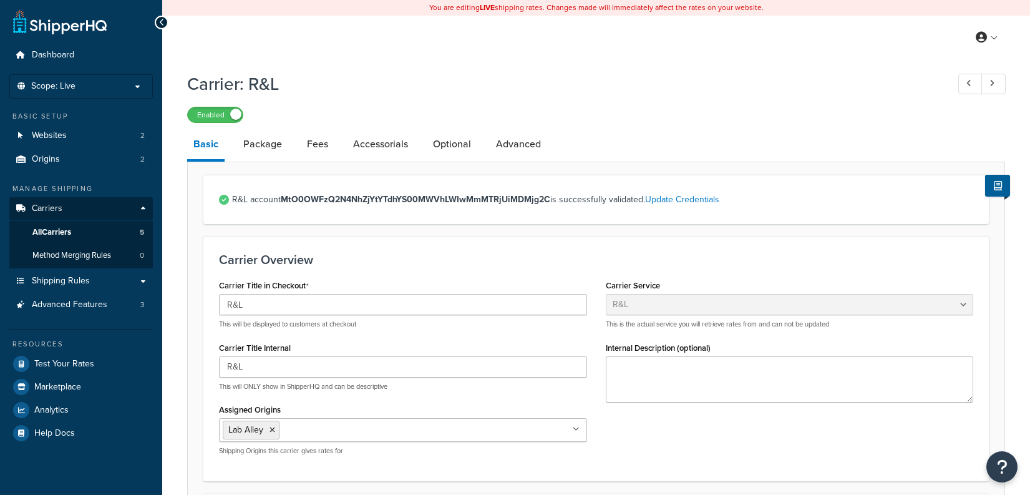
select select "rlFreight"
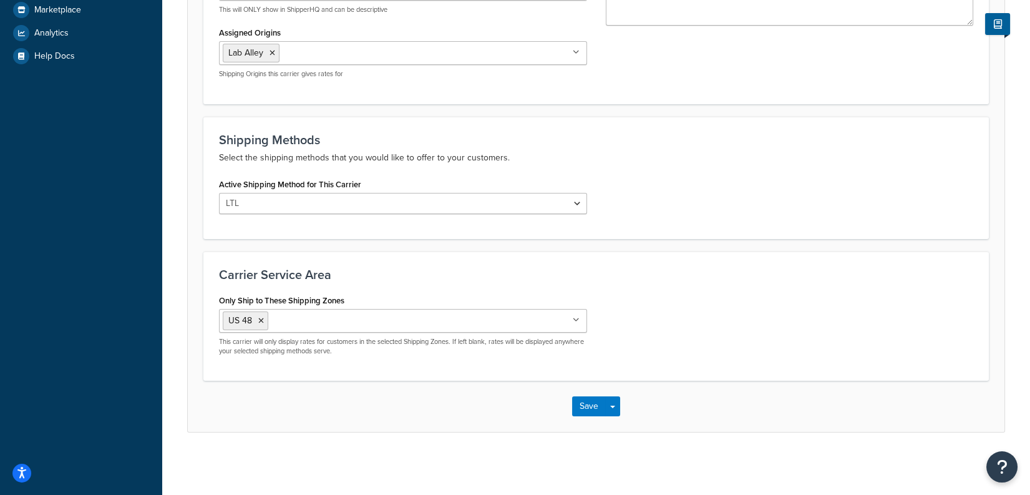
click at [261, 318] on icon at bounding box center [261, 320] width 6 height 7
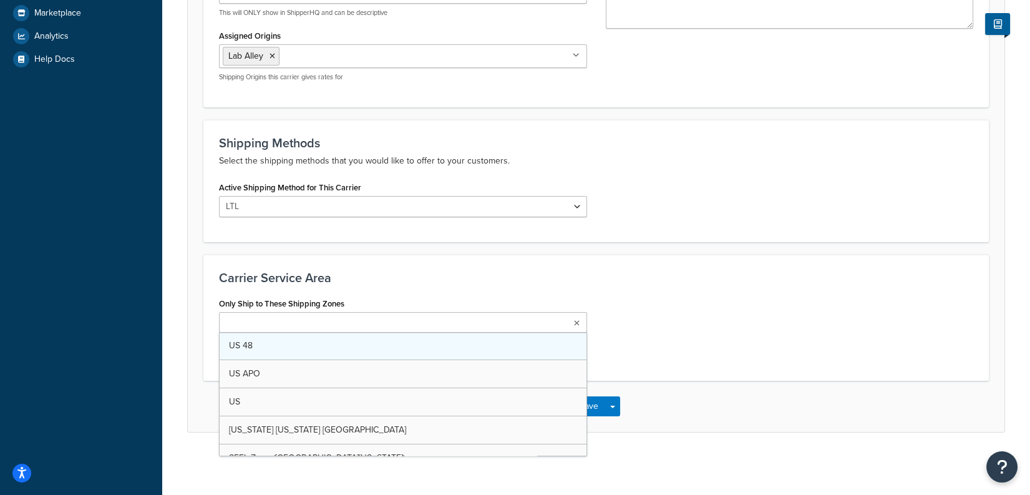
scroll to position [374, 0]
click at [685, 389] on div "Save Save Dropdown Save and Edit" at bounding box center [596, 406] width 817 height 51
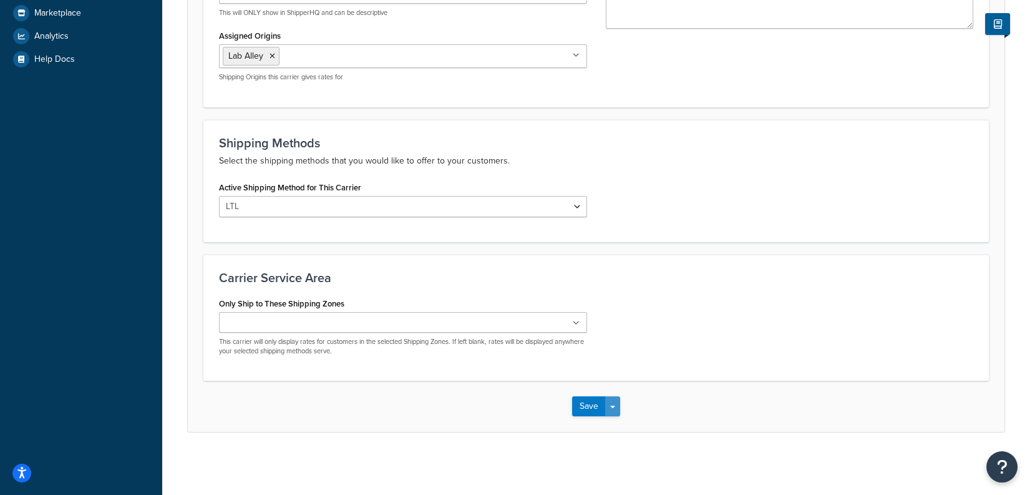
click at [610, 406] on span "button" at bounding box center [612, 407] width 5 height 2
click at [622, 422] on button "Save and Edit" at bounding box center [617, 429] width 91 height 26
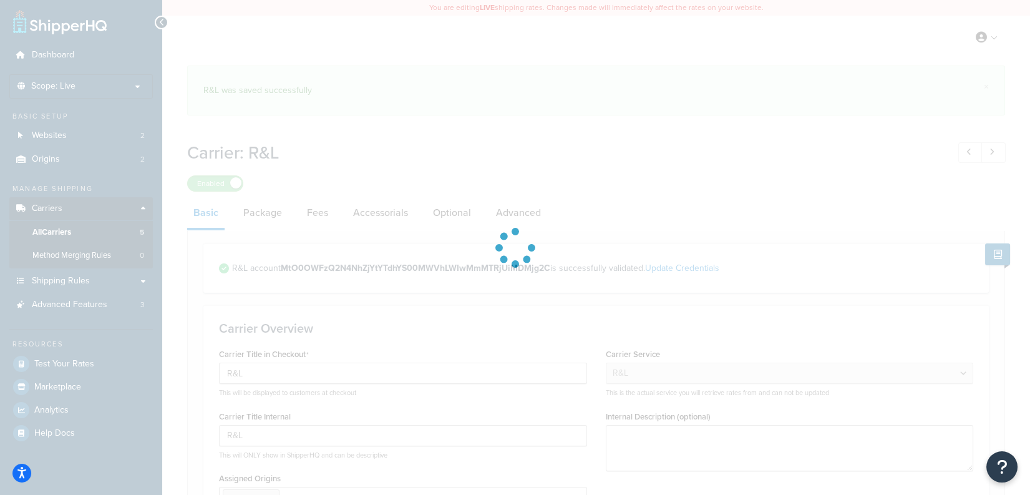
select select "rlFreight"
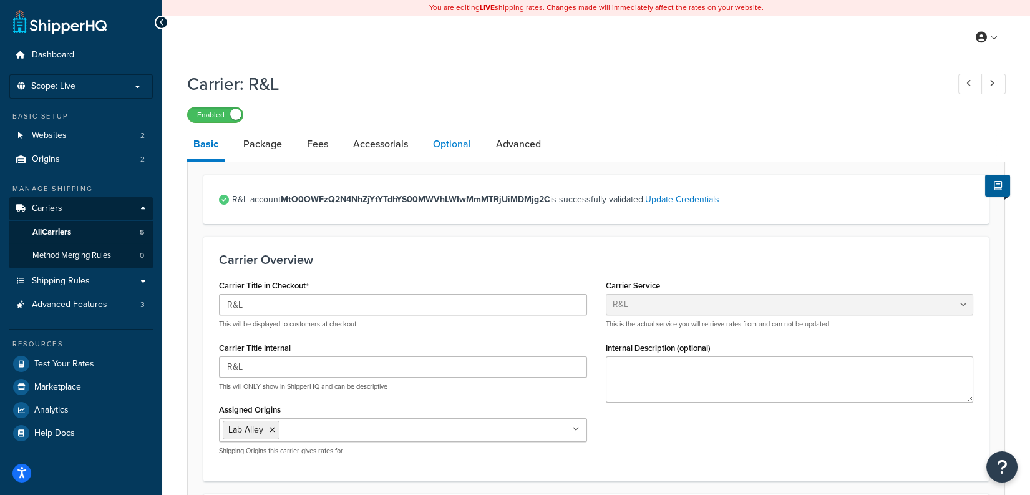
click at [434, 146] on link "Optional" at bounding box center [452, 144] width 51 height 30
select select "85"
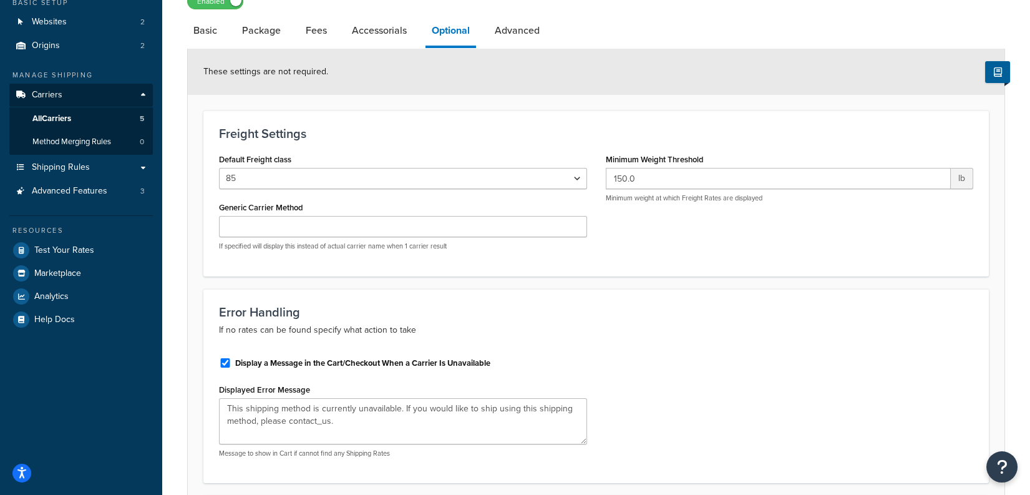
scroll to position [114, 0]
click at [392, 361] on label "Display a Message in the Cart/Checkout When a Carrier Is Unavailable" at bounding box center [362, 362] width 255 height 11
click at [232, 361] on input "Display a Message in the Cart/Checkout When a Carrier Is Unavailable" at bounding box center [225, 362] width 12 height 9
checkbox input "false"
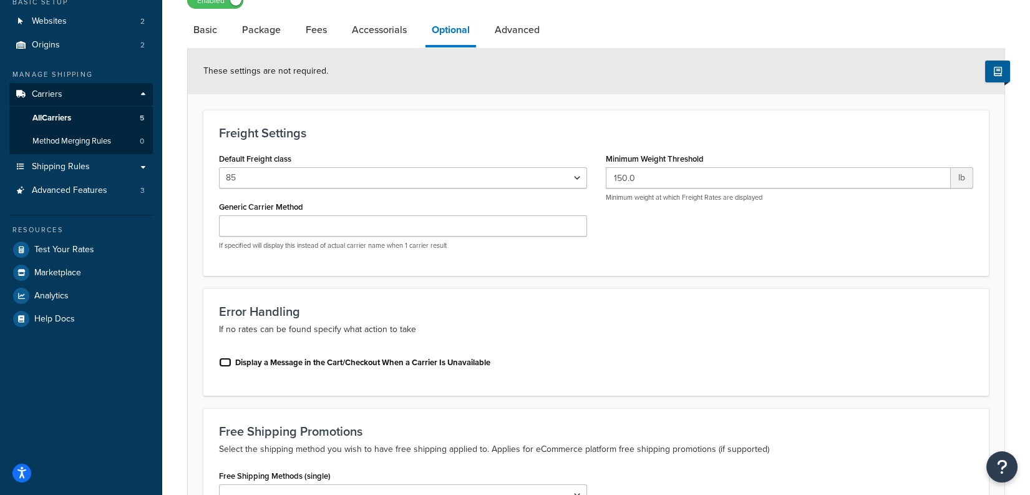
scroll to position [292, 0]
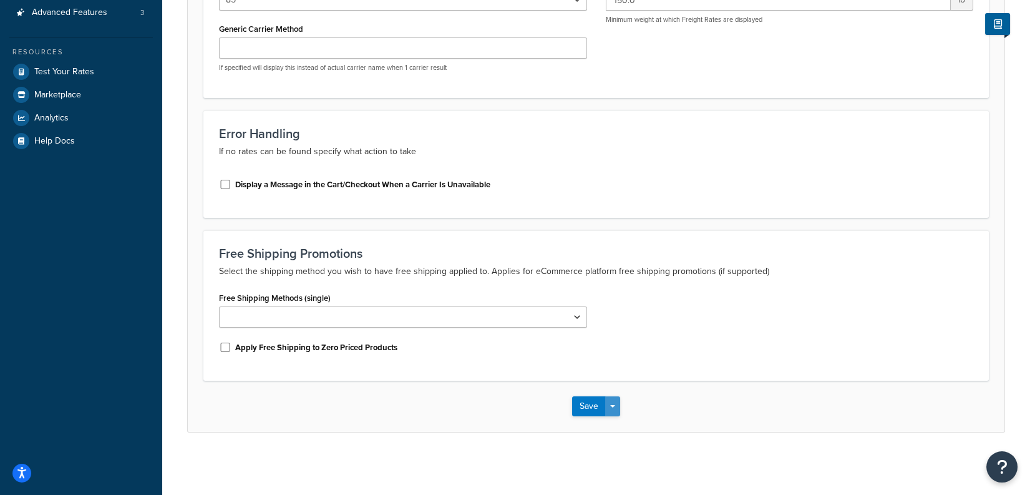
click at [615, 406] on button "Save Dropdown" at bounding box center [612, 406] width 15 height 20
click at [627, 422] on button "Save and Edit" at bounding box center [617, 429] width 91 height 26
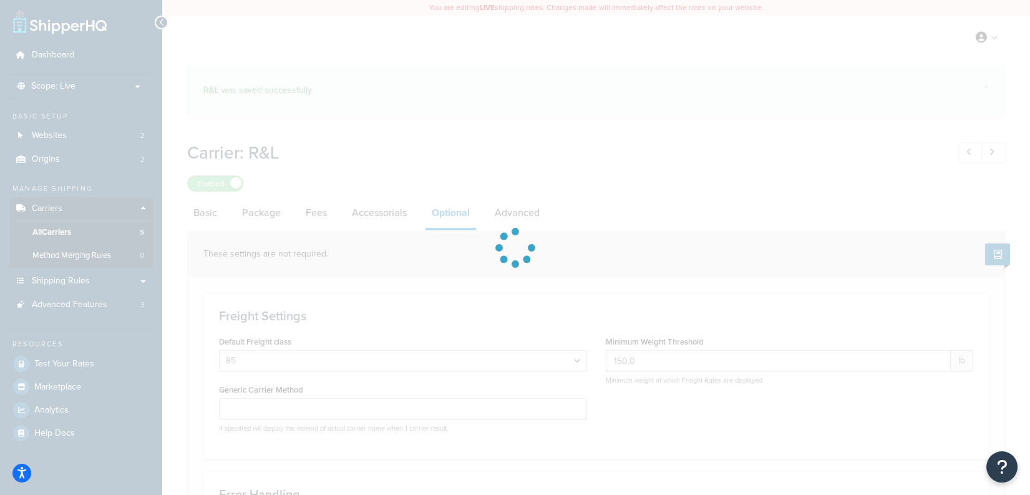
select select "85"
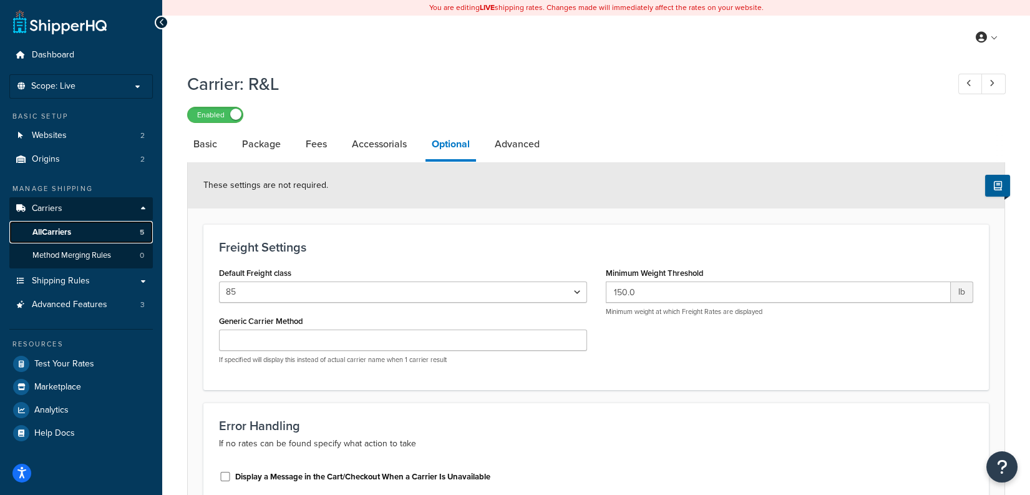
click at [122, 231] on link "All Carriers 5" at bounding box center [81, 232] width 144 height 23
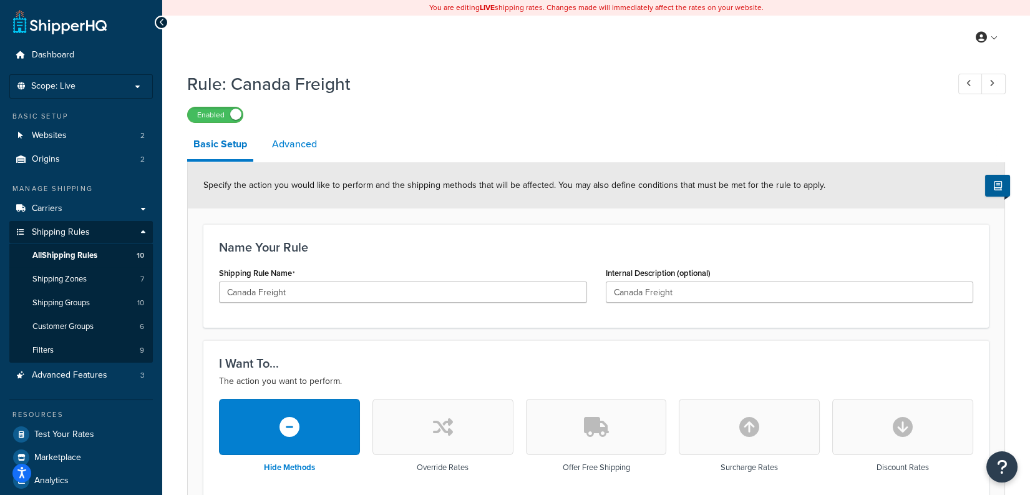
click at [295, 143] on link "Advanced" at bounding box center [294, 144] width 57 height 30
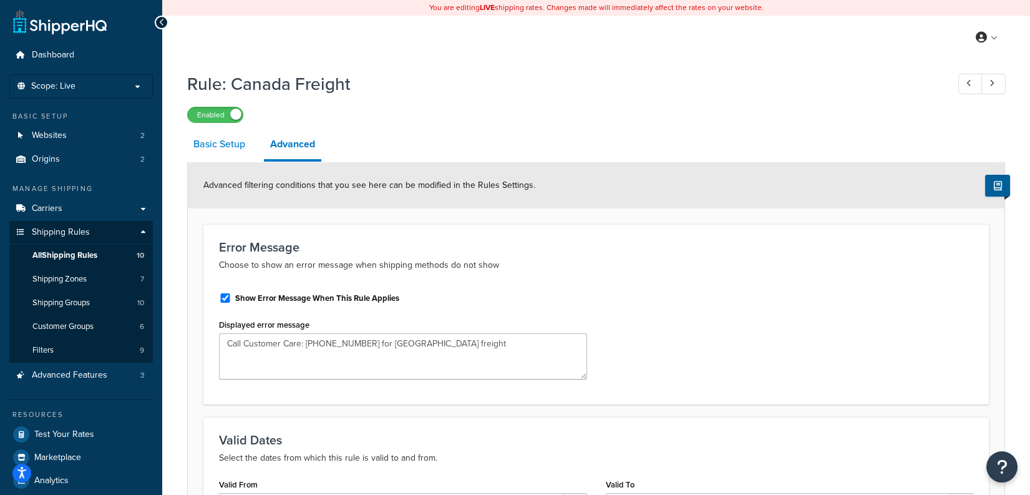
click at [235, 158] on link "Basic Setup" at bounding box center [219, 144] width 64 height 30
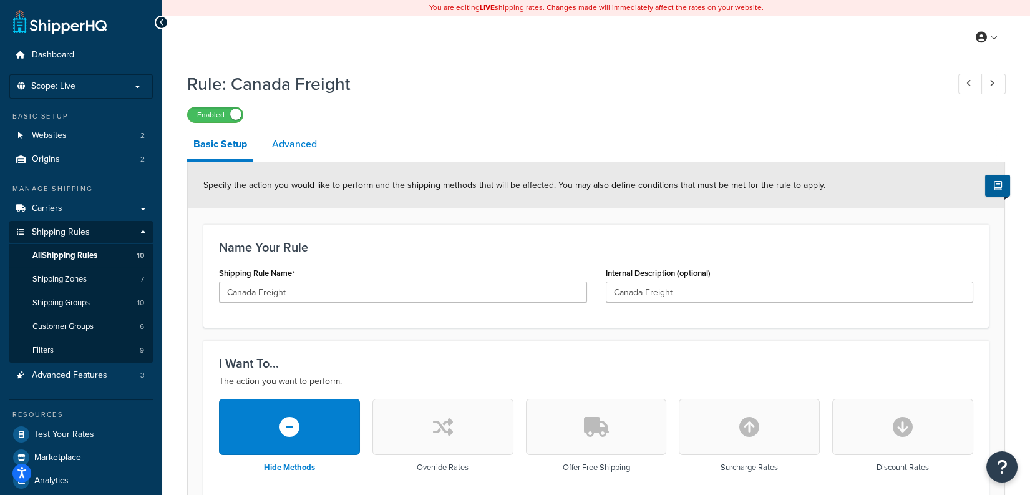
click at [302, 139] on link "Advanced" at bounding box center [294, 144] width 57 height 30
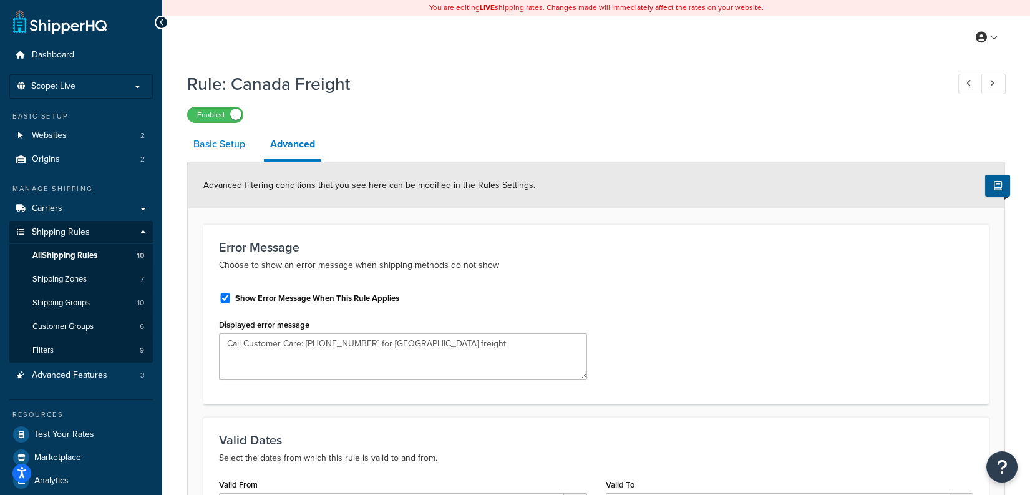
click at [225, 143] on link "Basic Setup" at bounding box center [219, 144] width 64 height 30
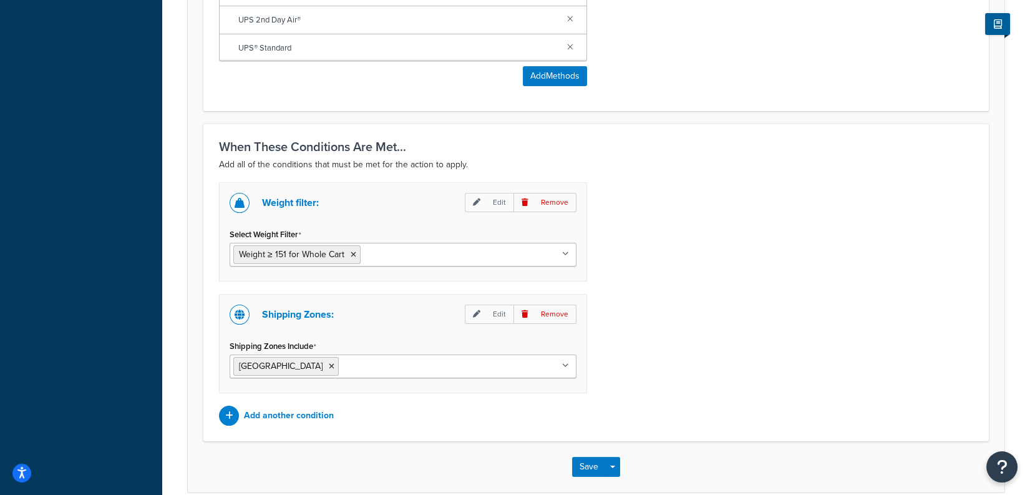
scroll to position [816, 0]
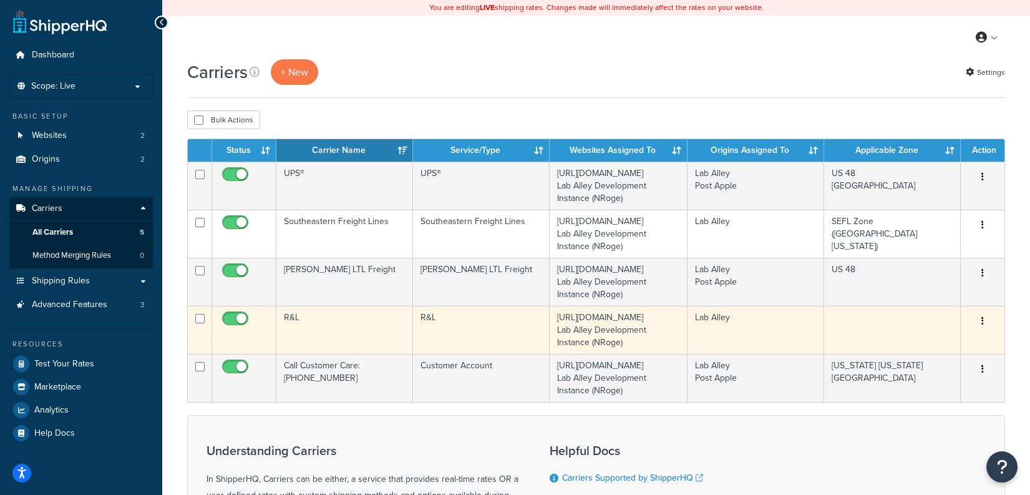
click at [388, 314] on td "R&L" at bounding box center [344, 330] width 137 height 48
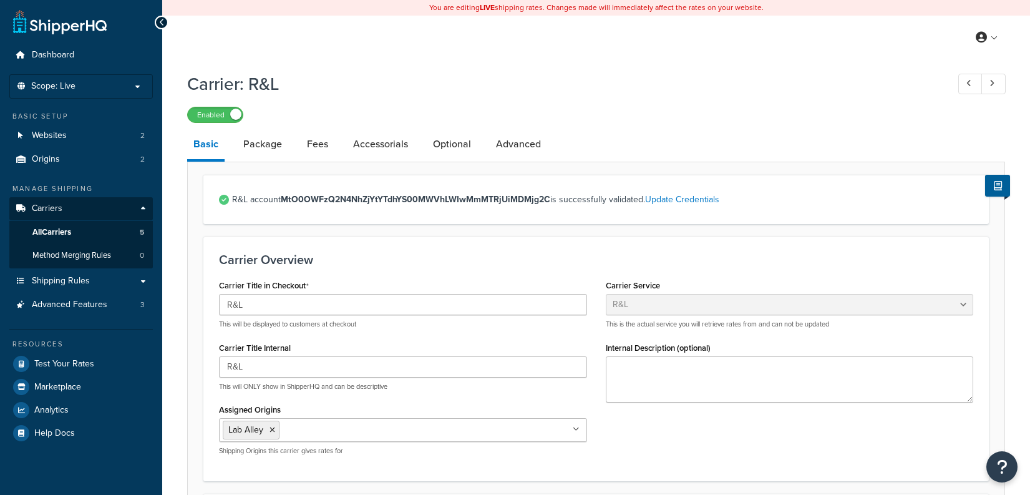
select select "rlFreight"
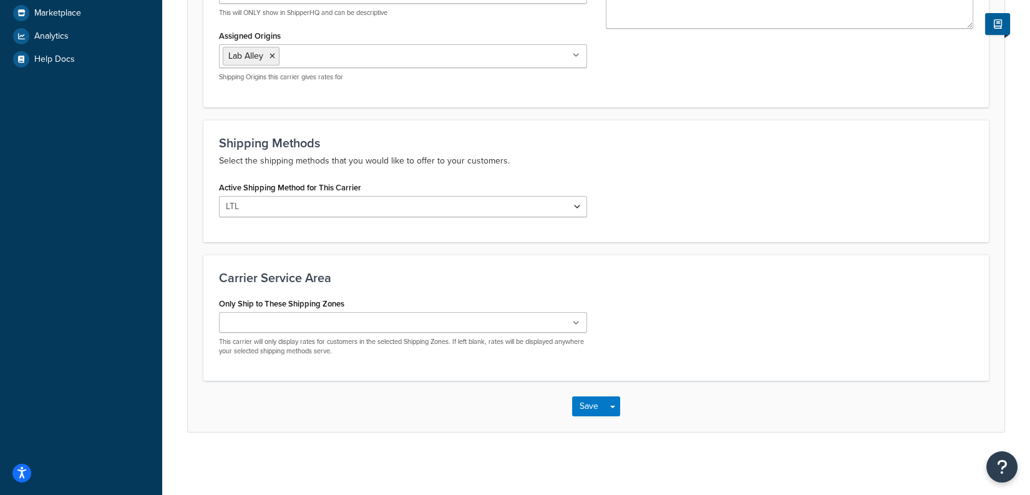
click at [537, 316] on ul at bounding box center [403, 322] width 368 height 21
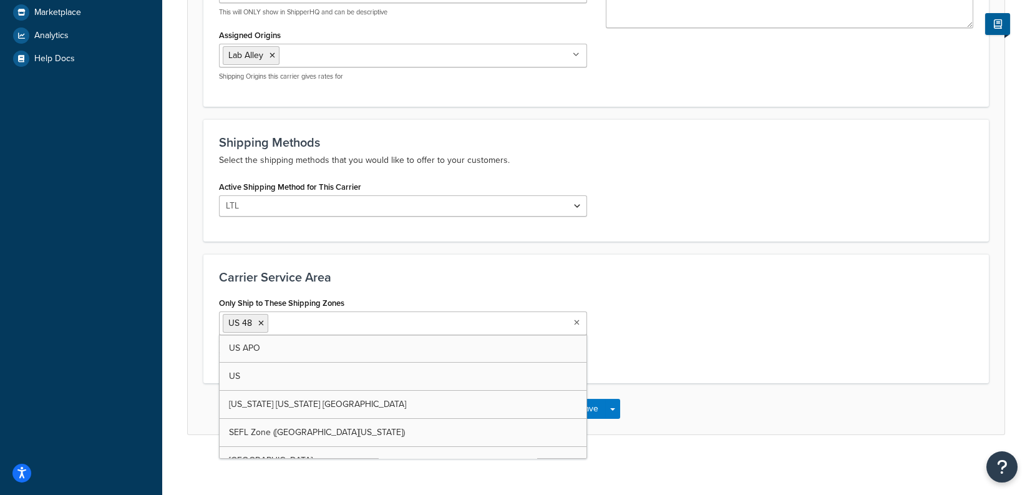
click at [692, 390] on div "Save Save Dropdown Save and Edit" at bounding box center [596, 408] width 817 height 51
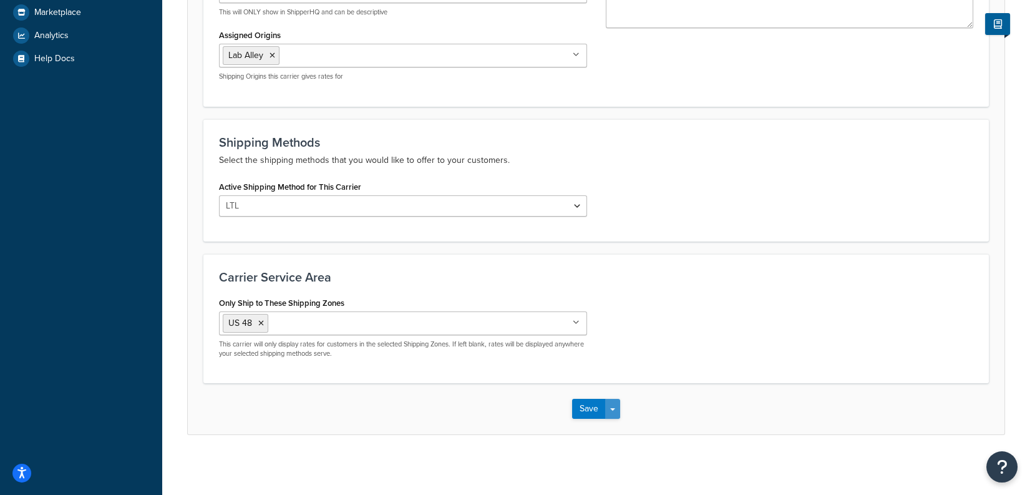
click at [610, 414] on button "Save Dropdown" at bounding box center [612, 409] width 15 height 20
click at [634, 426] on button "Save and Edit" at bounding box center [617, 432] width 91 height 26
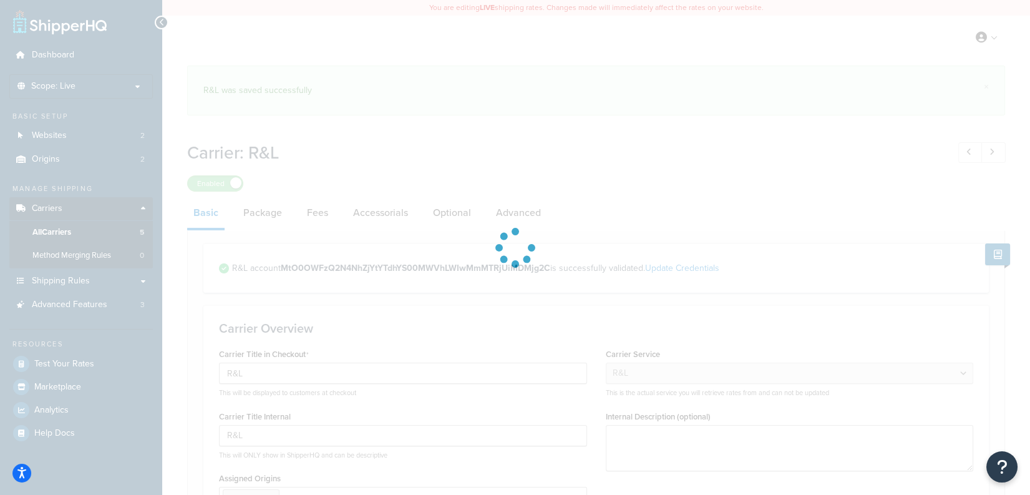
select select "rlFreight"
